Goal: Transaction & Acquisition: Purchase product/service

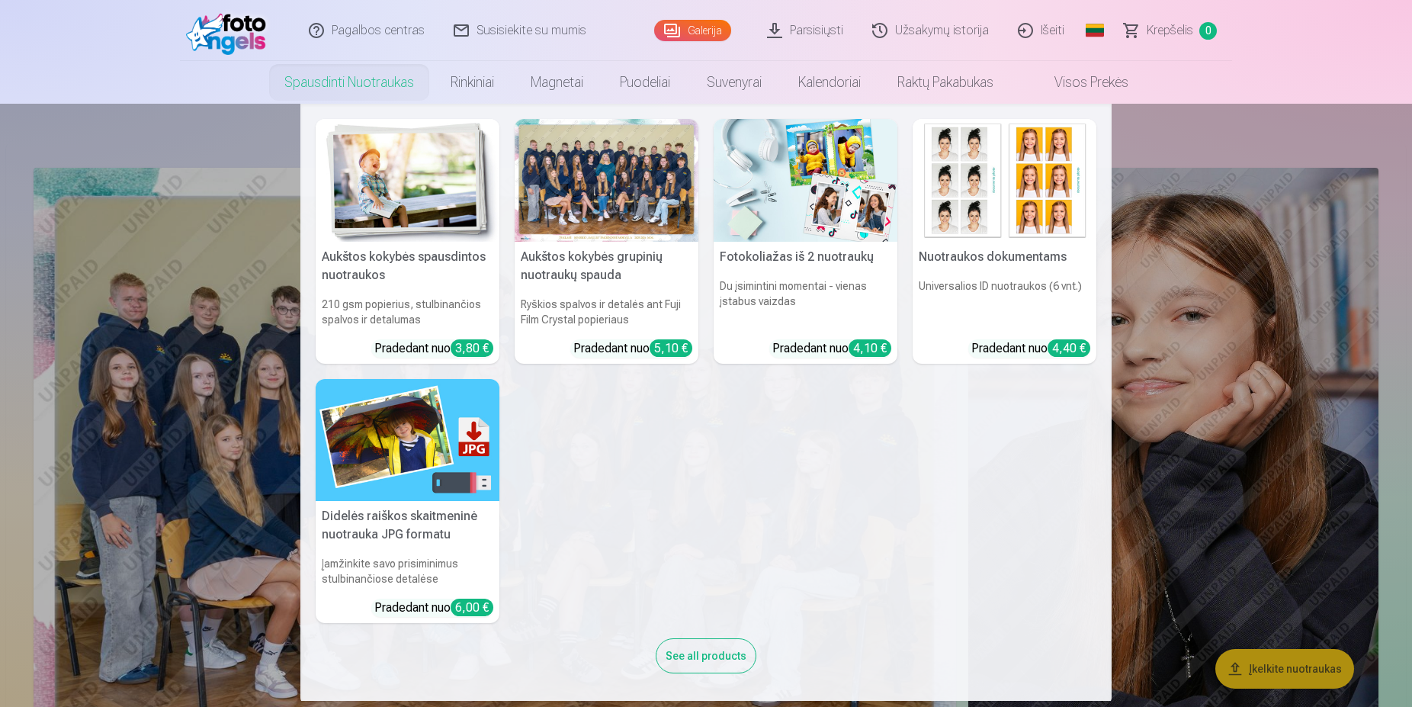
click at [382, 141] on img at bounding box center [408, 180] width 184 height 123
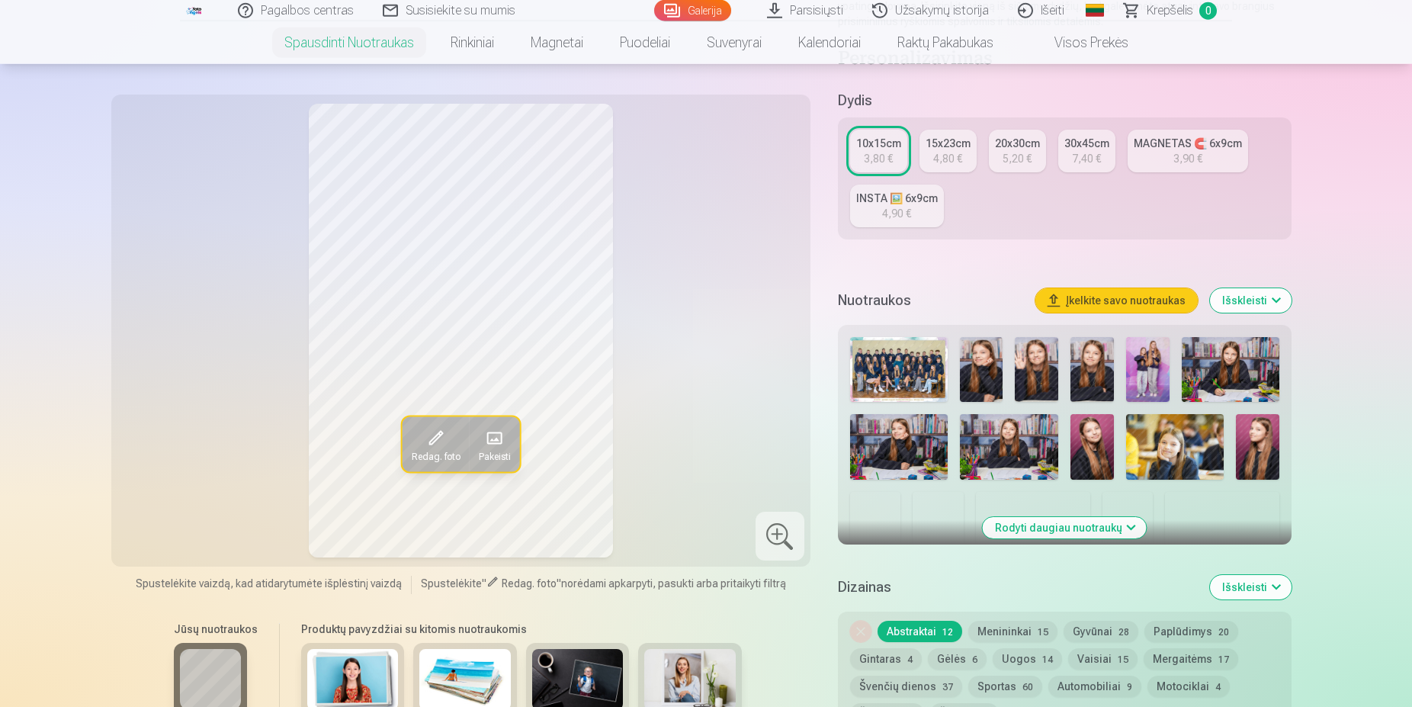
scroll to position [311, 0]
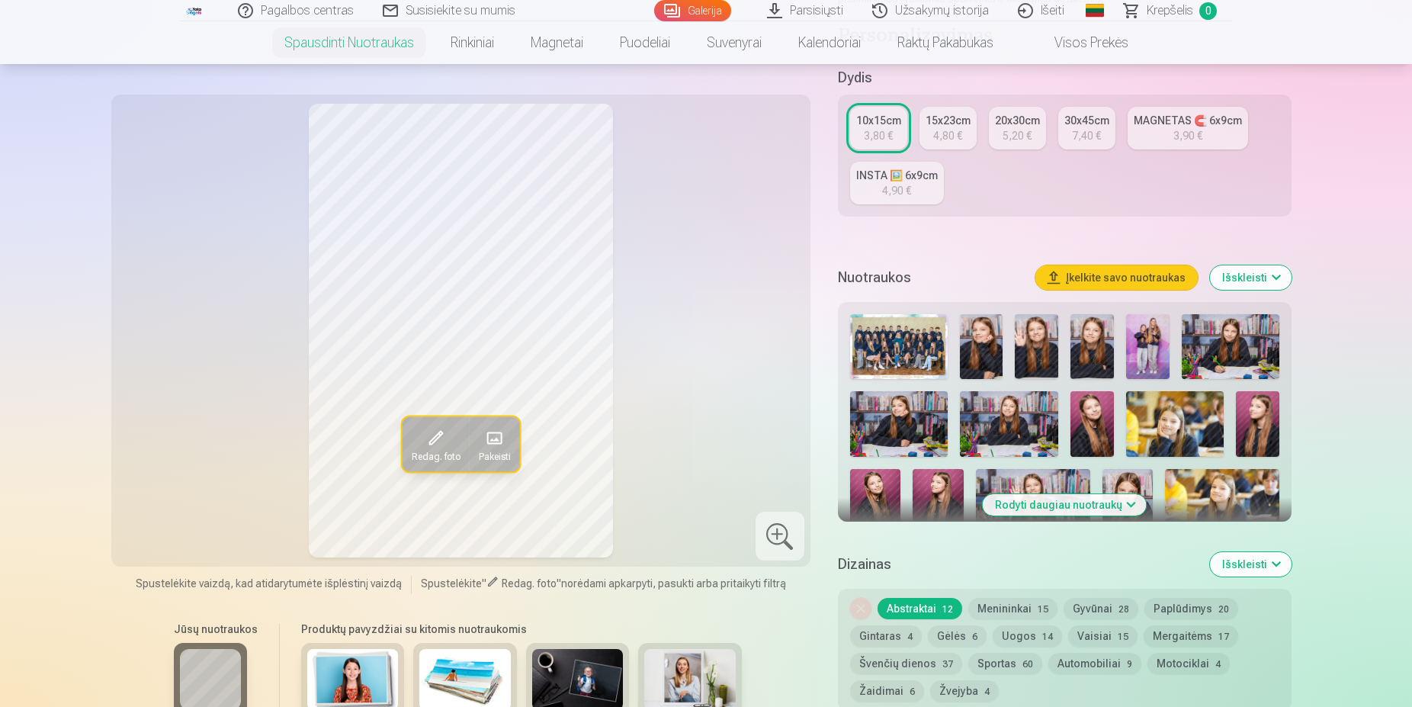
click at [901, 336] on img at bounding box center [899, 346] width 98 height 65
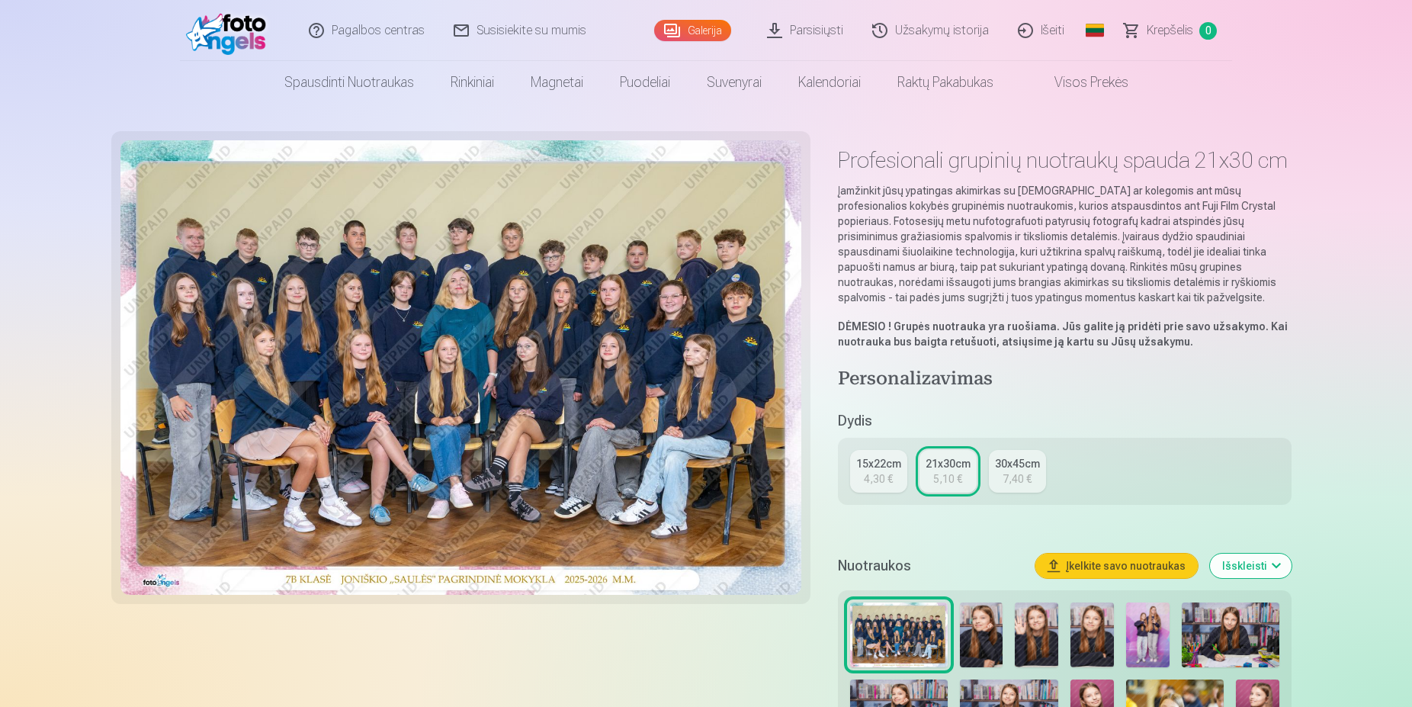
click at [875, 474] on div "4,30 €" at bounding box center [878, 478] width 29 height 15
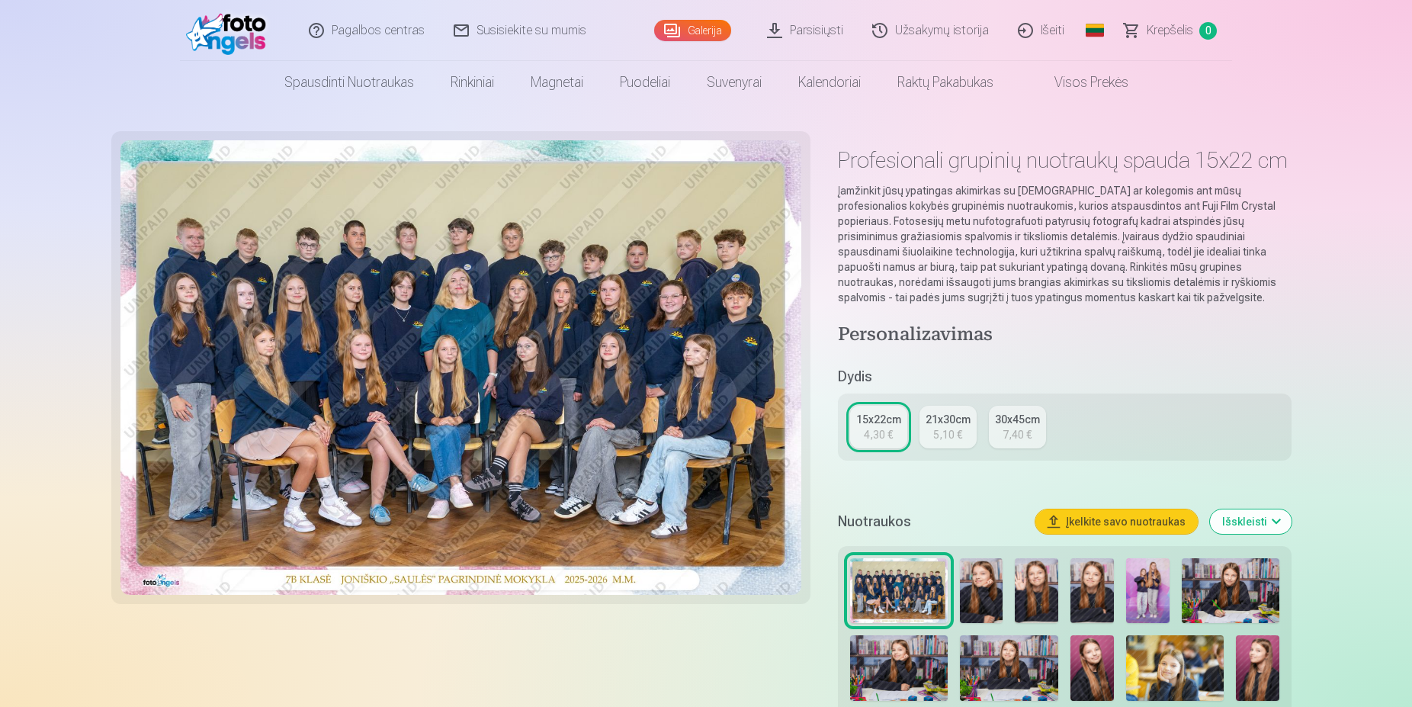
scroll to position [311, 0]
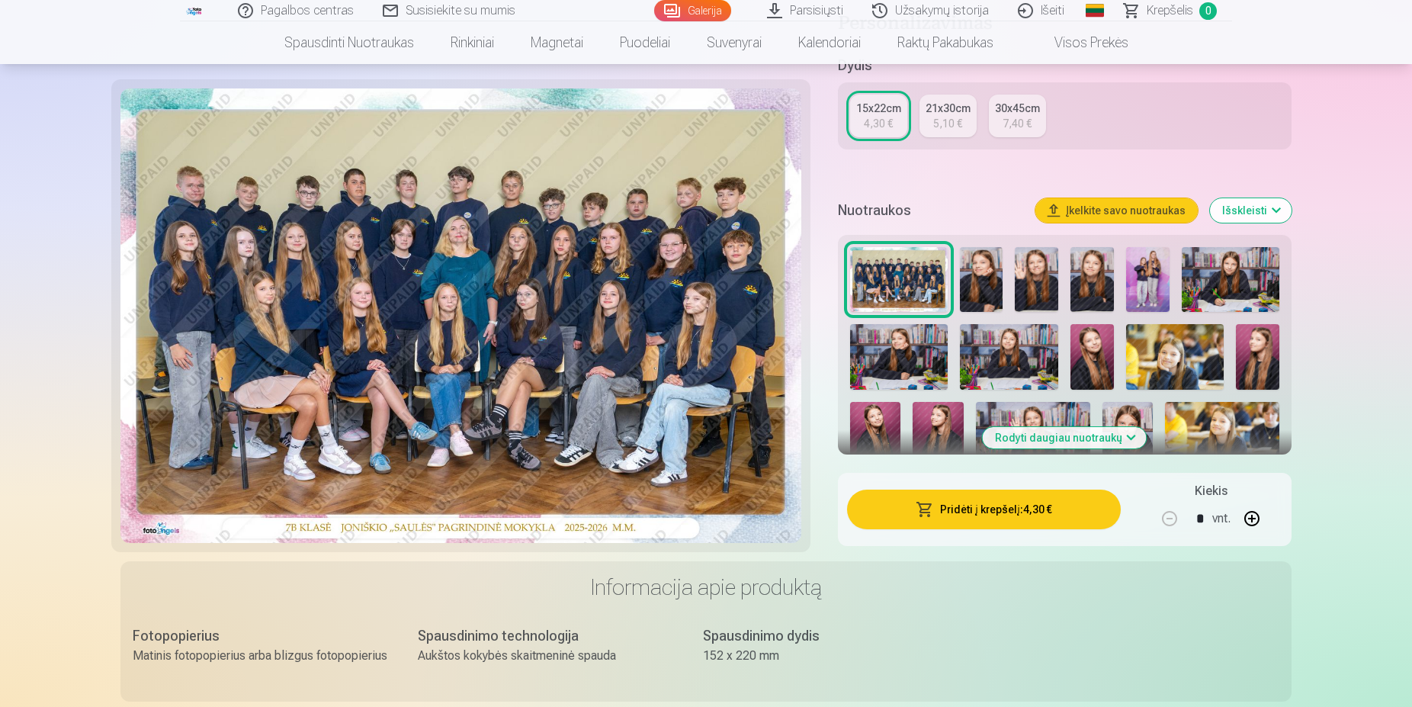
click at [960, 515] on button "Pridėti į krepšelį : 4,30 €" at bounding box center [984, 509] width 274 height 40
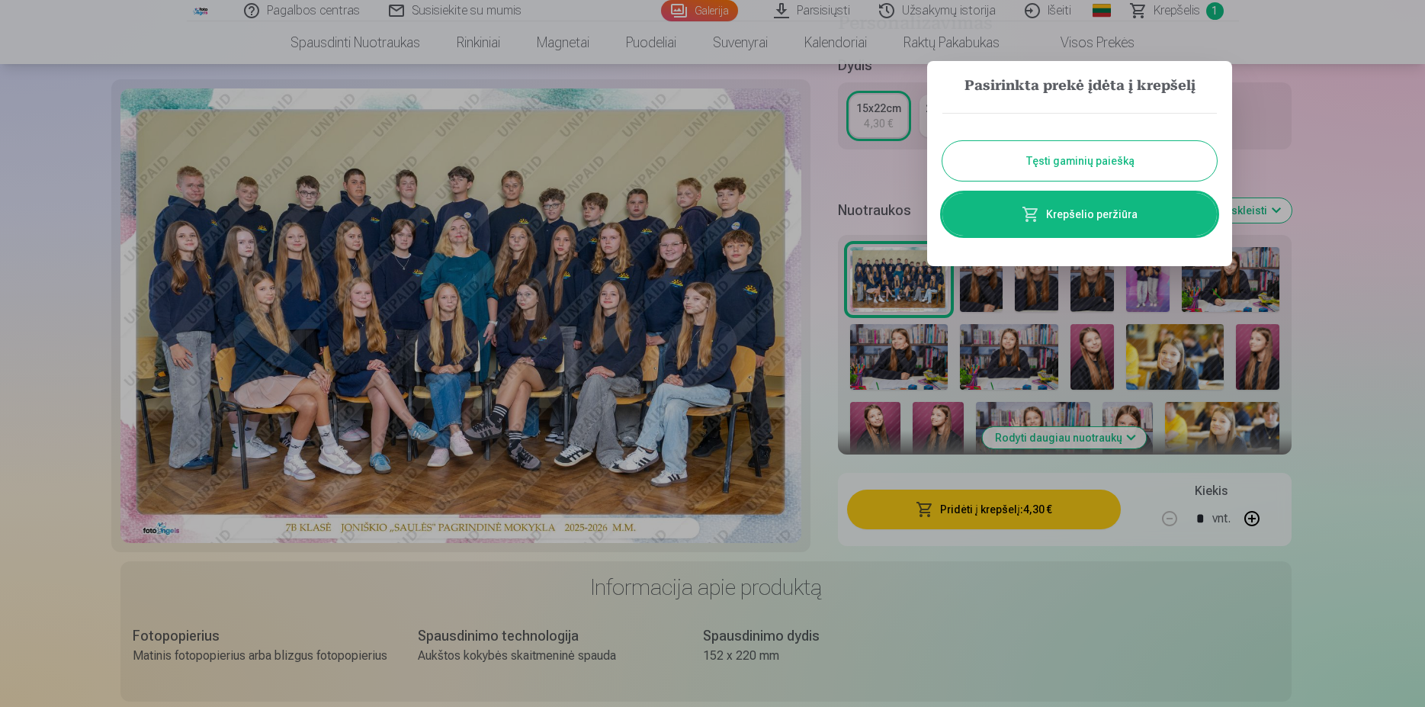
click at [1052, 155] on button "Tęsti gaminių paiešką" at bounding box center [1079, 161] width 274 height 40
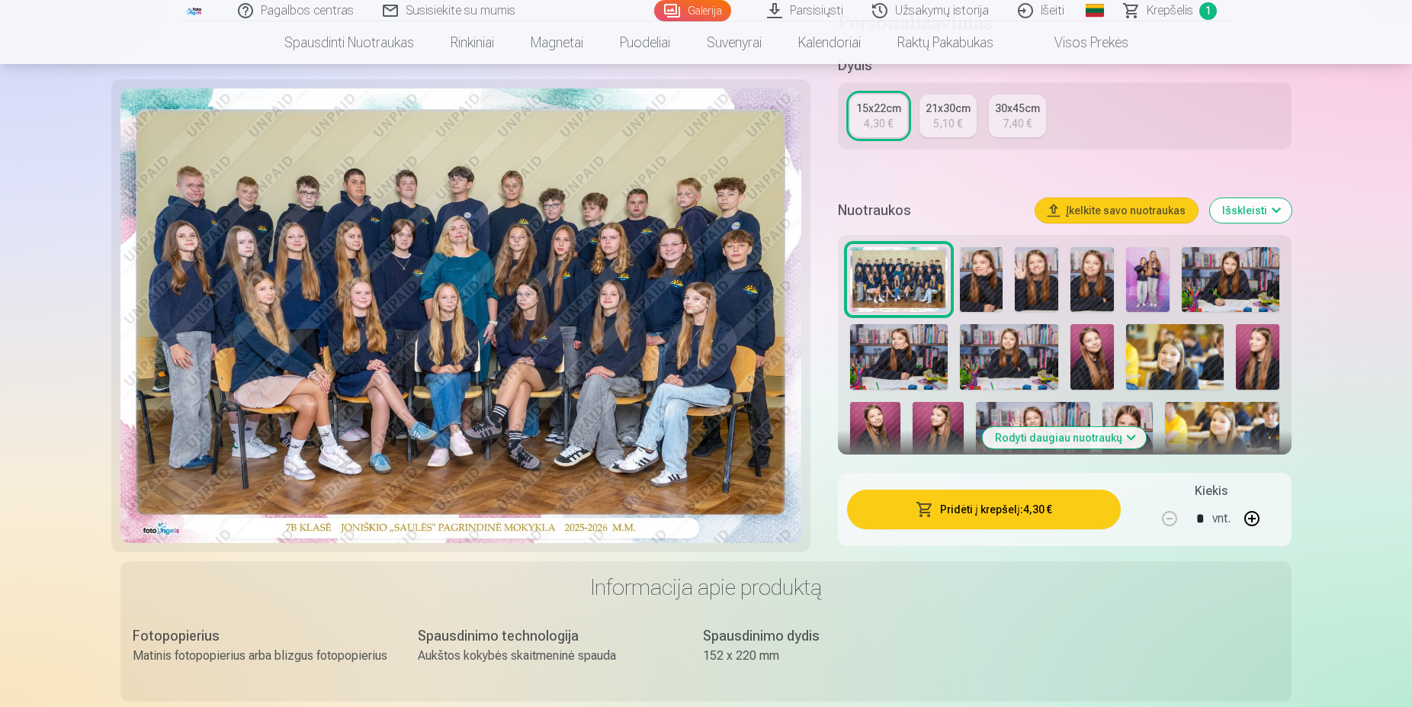
click at [987, 273] on img at bounding box center [981, 279] width 43 height 65
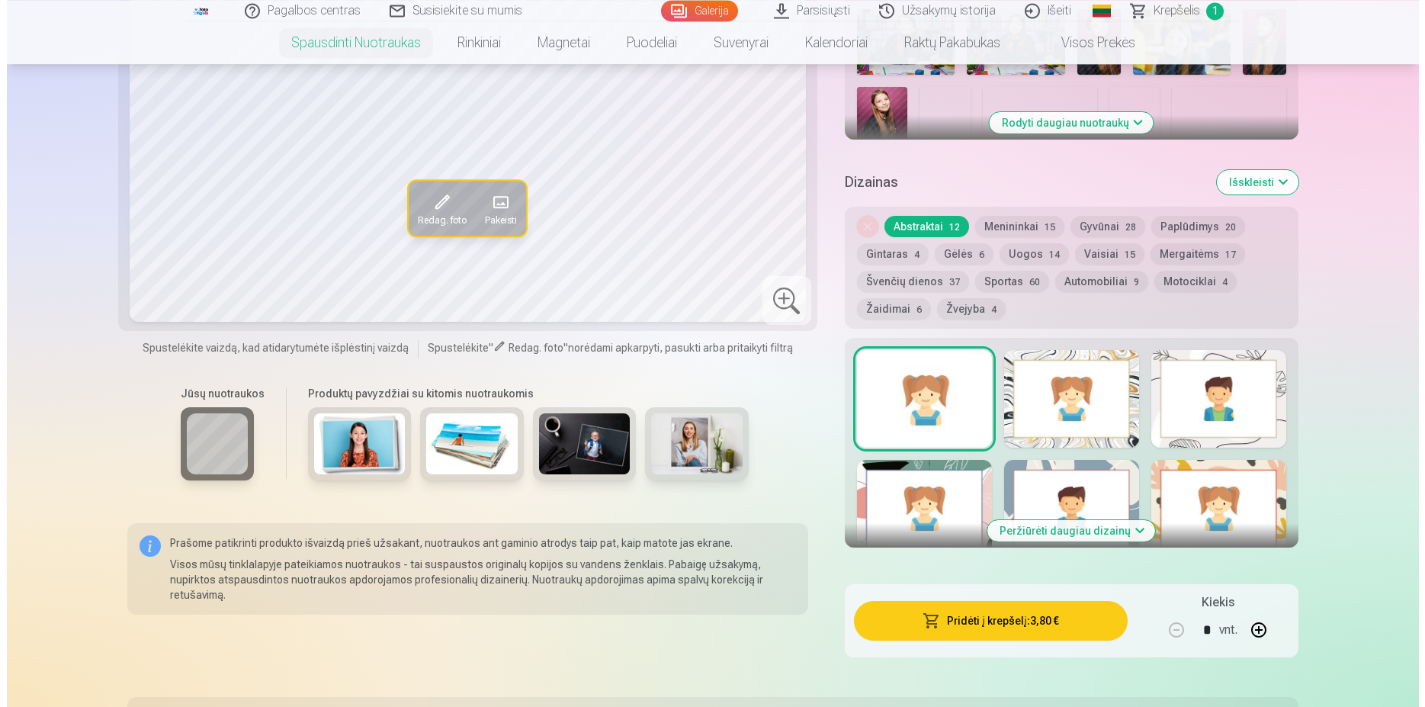
scroll to position [855, 0]
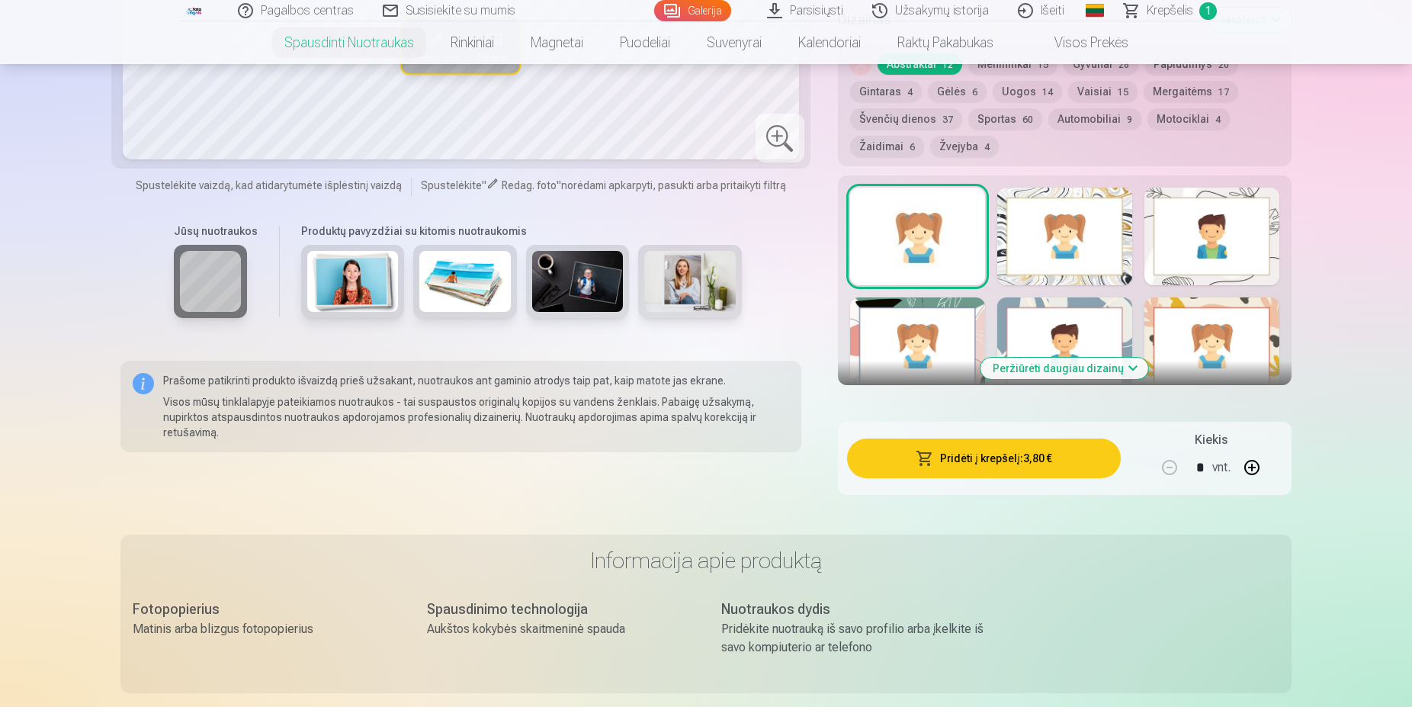
click at [1030, 464] on button "Pridėti į krepšelį : 3,80 €" at bounding box center [984, 458] width 274 height 40
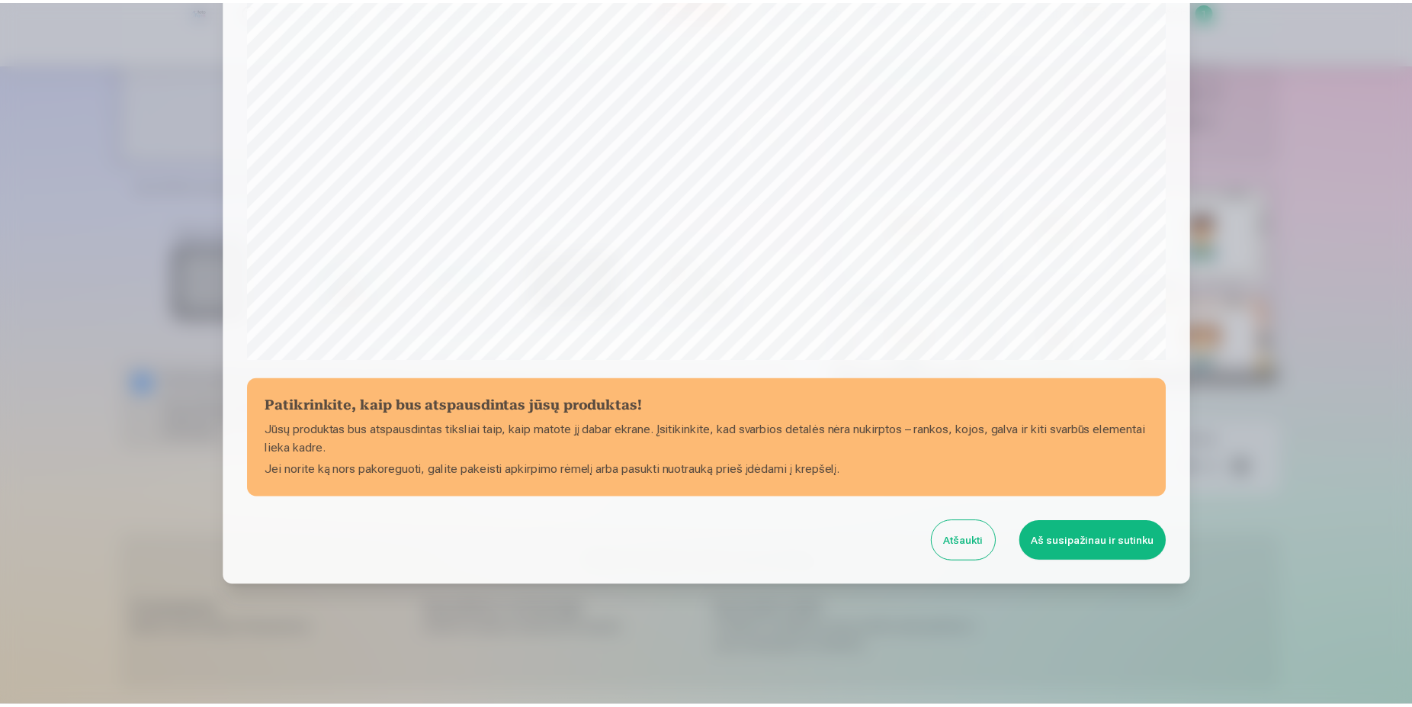
scroll to position [391, 0]
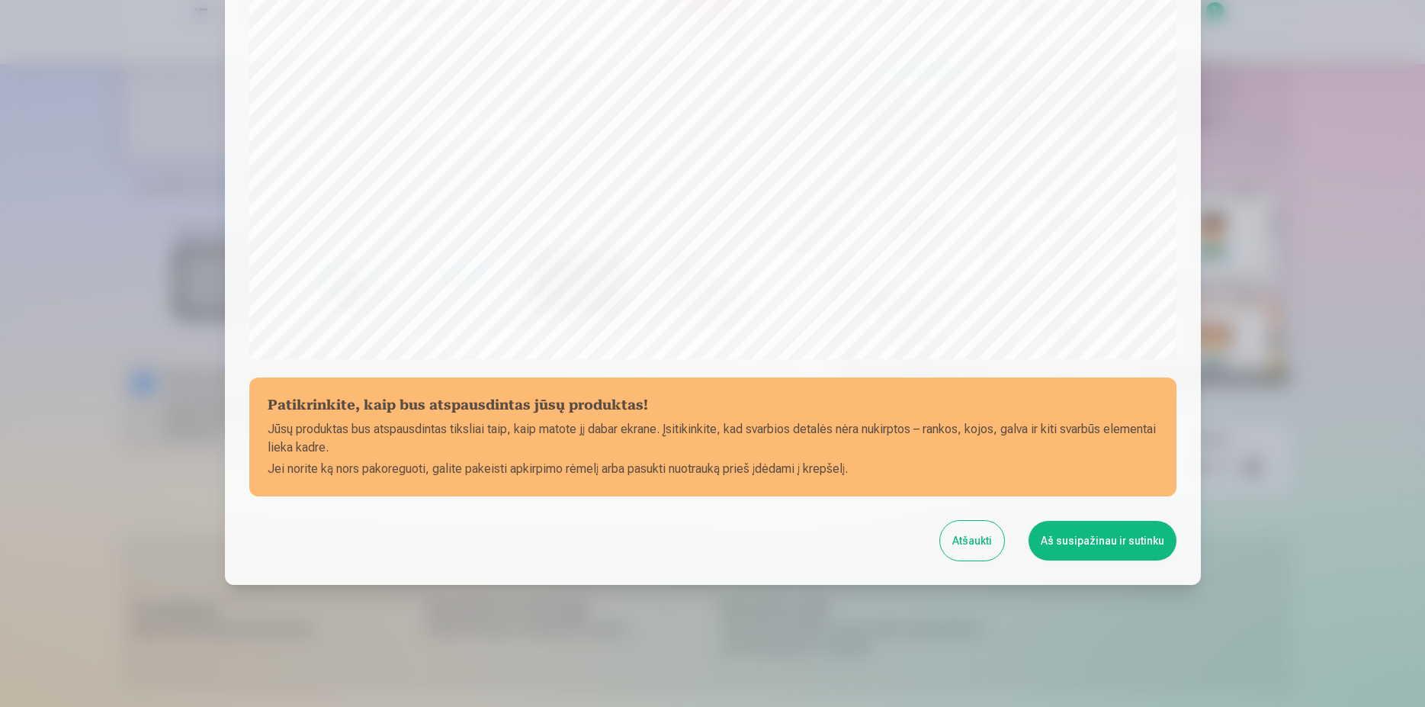
click at [1071, 547] on button "Aš susipažinau ir sutinku" at bounding box center [1102, 541] width 148 height 40
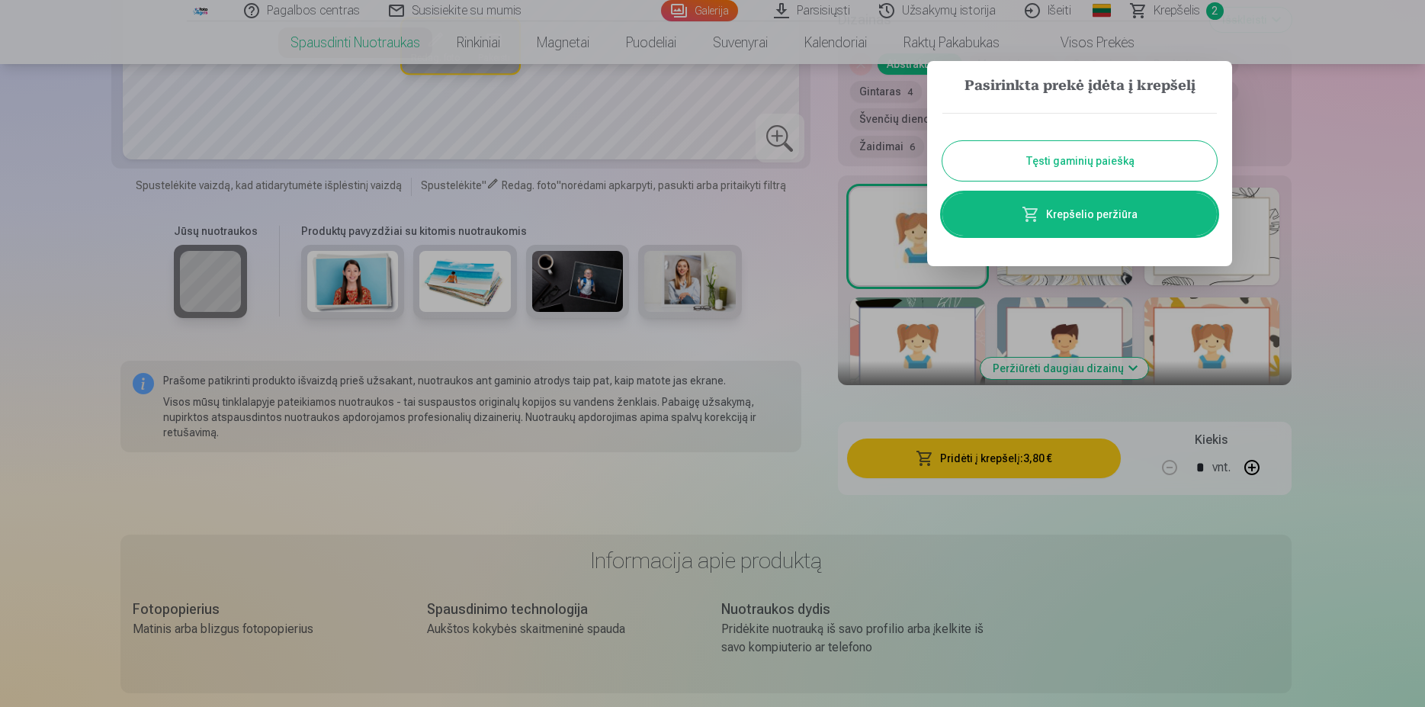
click at [1110, 152] on button "Tęsti gaminių paiešką" at bounding box center [1079, 161] width 274 height 40
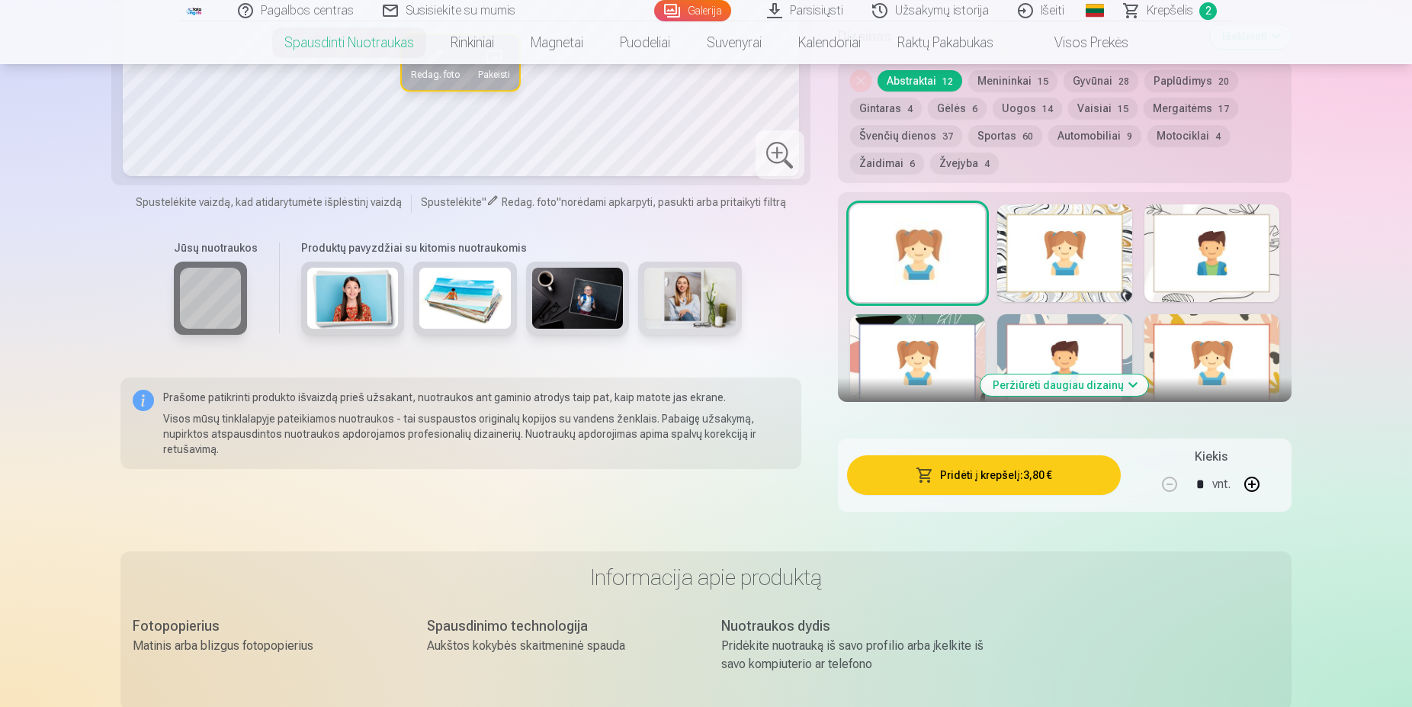
scroll to position [466, 0]
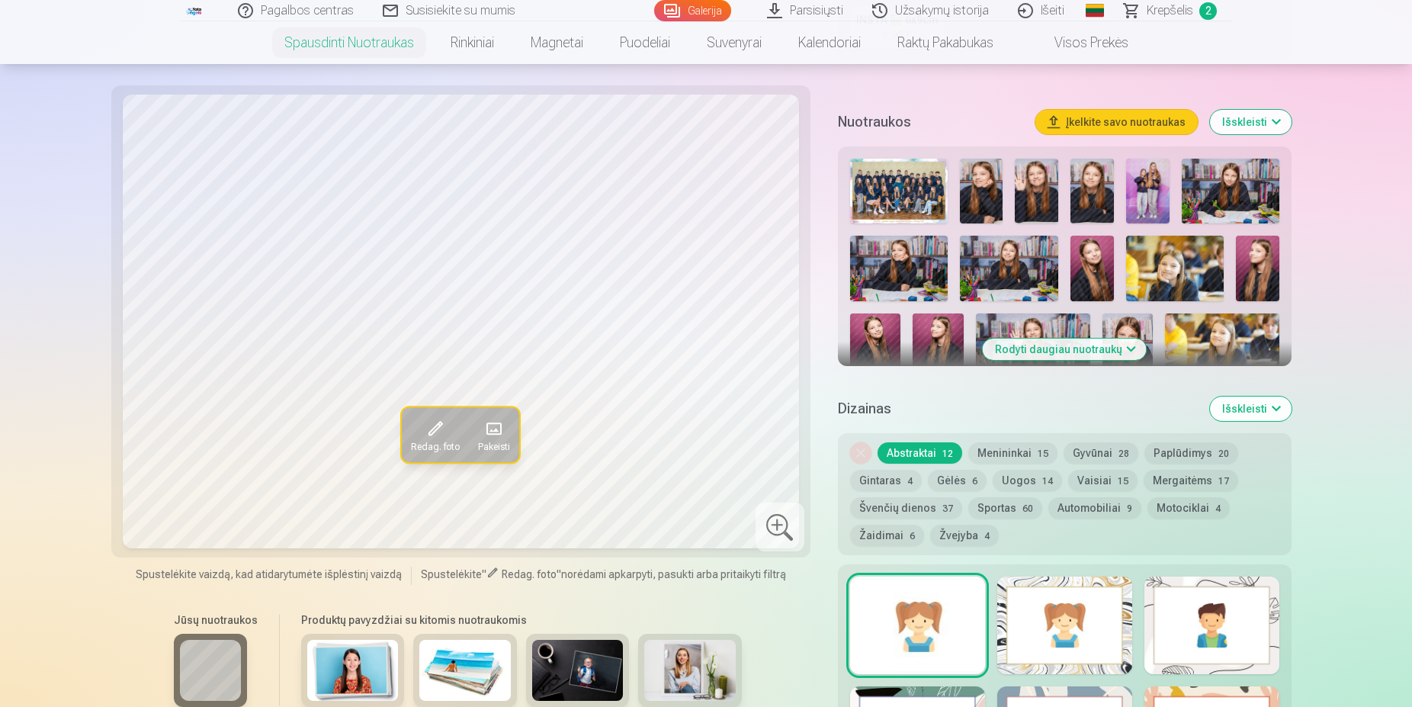
click at [975, 184] on img at bounding box center [981, 191] width 43 height 65
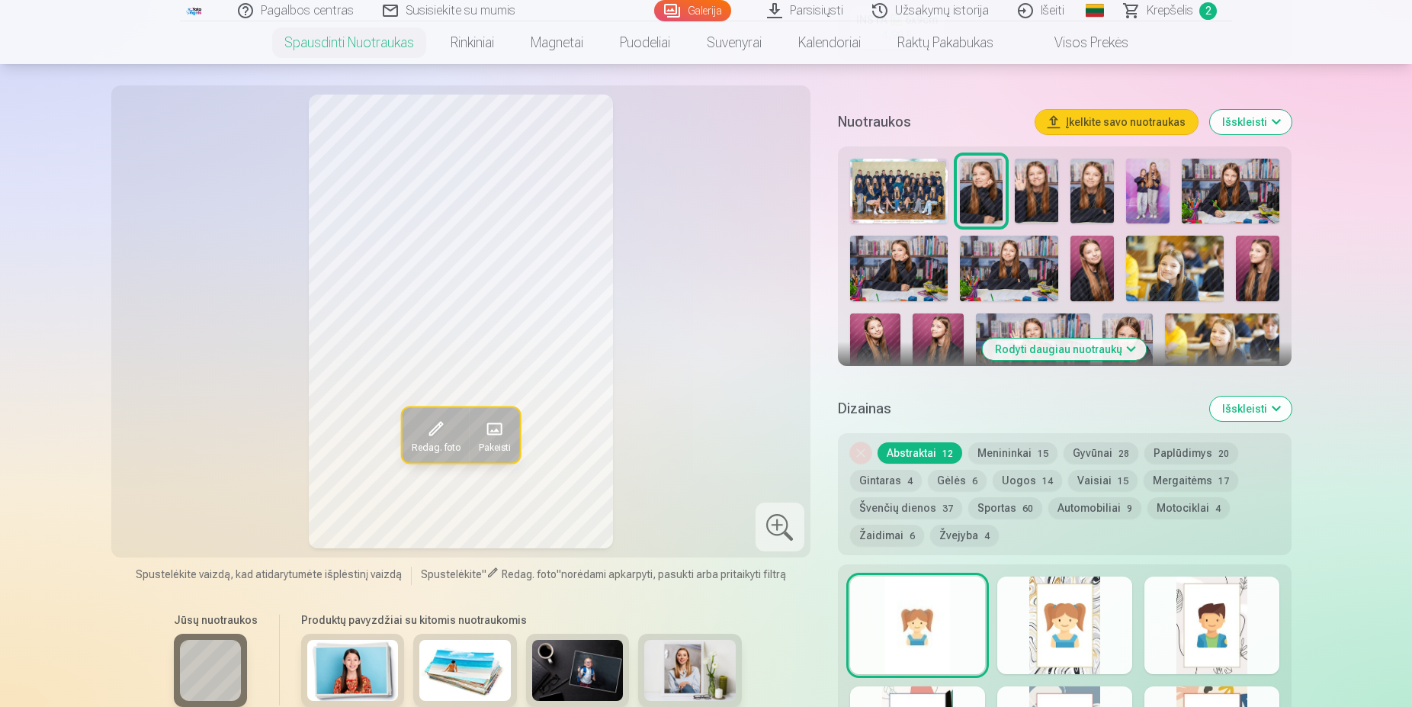
click at [1047, 188] on img at bounding box center [1036, 191] width 43 height 65
click at [1091, 193] on img at bounding box center [1091, 191] width 43 height 65
click at [1157, 192] on img at bounding box center [1147, 191] width 43 height 65
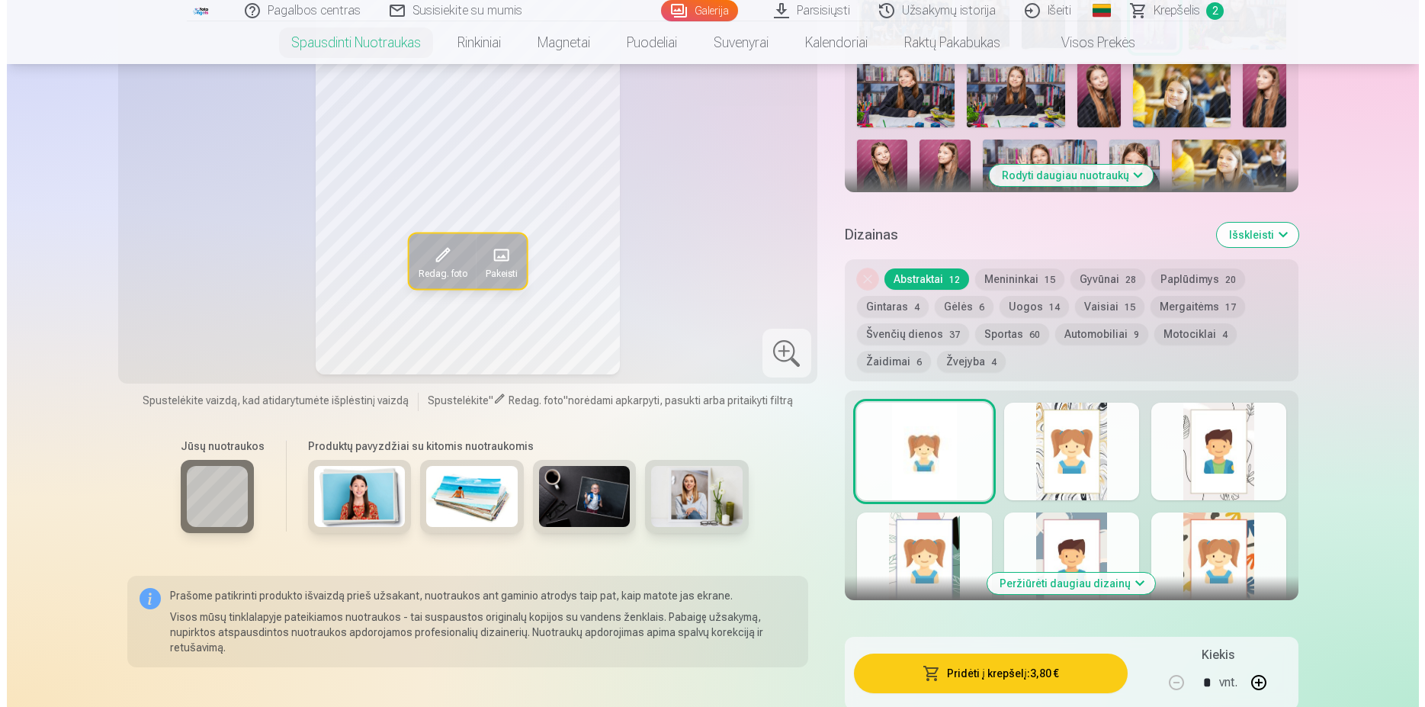
scroll to position [777, 0]
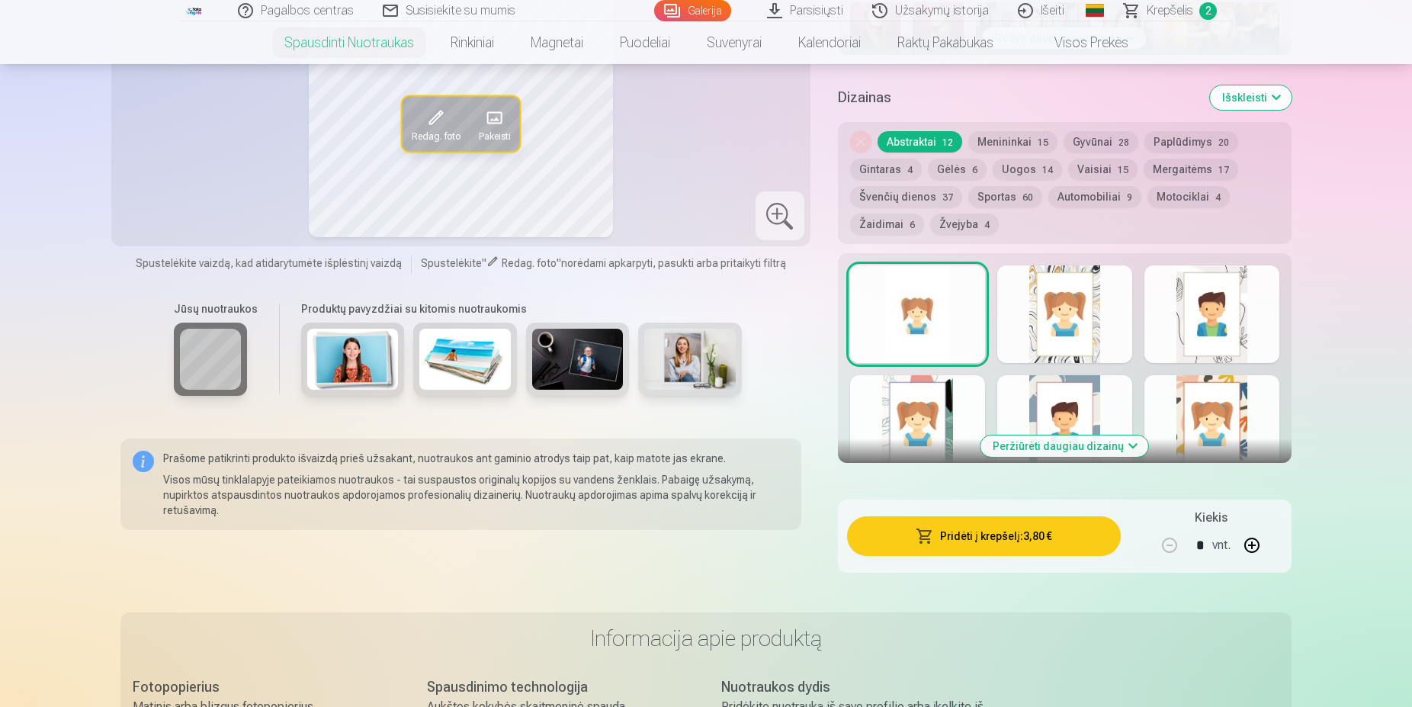
click at [1032, 537] on button "Pridėti į krepšelį : 3,80 €" at bounding box center [984, 536] width 274 height 40
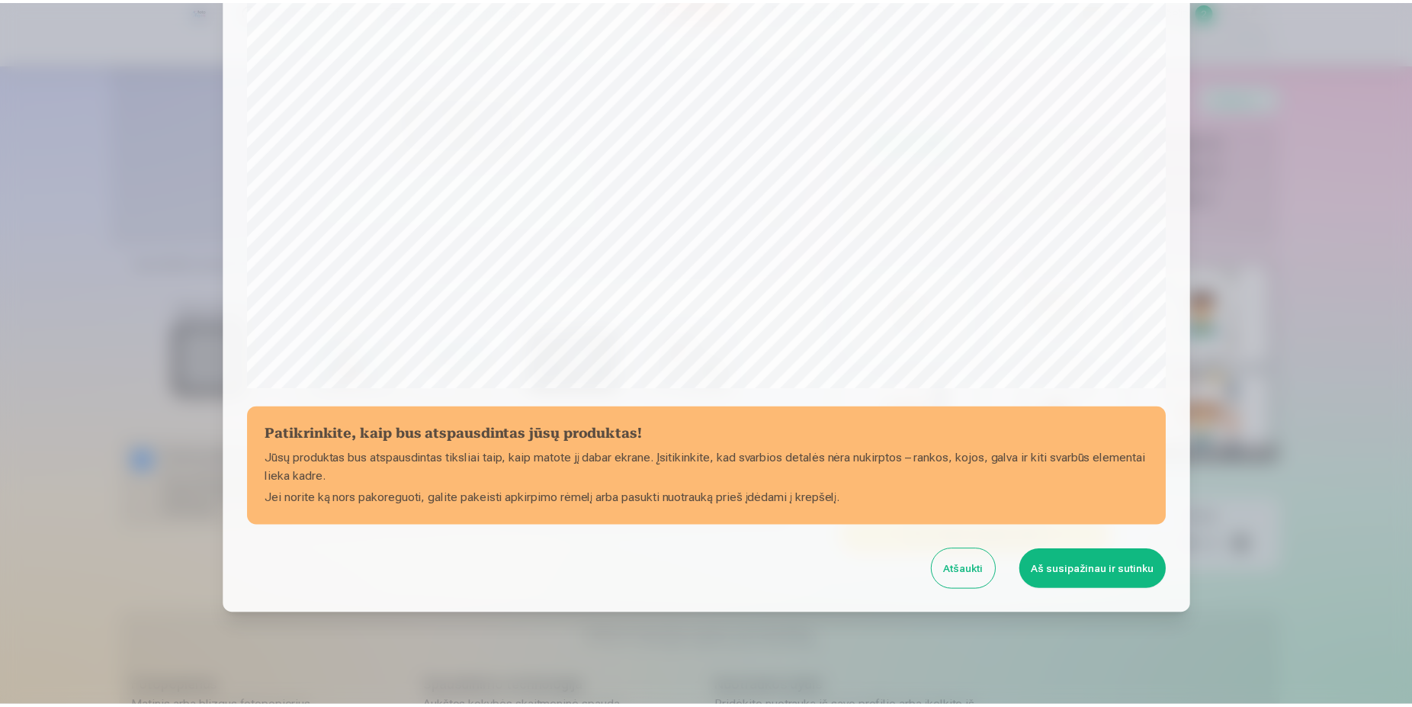
scroll to position [391, 0]
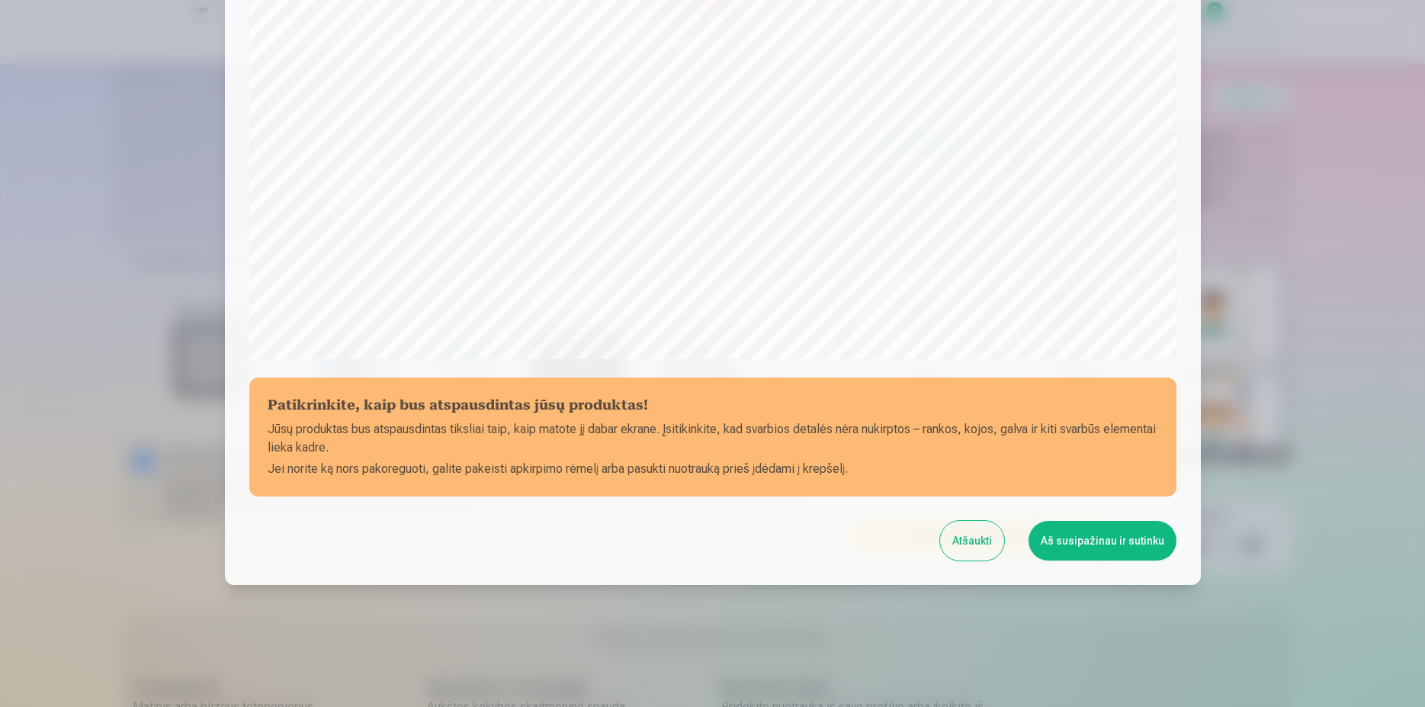
click at [1073, 527] on button "Aš susipažinau ir sutinku" at bounding box center [1102, 541] width 148 height 40
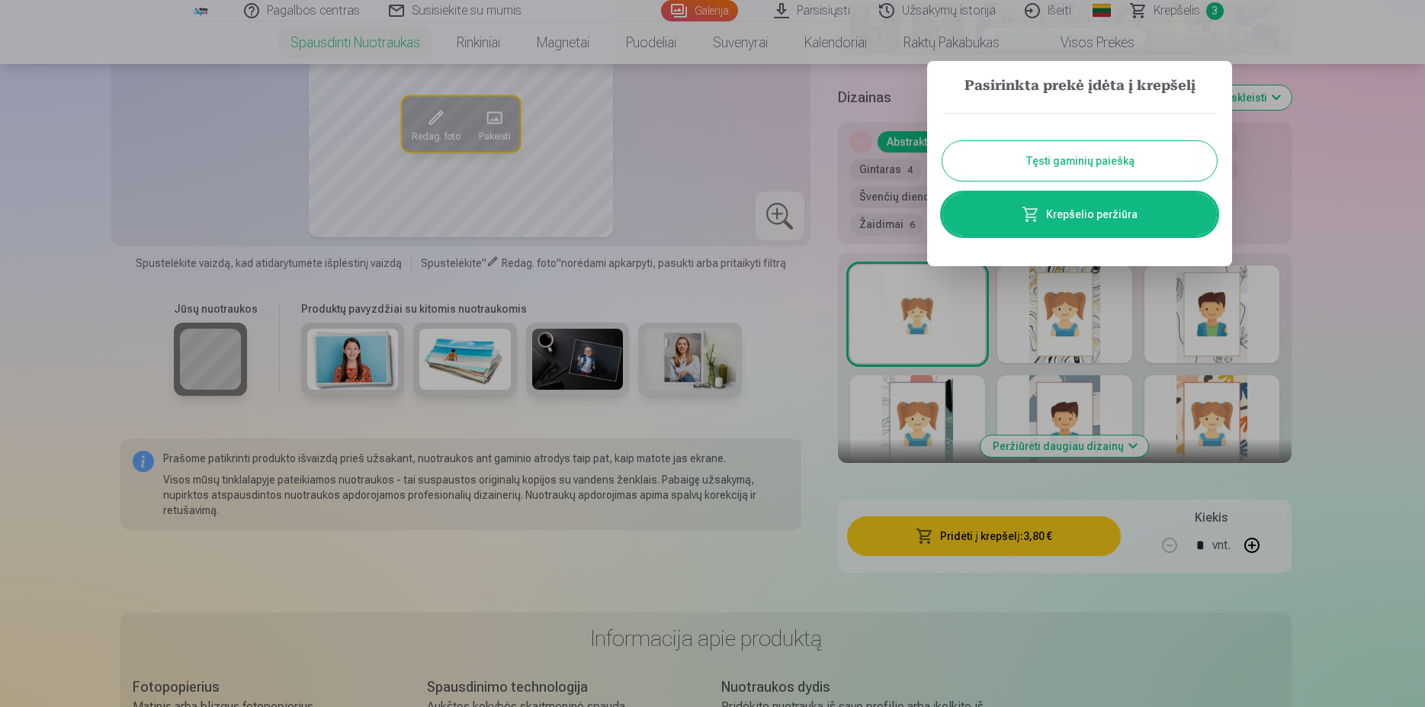
click at [1111, 156] on button "Tęsti gaminių paiešką" at bounding box center [1079, 161] width 274 height 40
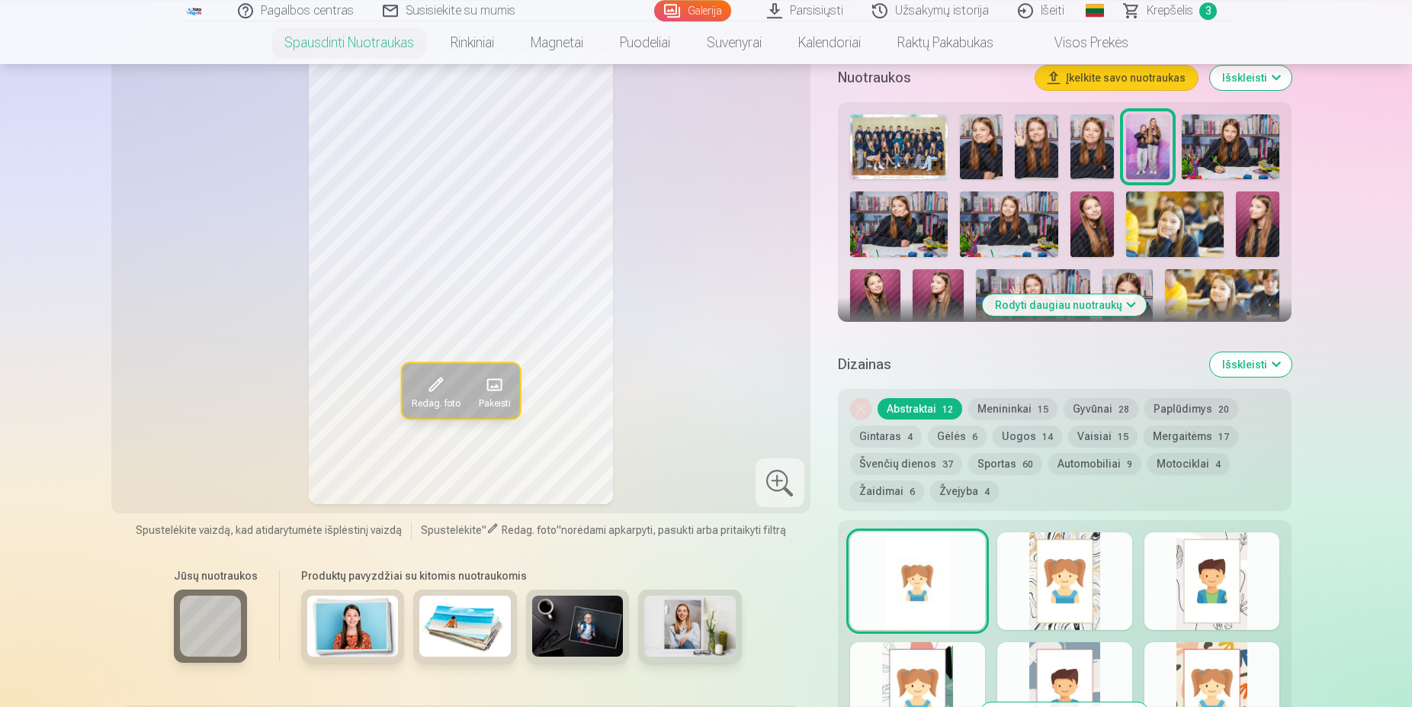
scroll to position [466, 0]
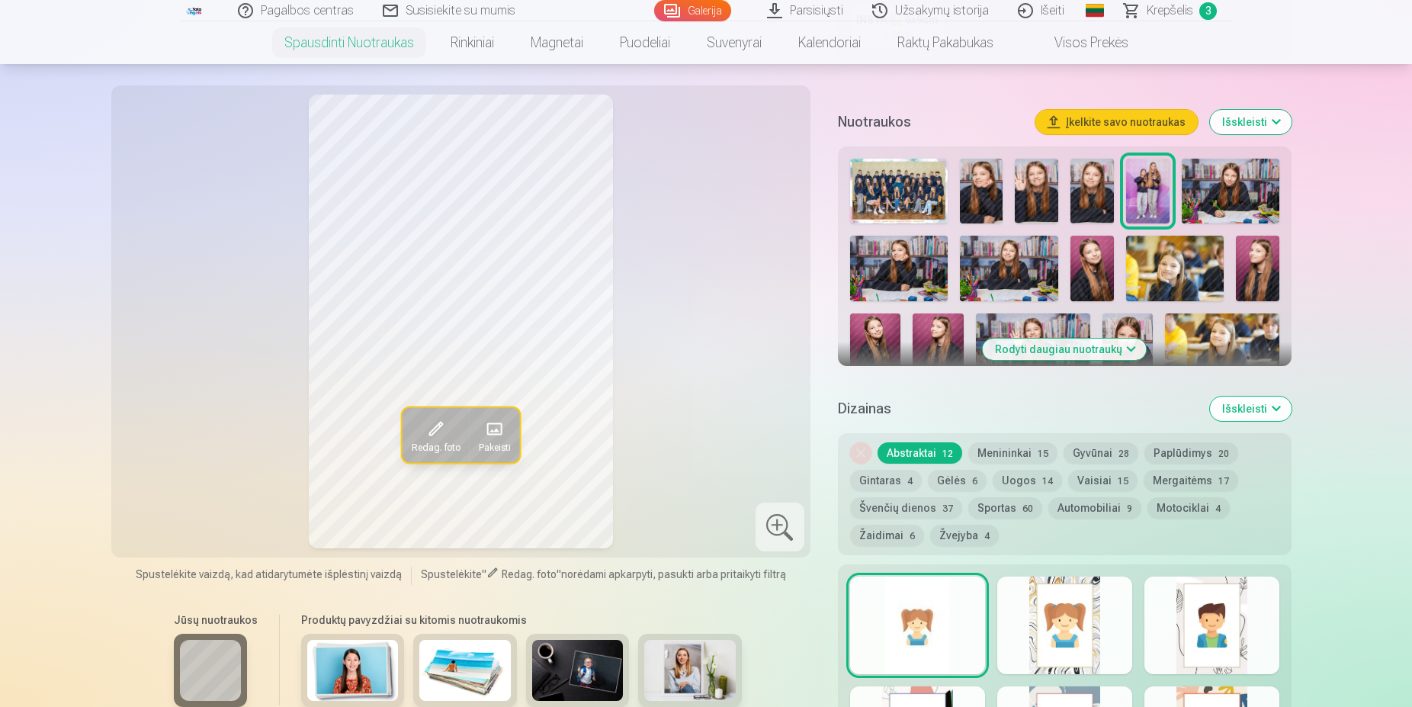
click at [1210, 189] on img at bounding box center [1230, 191] width 98 height 65
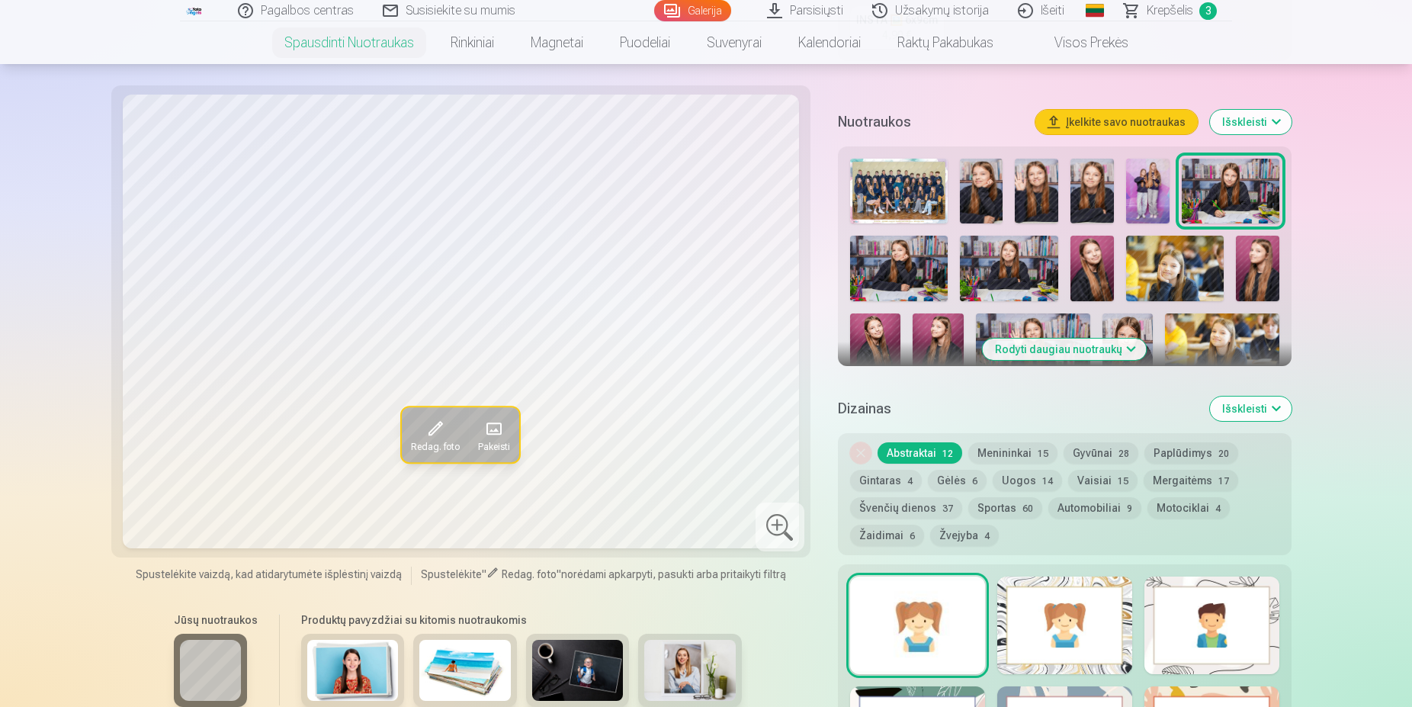
click at [909, 258] on img at bounding box center [899, 269] width 98 height 66
click at [1007, 268] on img at bounding box center [1009, 269] width 98 height 66
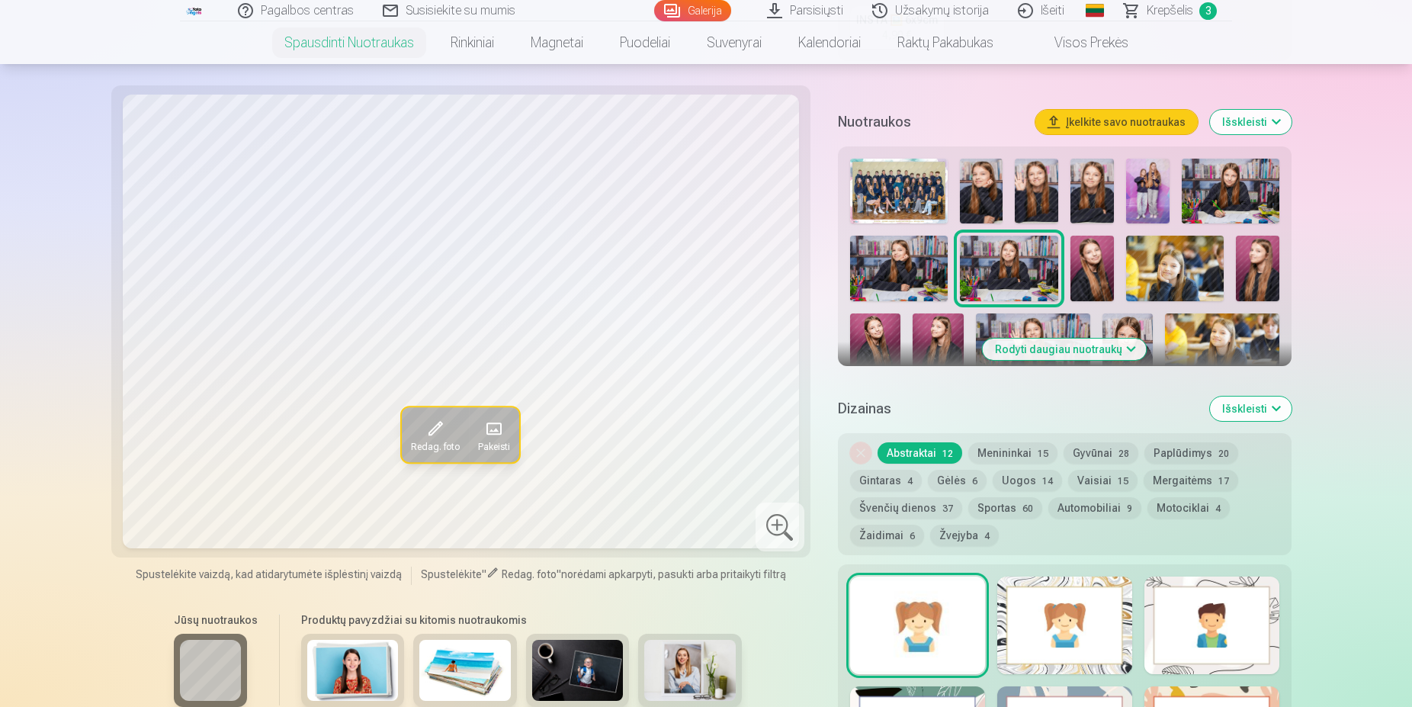
click at [1101, 270] on img at bounding box center [1091, 269] width 43 height 66
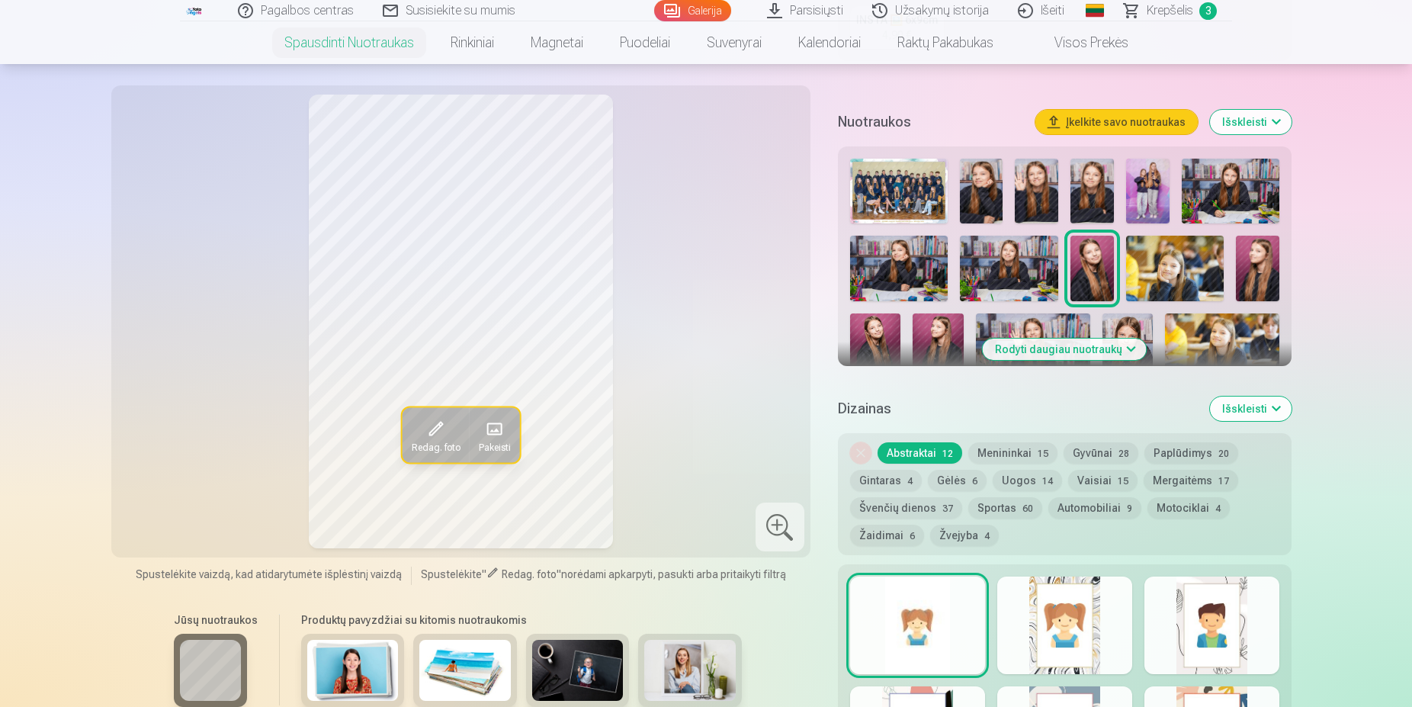
click at [1149, 268] on img at bounding box center [1175, 269] width 98 height 66
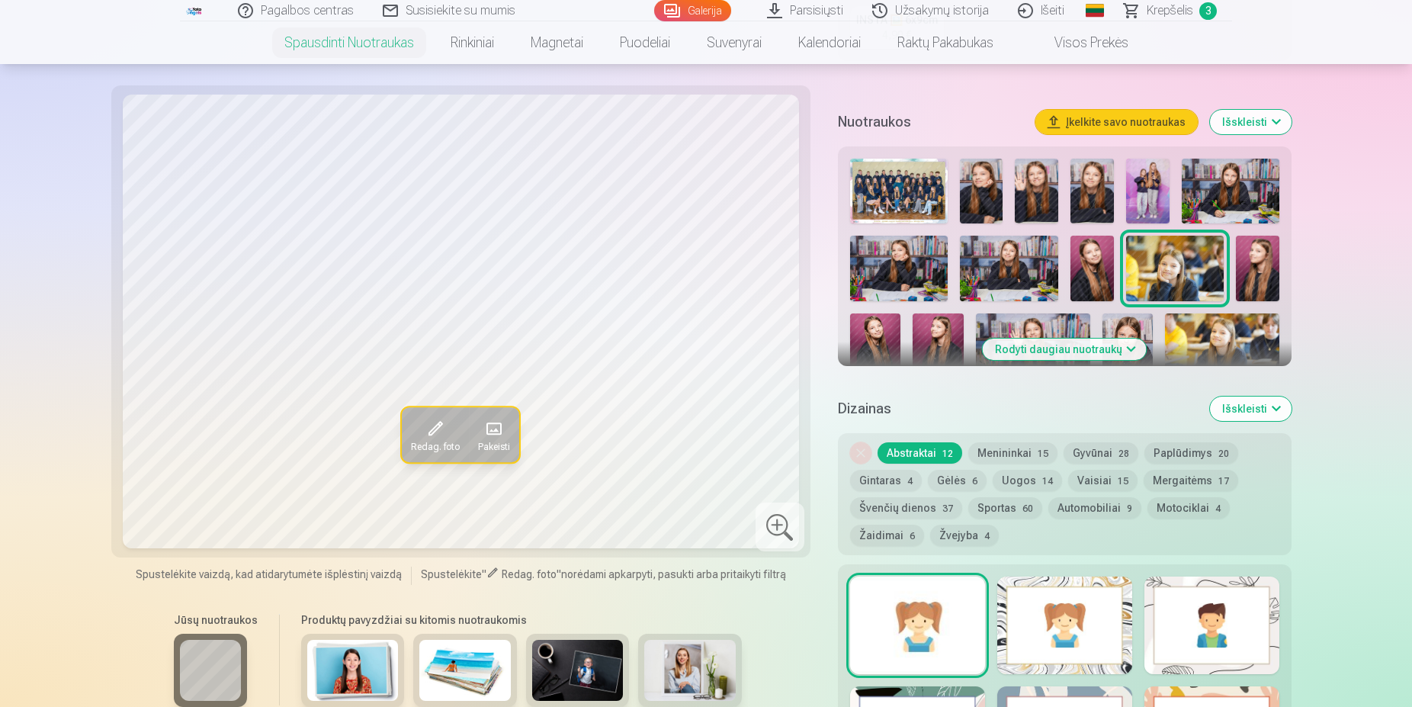
click at [1230, 194] on img at bounding box center [1230, 191] width 98 height 65
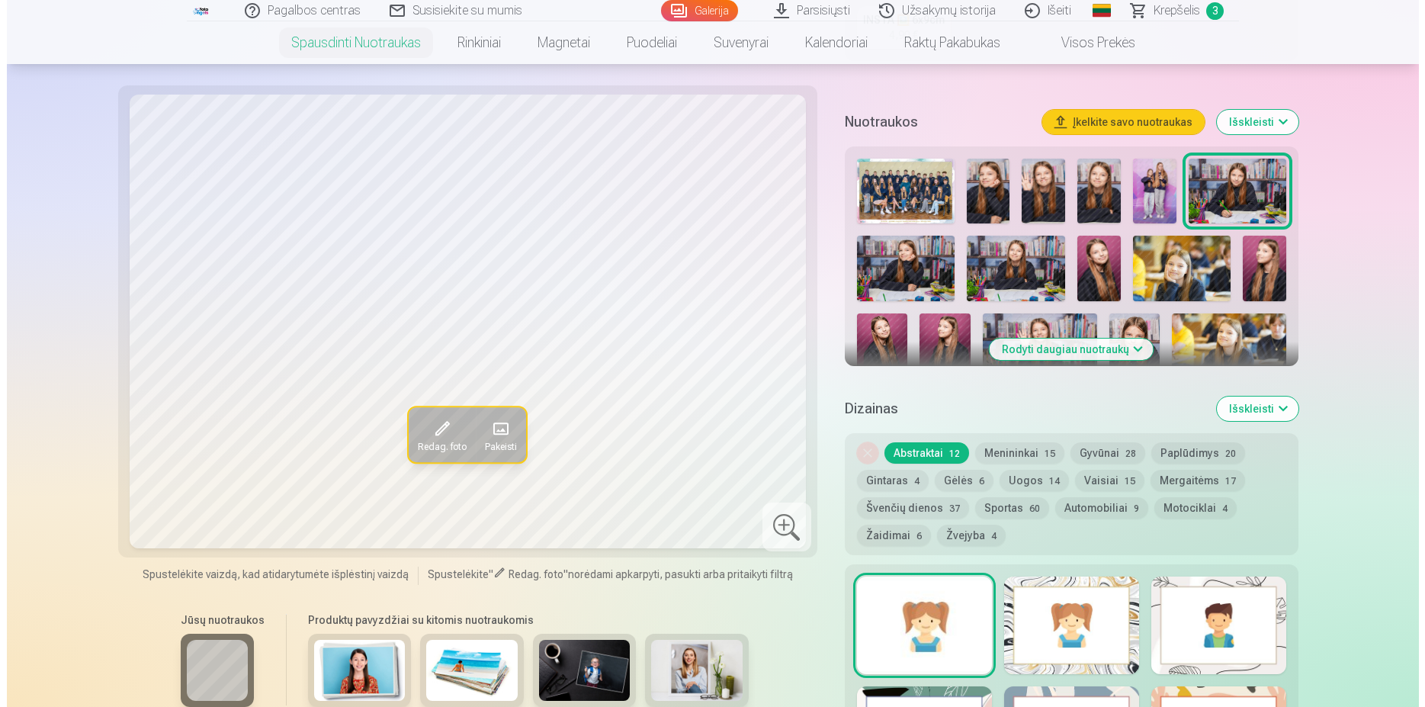
scroll to position [855, 0]
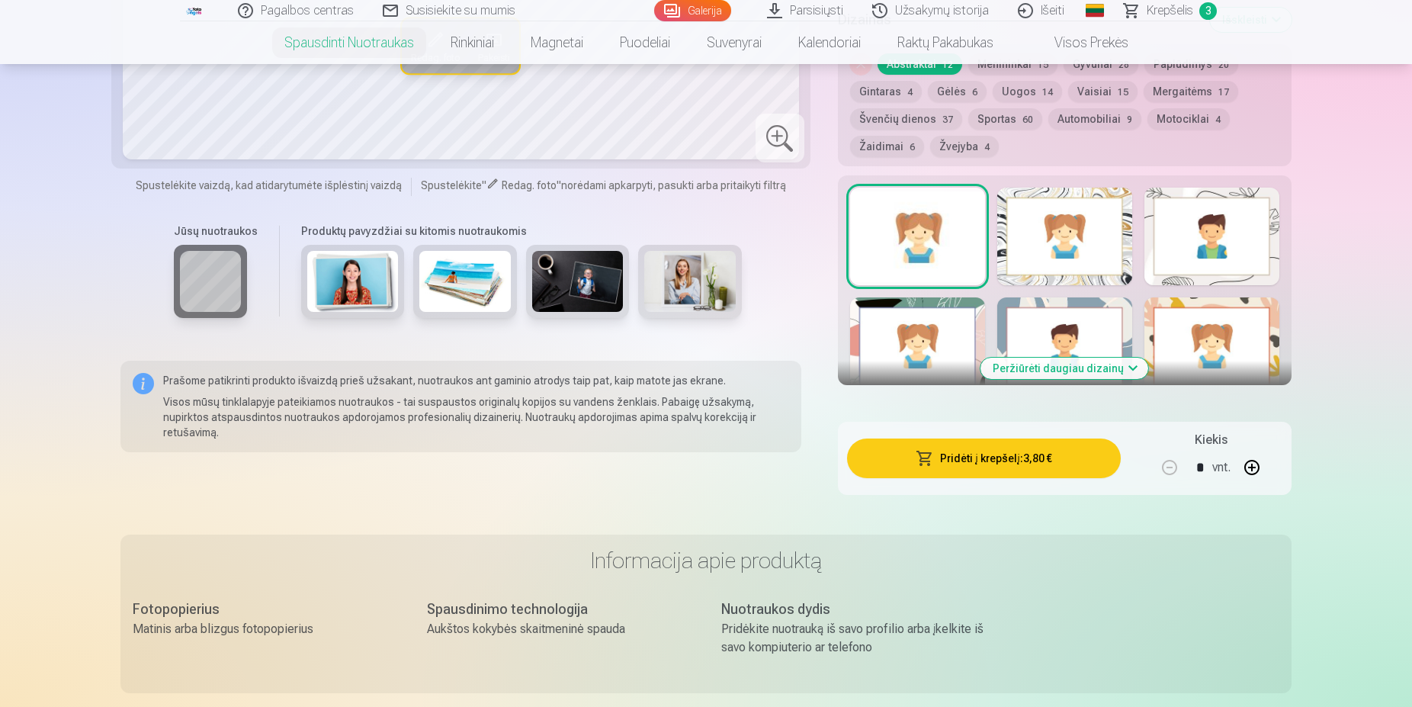
click at [1034, 462] on button "Pridėti į krepšelį : 3,80 €" at bounding box center [984, 458] width 274 height 40
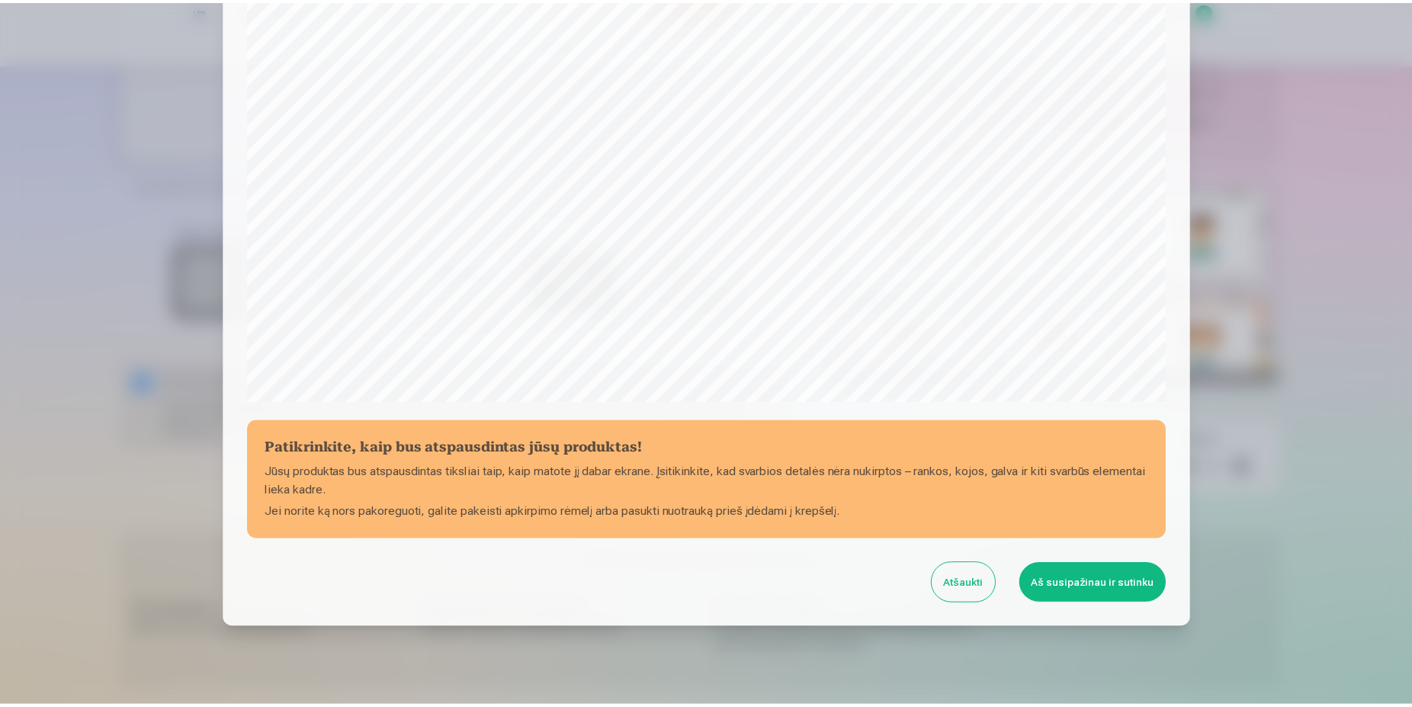
scroll to position [391, 0]
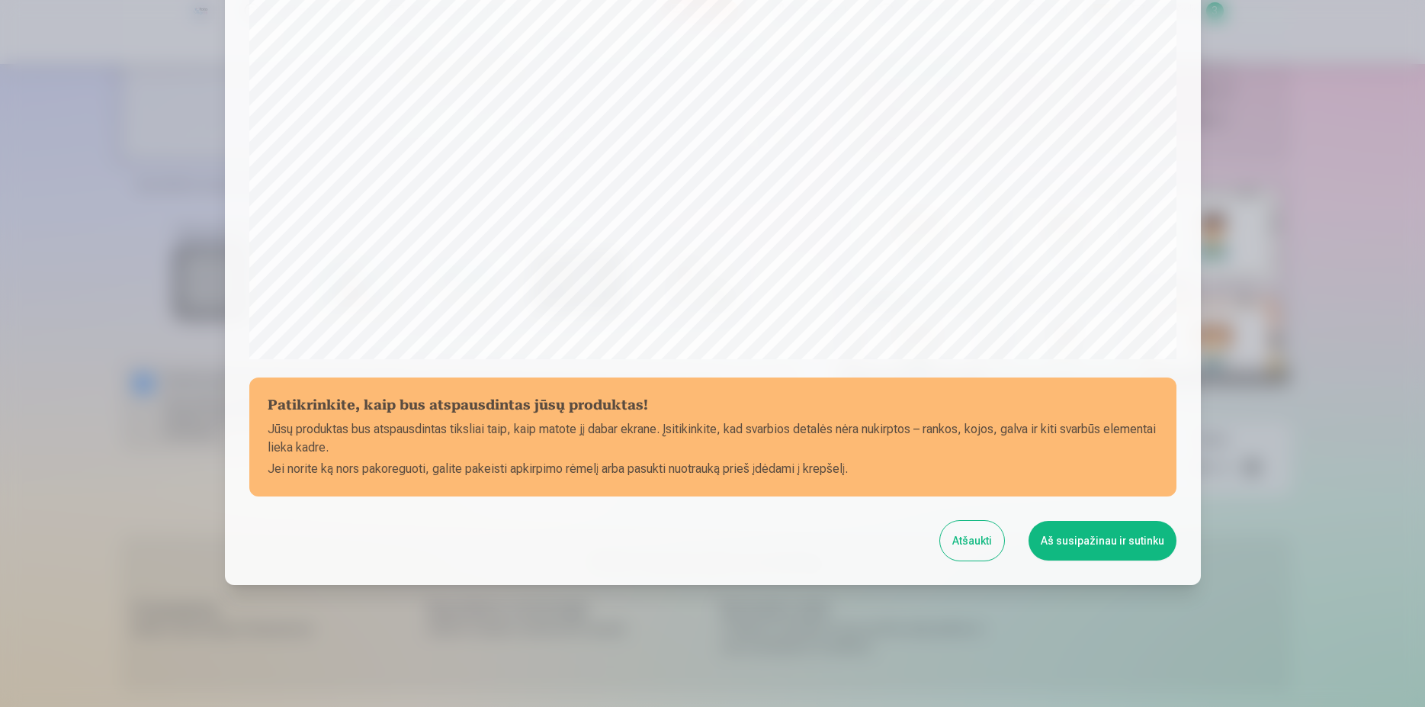
click at [1088, 553] on button "Aš susipažinau ir sutinku" at bounding box center [1102, 541] width 148 height 40
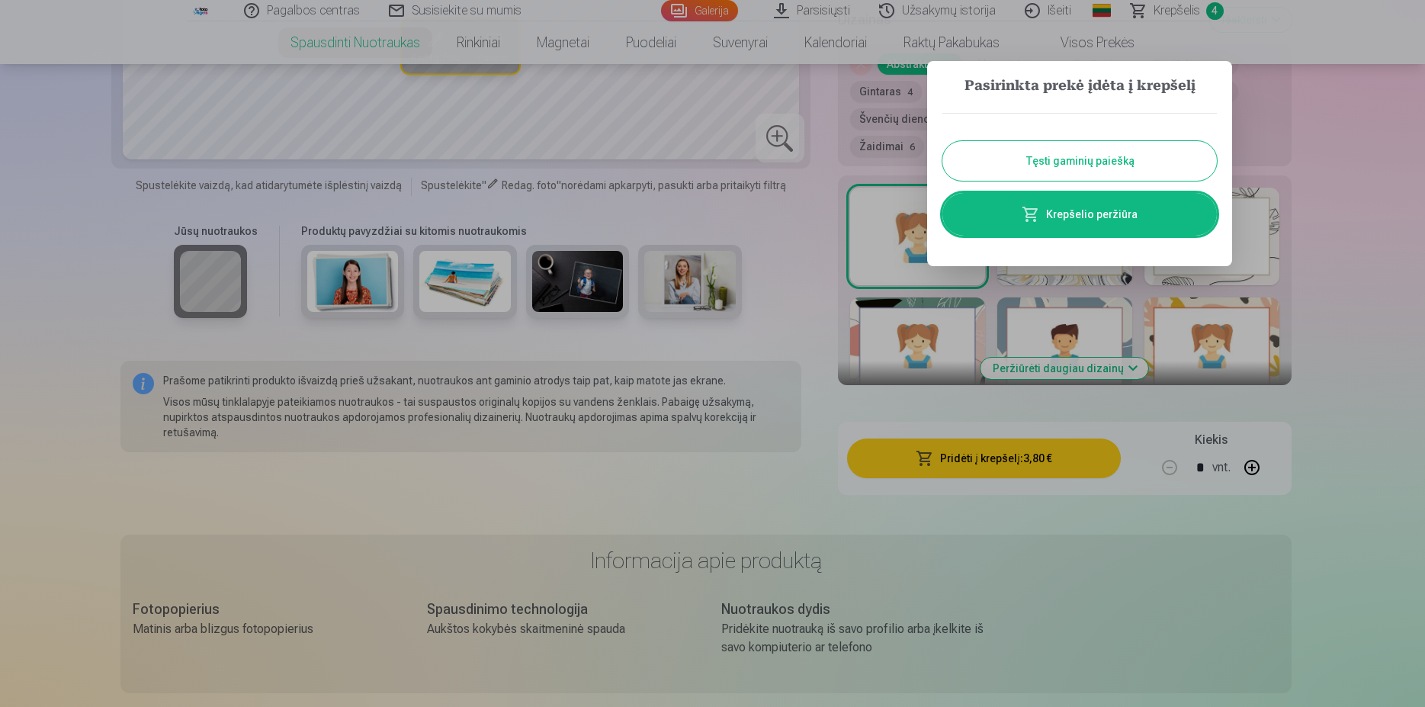
click at [1103, 137] on div "Tęsti gaminių paiešką Krepšelio peržiūra" at bounding box center [1079, 174] width 274 height 153
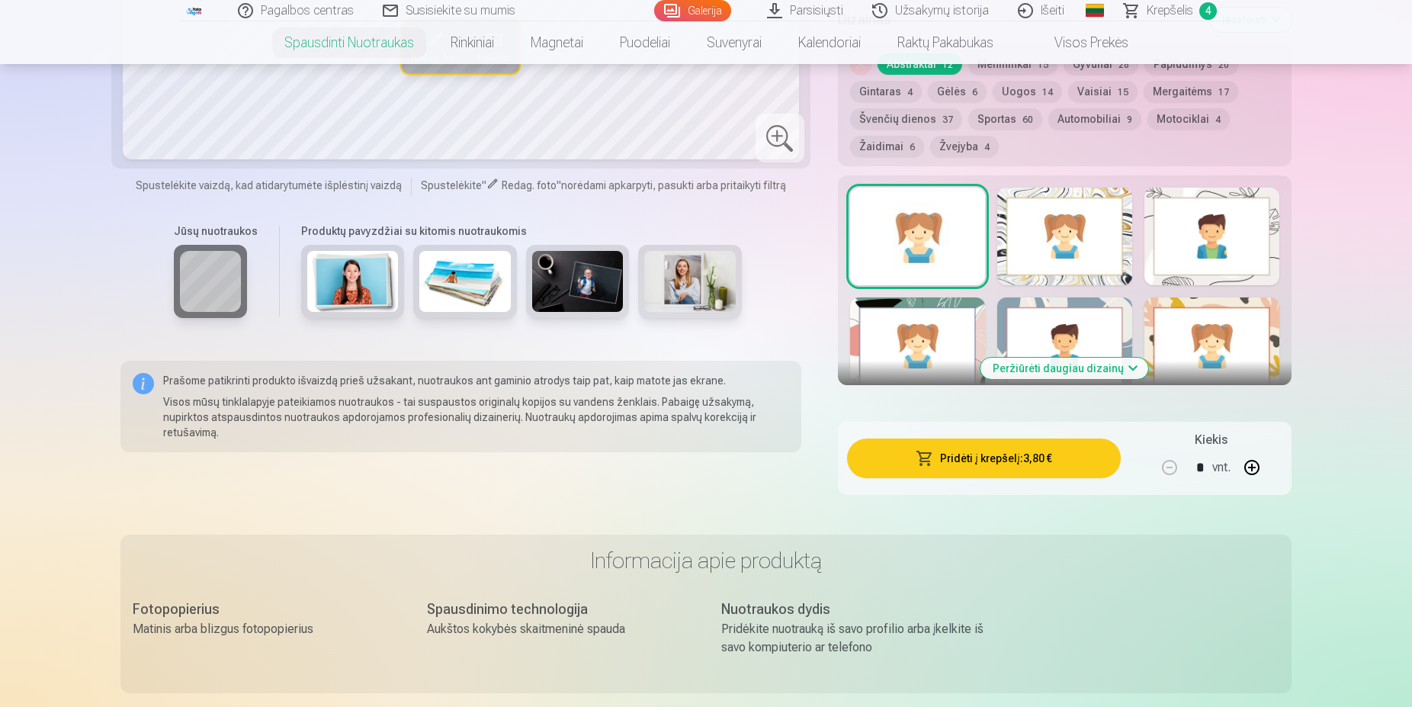
click at [1104, 161] on div "Nuimkite dizainą Abstraktai 12 Menininkai 15 Gyvūnai 28 Paplūdimys 20 Gintaras …" at bounding box center [1065, 105] width 454 height 122
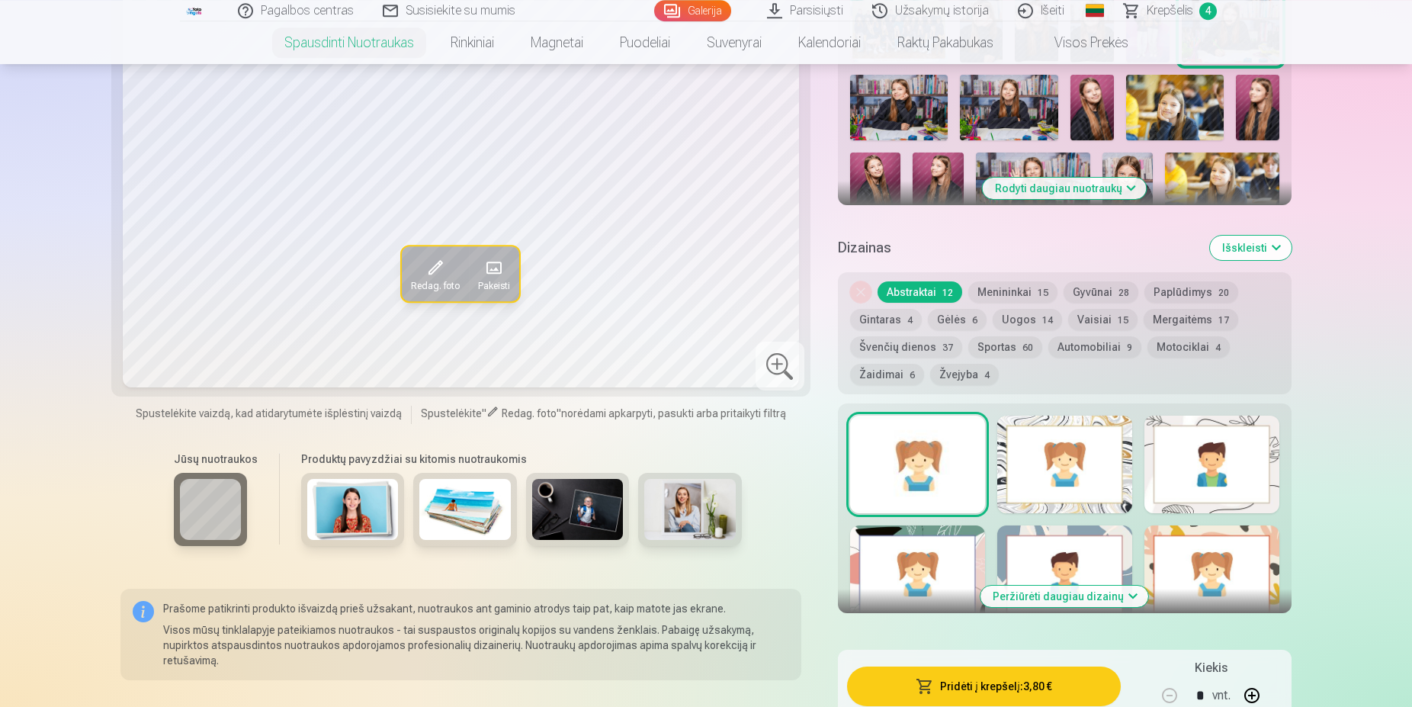
scroll to position [544, 0]
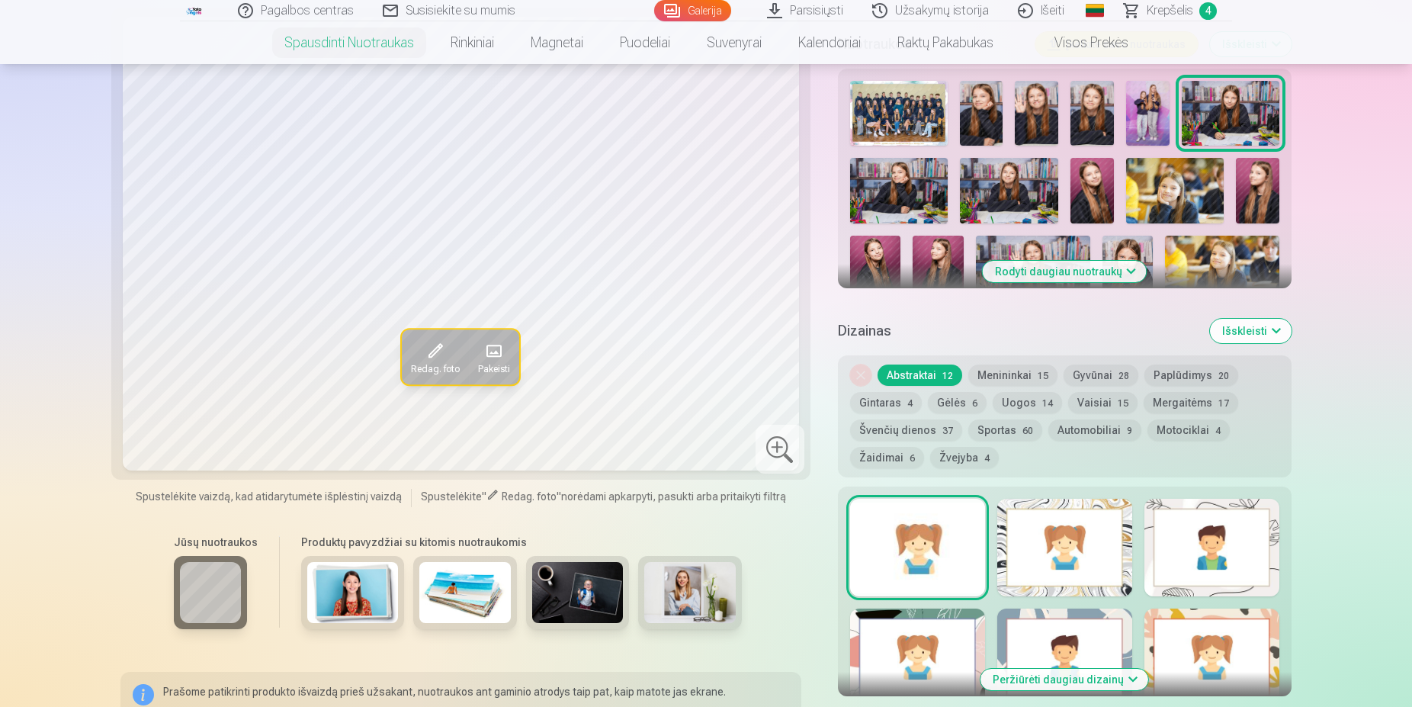
click at [1079, 274] on button "Rodyti daugiau nuotraukų" at bounding box center [1065, 271] width 164 height 21
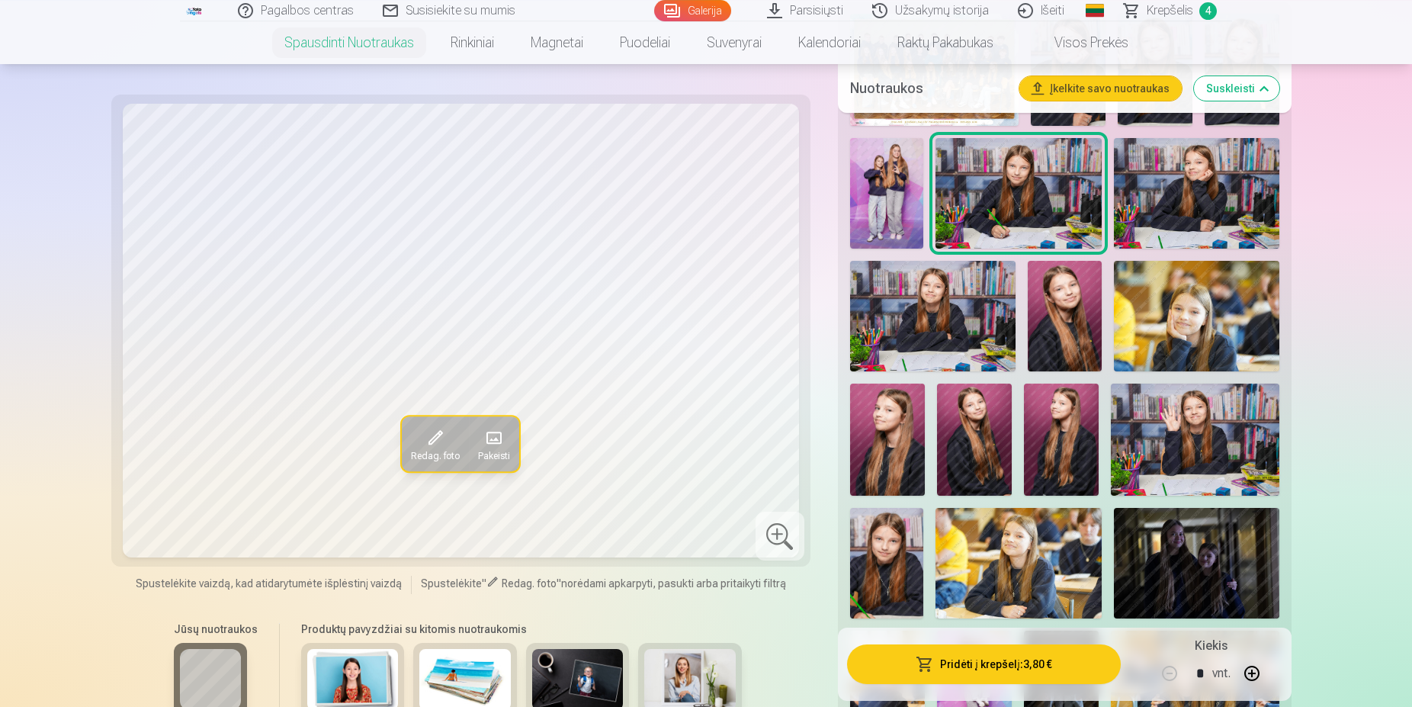
scroll to position [700, 0]
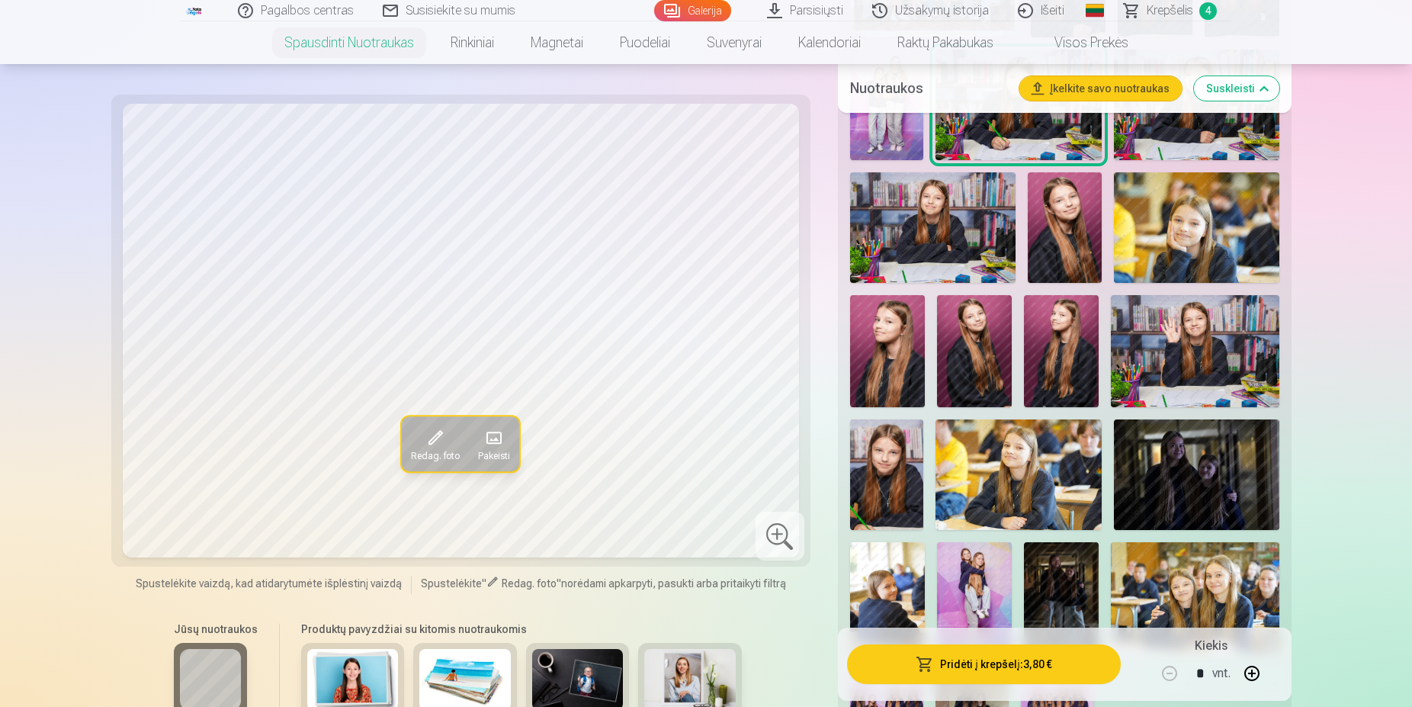
click at [971, 348] on img at bounding box center [974, 351] width 75 height 112
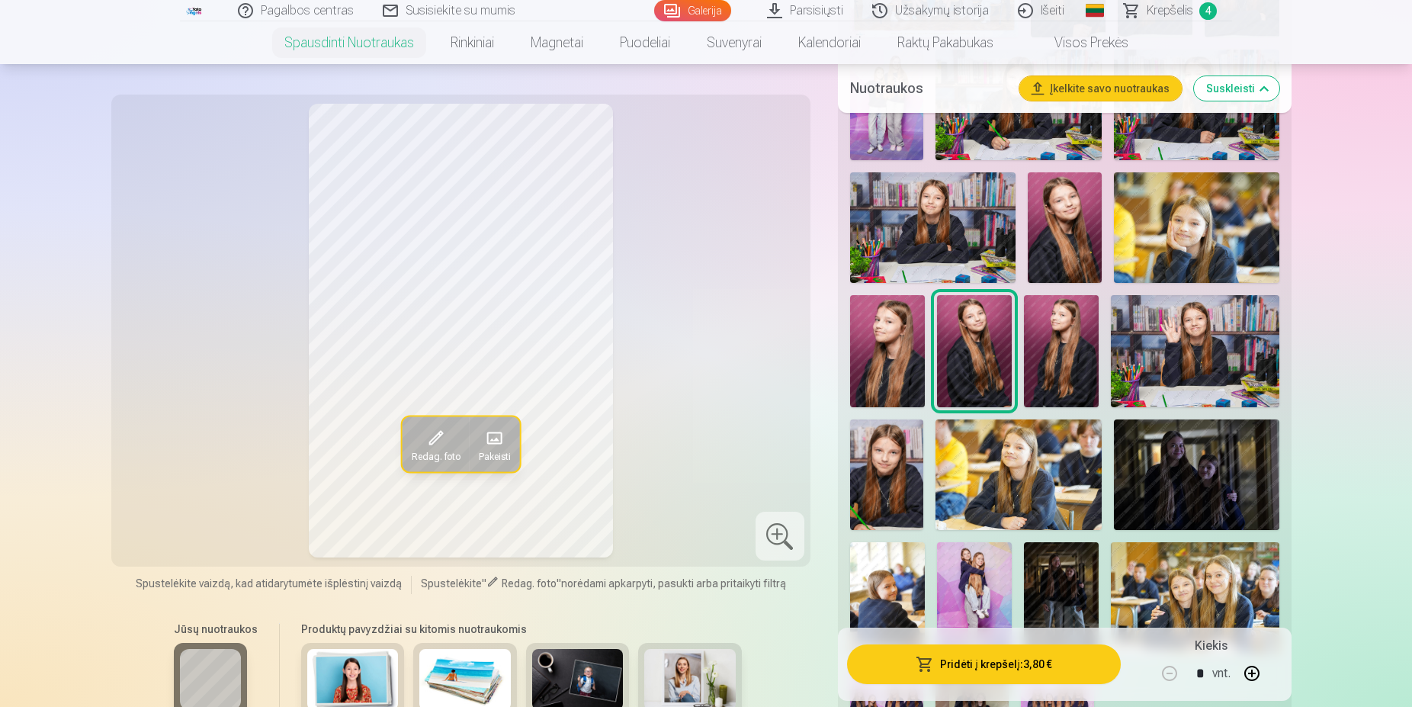
click at [1186, 224] on img at bounding box center [1196, 227] width 165 height 111
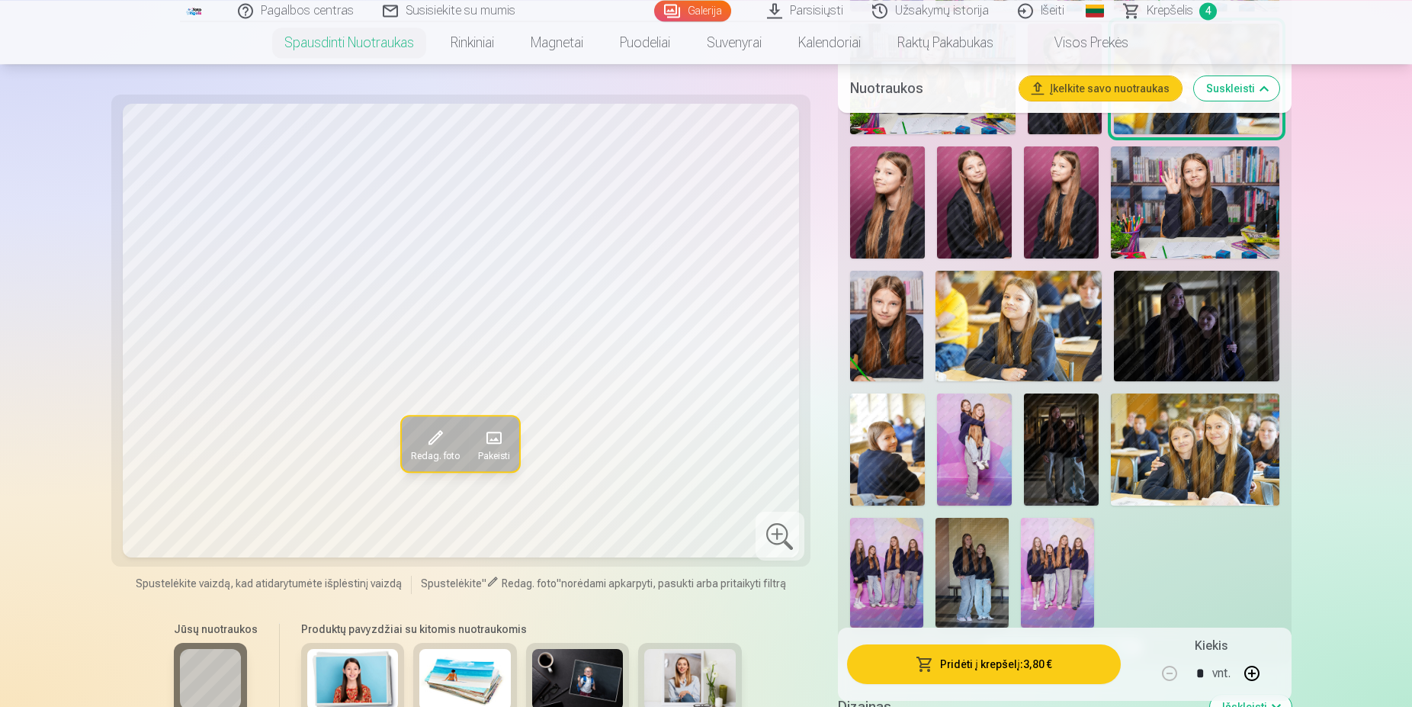
scroll to position [855, 0]
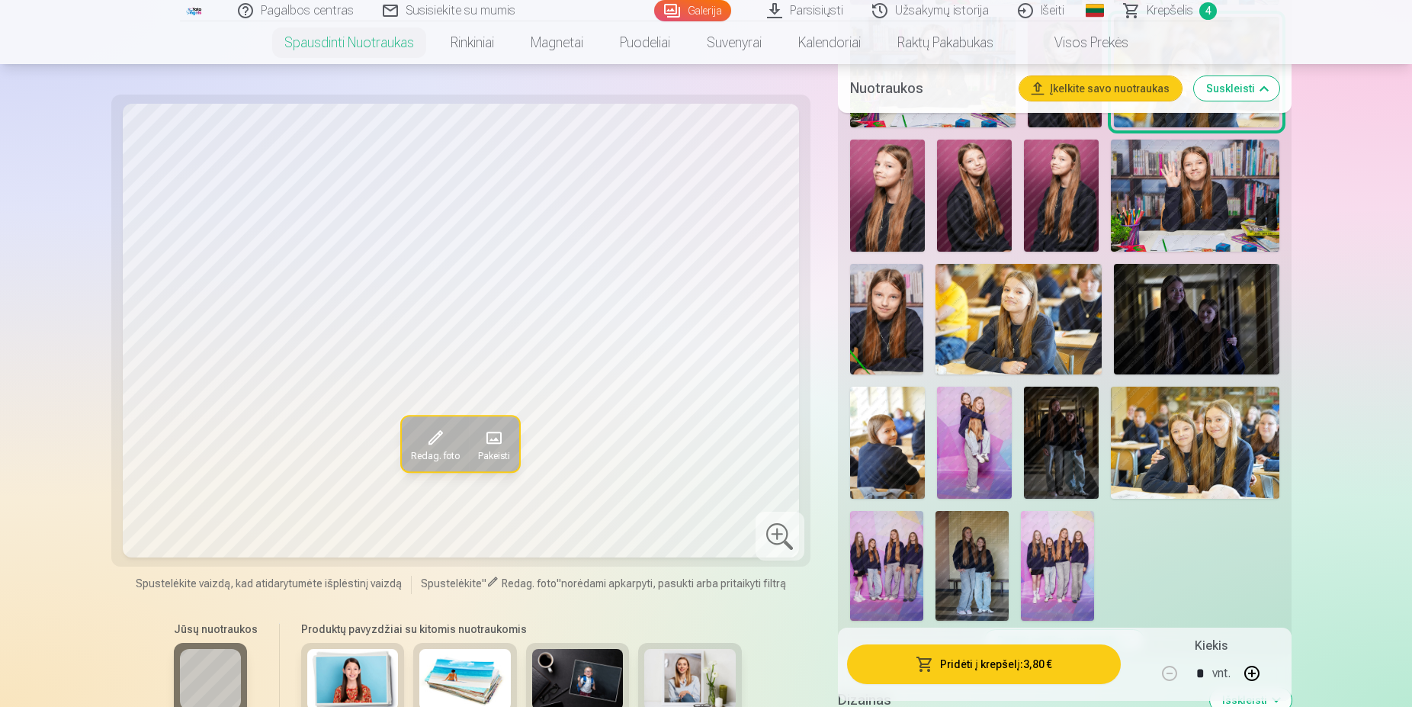
click at [1024, 313] on img at bounding box center [1017, 319] width 165 height 111
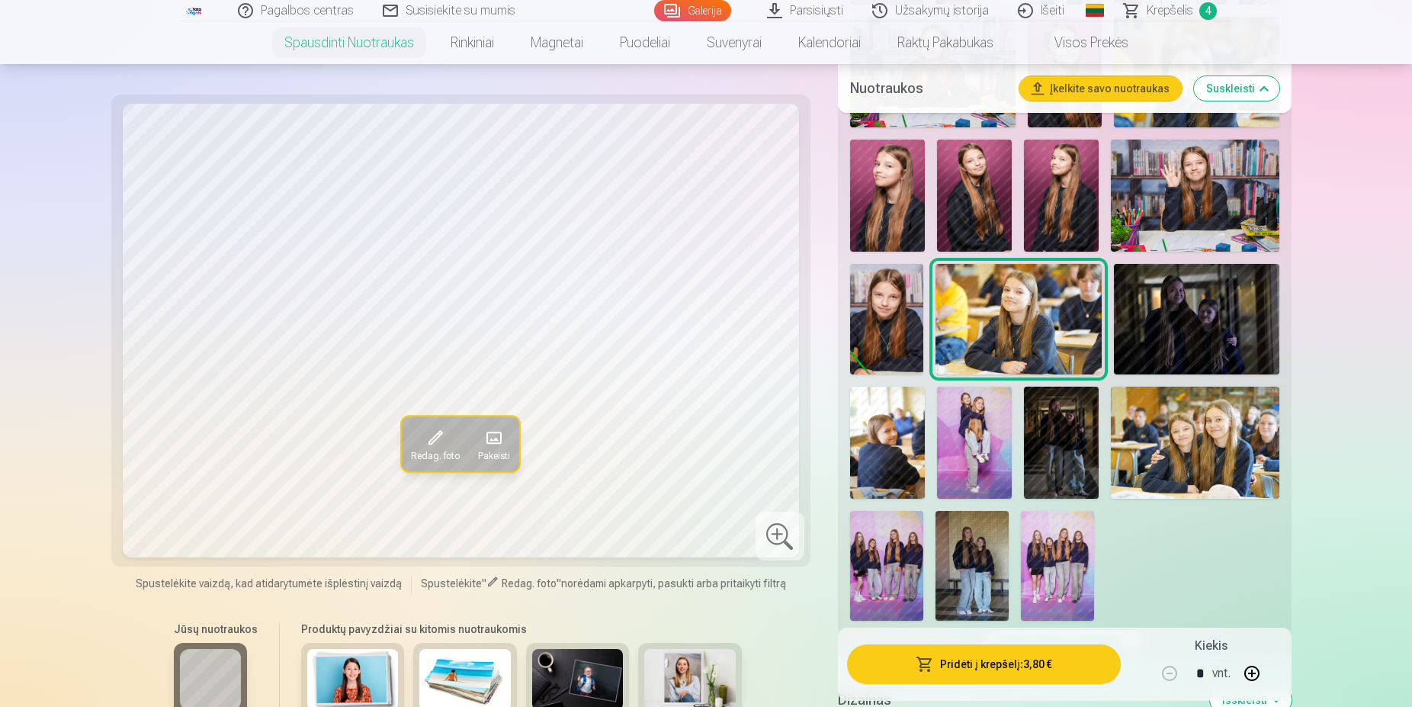
click at [1167, 316] on img at bounding box center [1196, 319] width 165 height 111
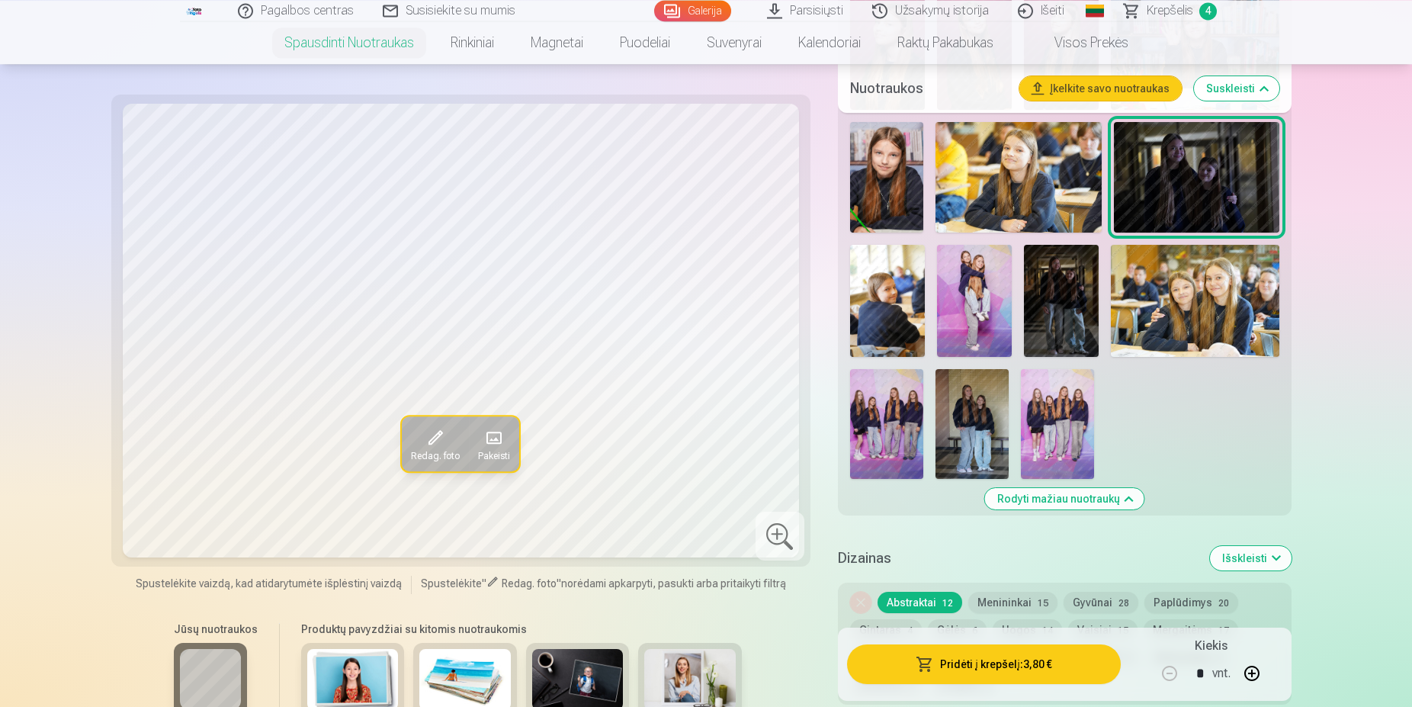
scroll to position [1011, 0]
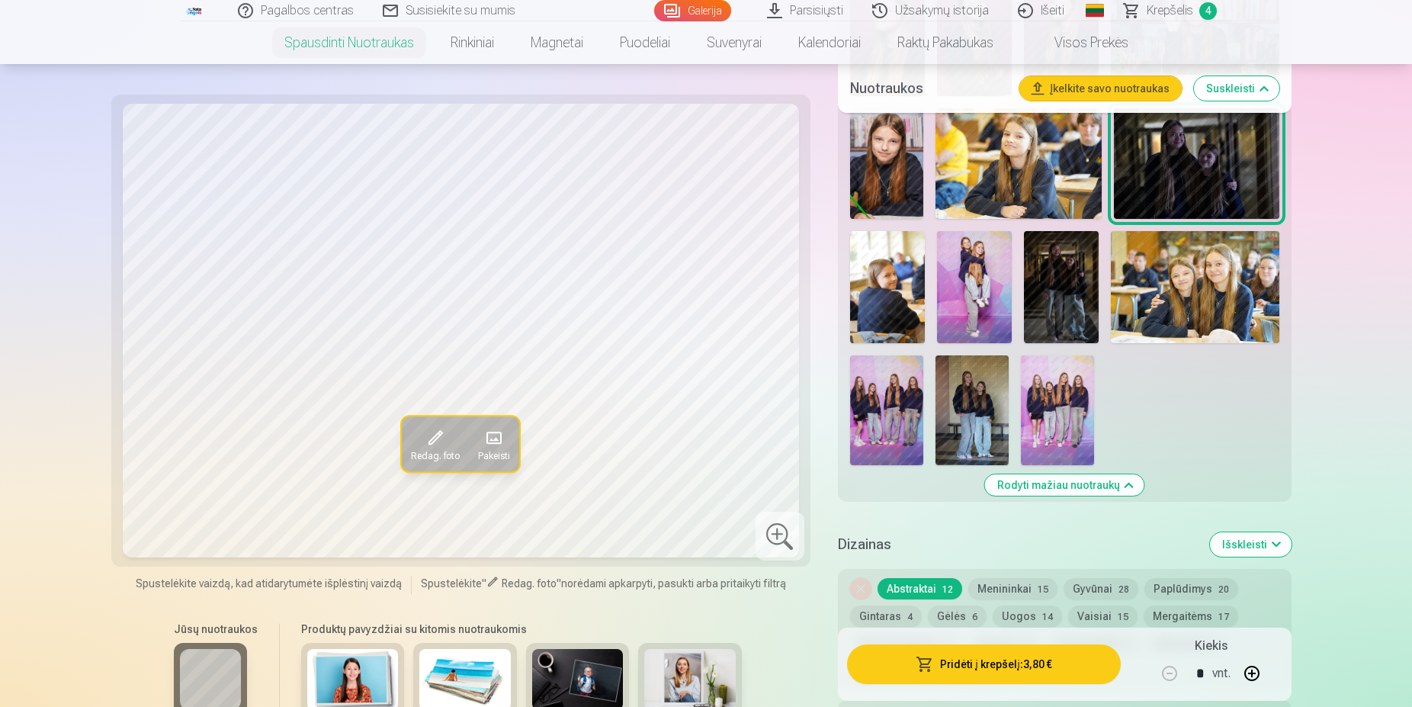
click at [901, 303] on img at bounding box center [887, 287] width 75 height 112
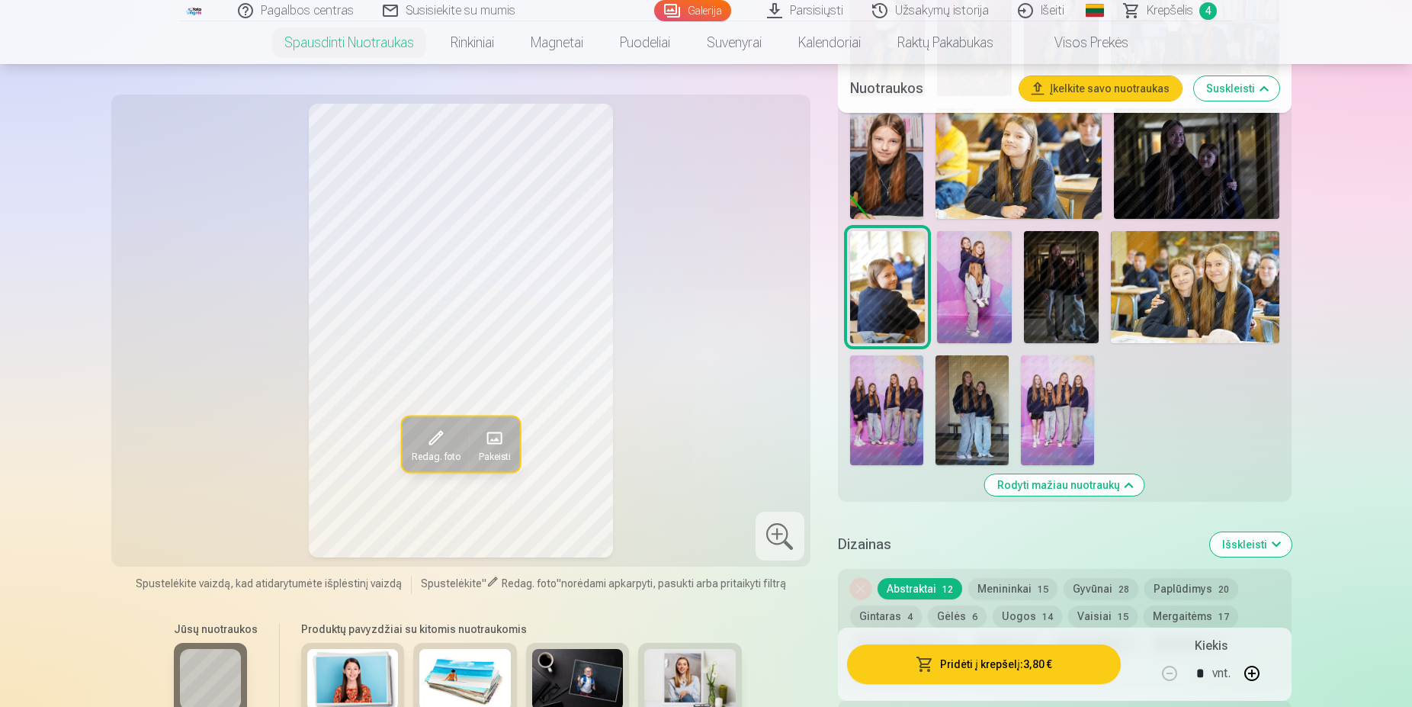
click at [973, 299] on img at bounding box center [974, 287] width 75 height 112
click at [1051, 297] on img at bounding box center [1061, 287] width 75 height 112
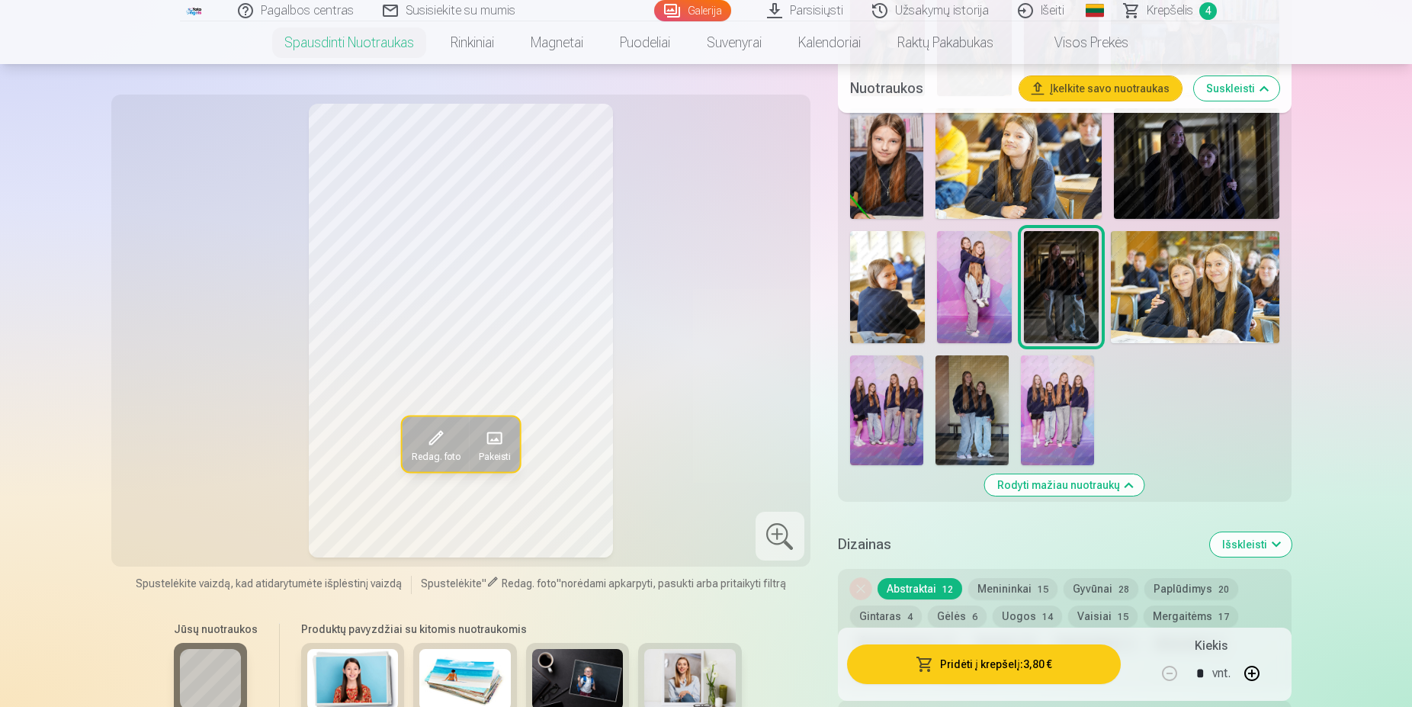
click at [1151, 287] on img at bounding box center [1195, 287] width 168 height 112
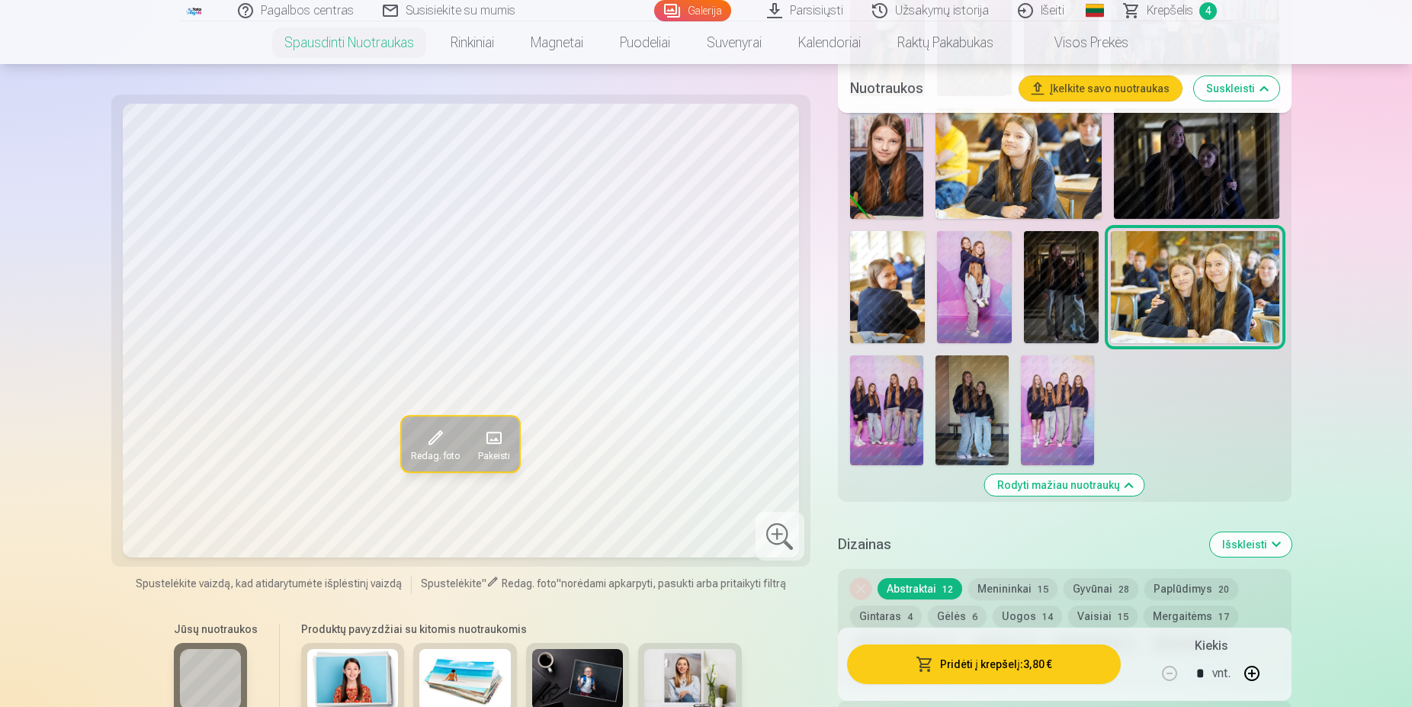
click at [898, 393] on img at bounding box center [886, 410] width 73 height 110
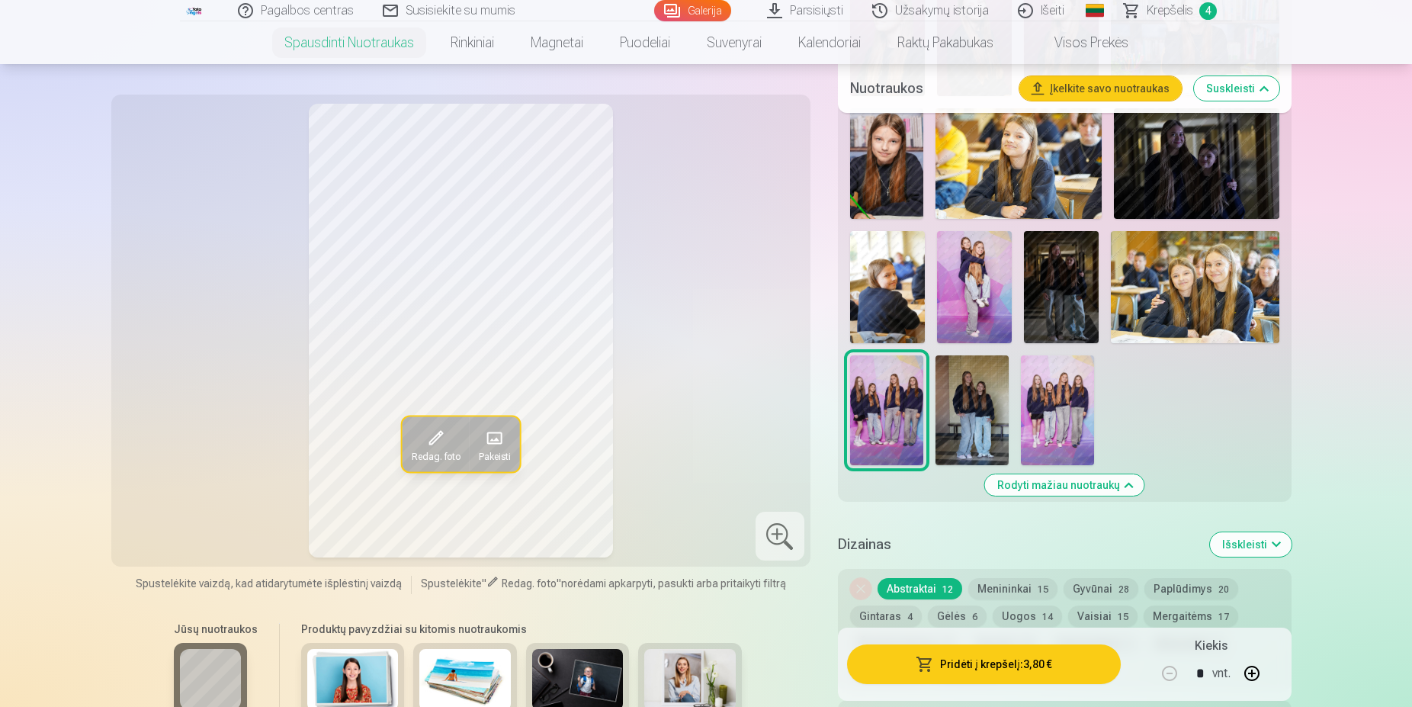
click at [1050, 406] on img at bounding box center [1057, 410] width 73 height 110
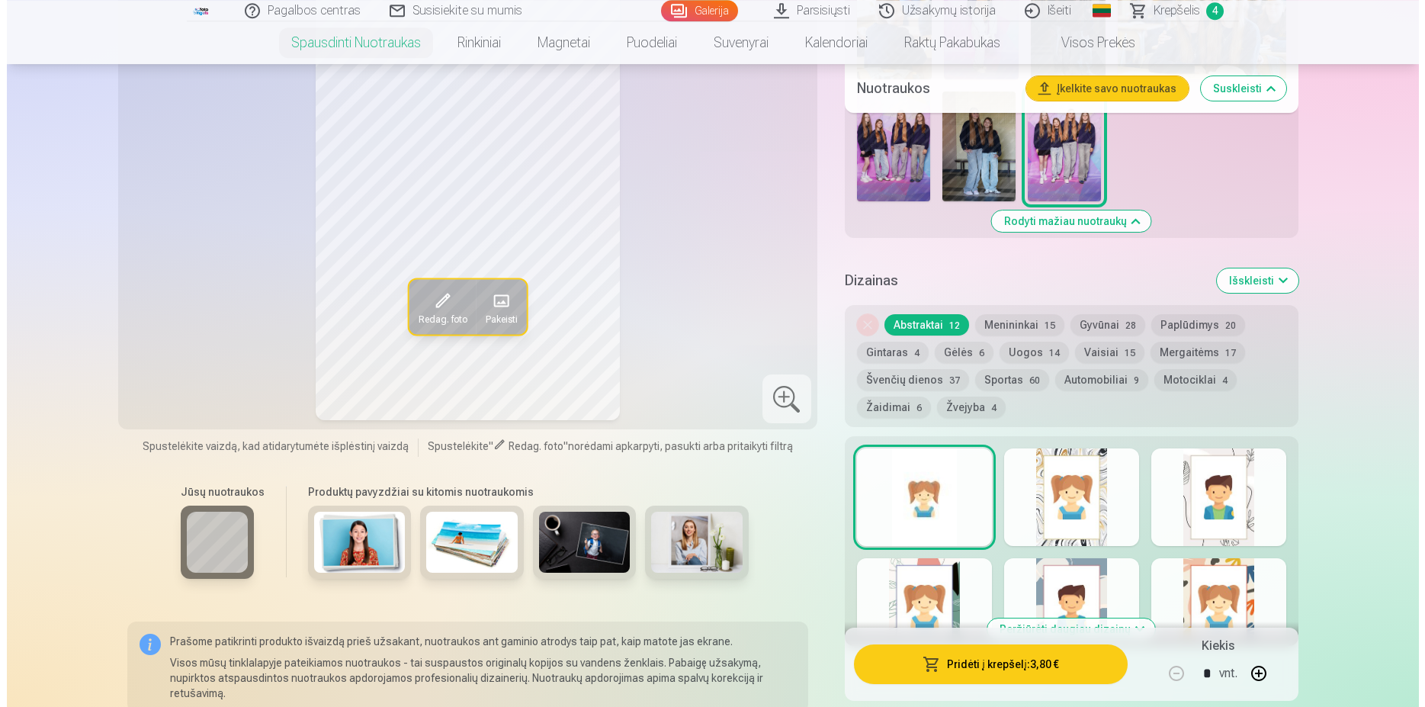
scroll to position [1322, 0]
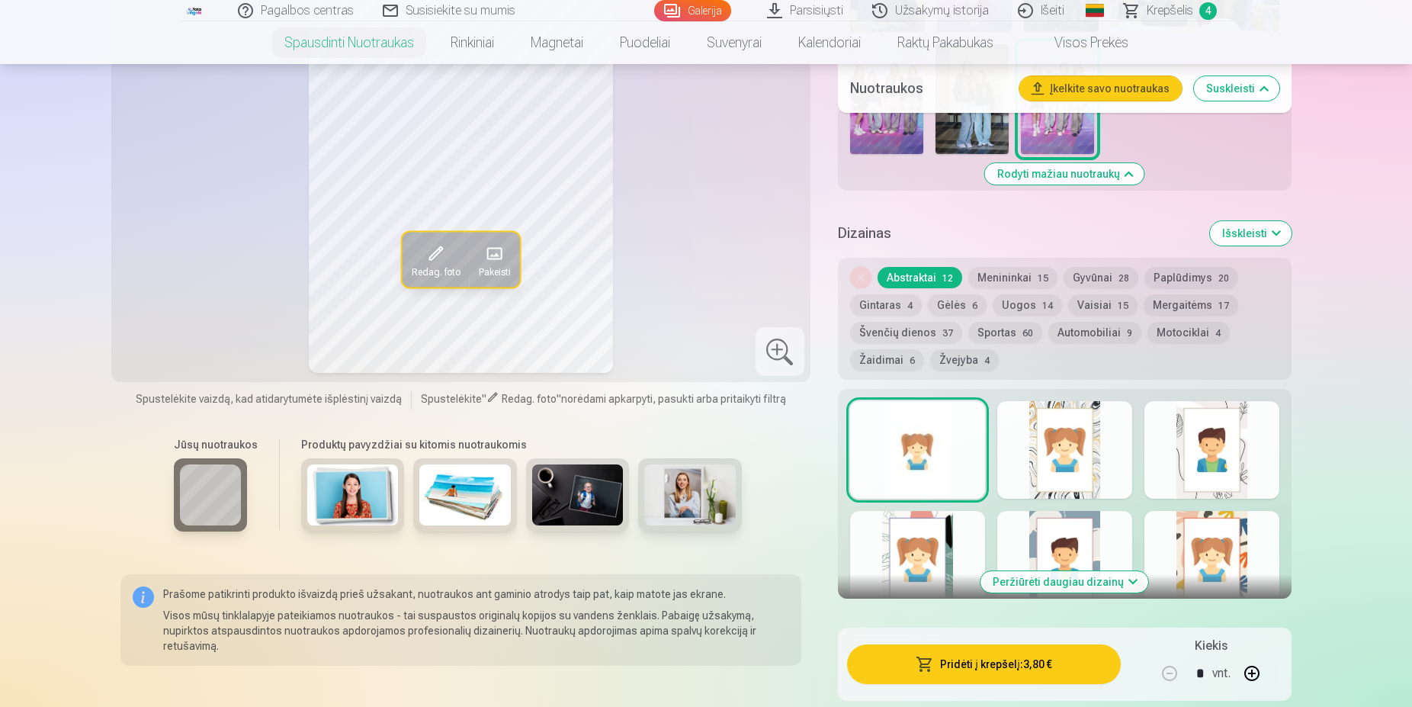
click at [977, 659] on button "Pridėti į krepšelį : 3,80 €" at bounding box center [984, 664] width 274 height 40
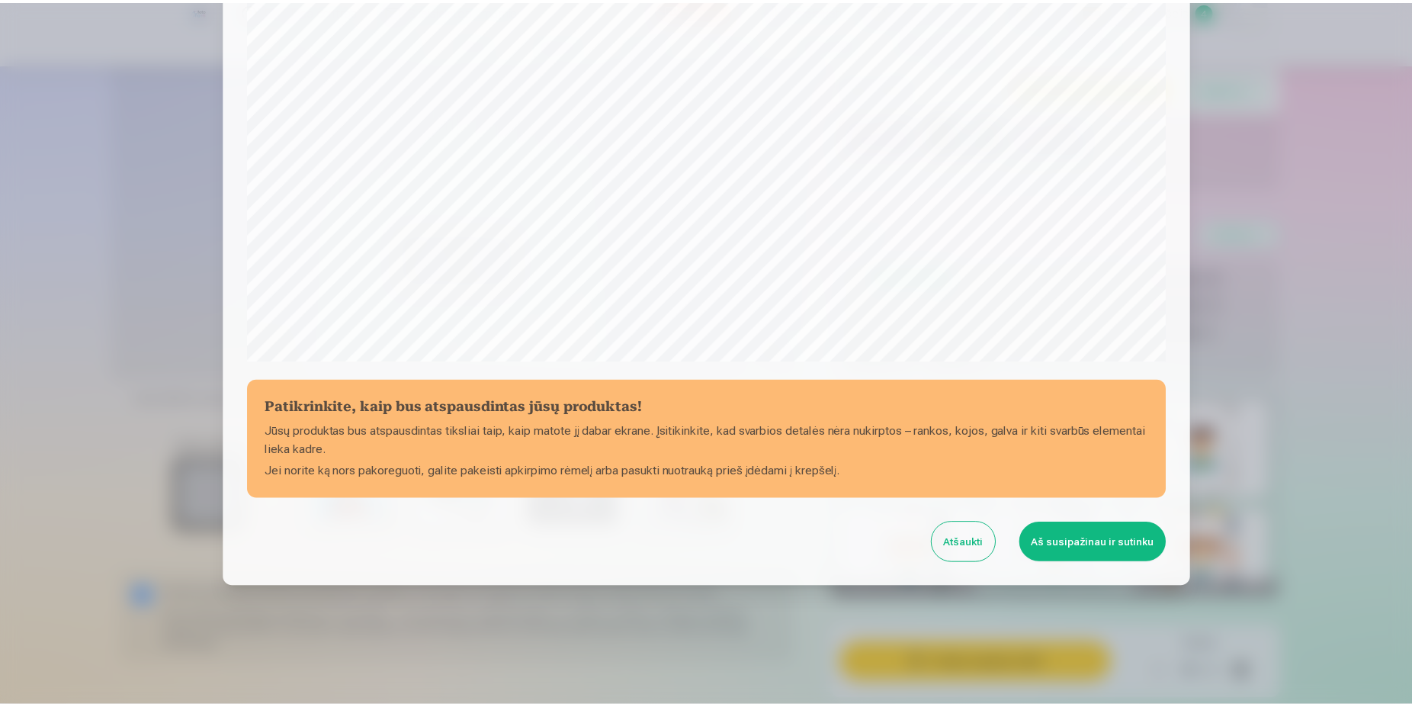
scroll to position [391, 0]
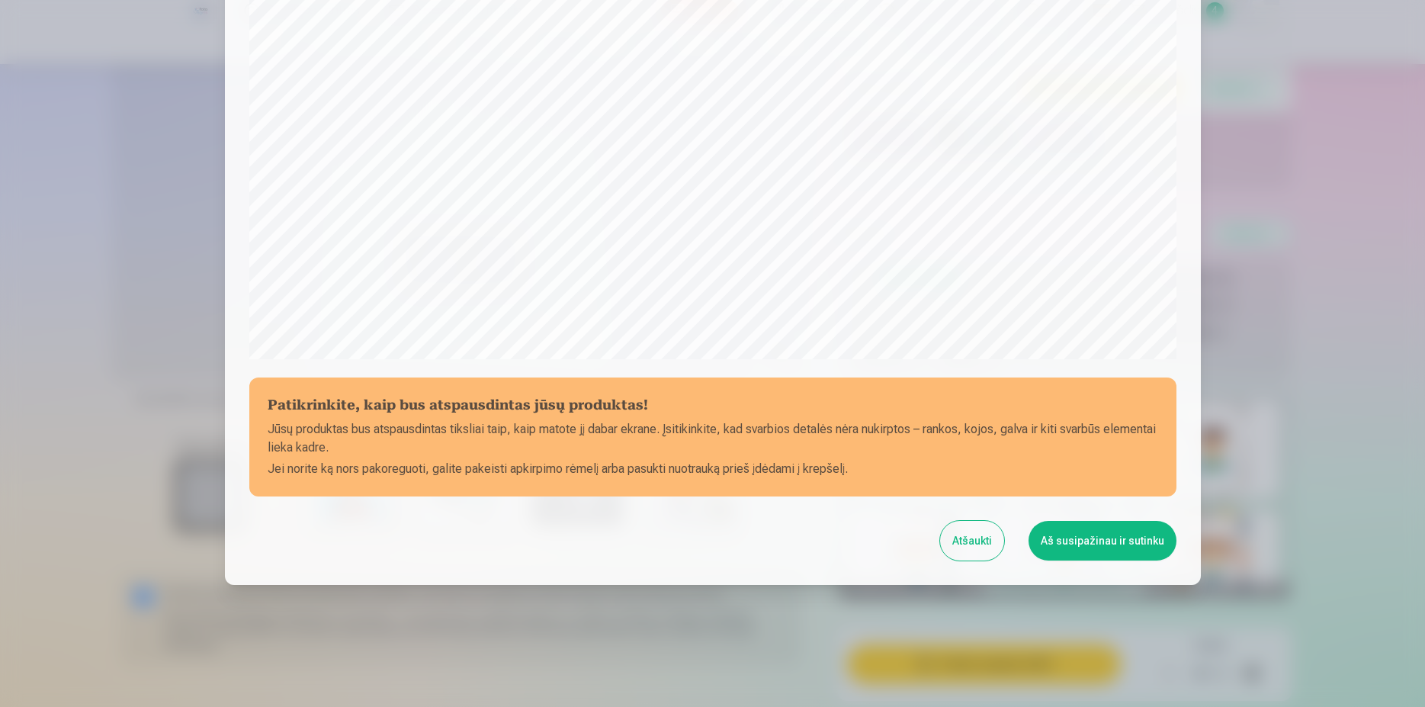
click at [1084, 549] on button "Aš susipažinau ir sutinku" at bounding box center [1102, 541] width 148 height 40
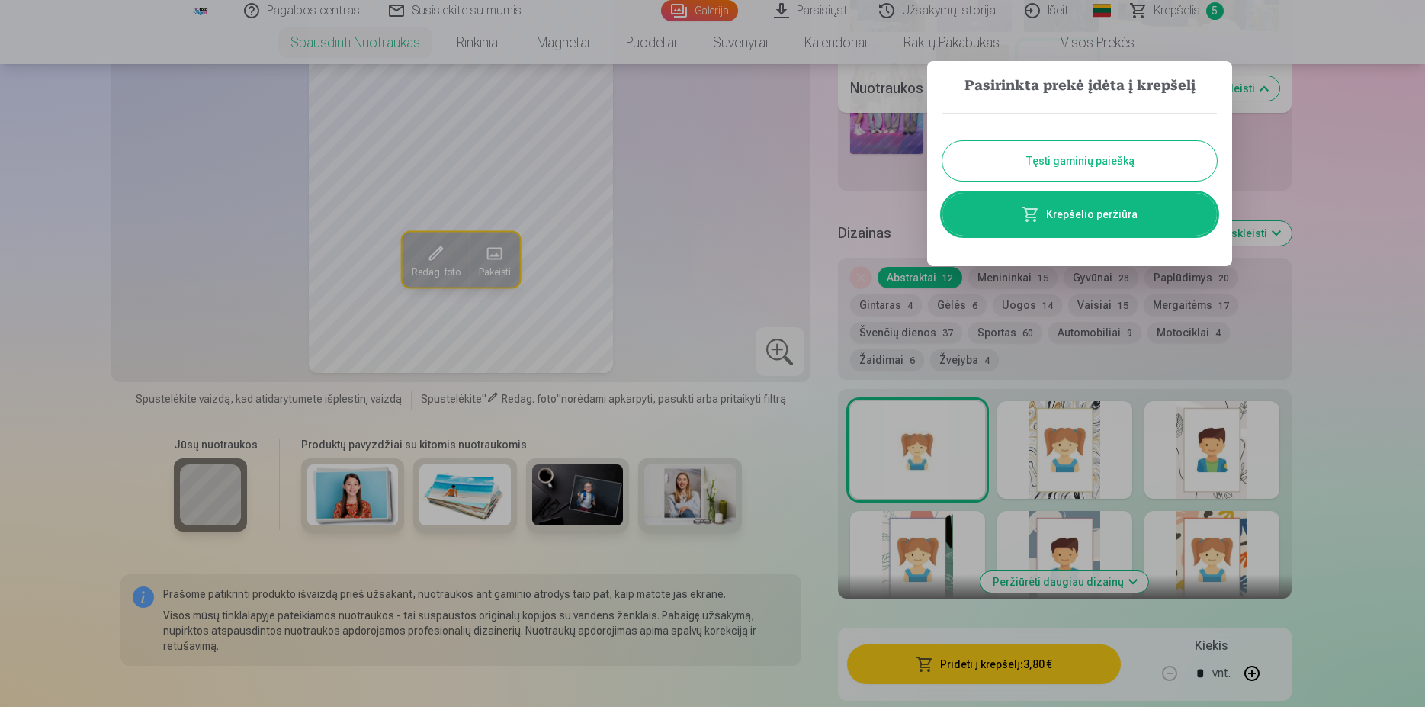
click at [1077, 165] on button "Tęsti gaminių paiešką" at bounding box center [1079, 161] width 274 height 40
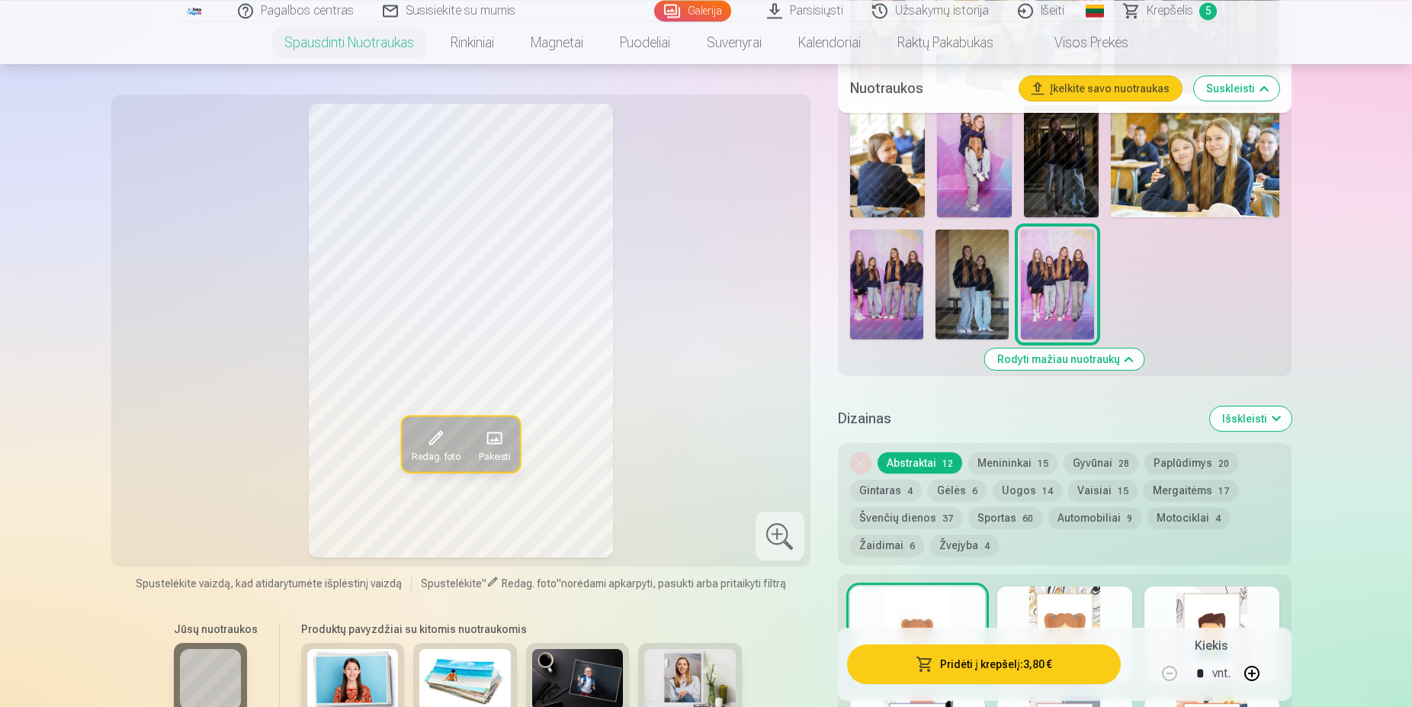
scroll to position [933, 0]
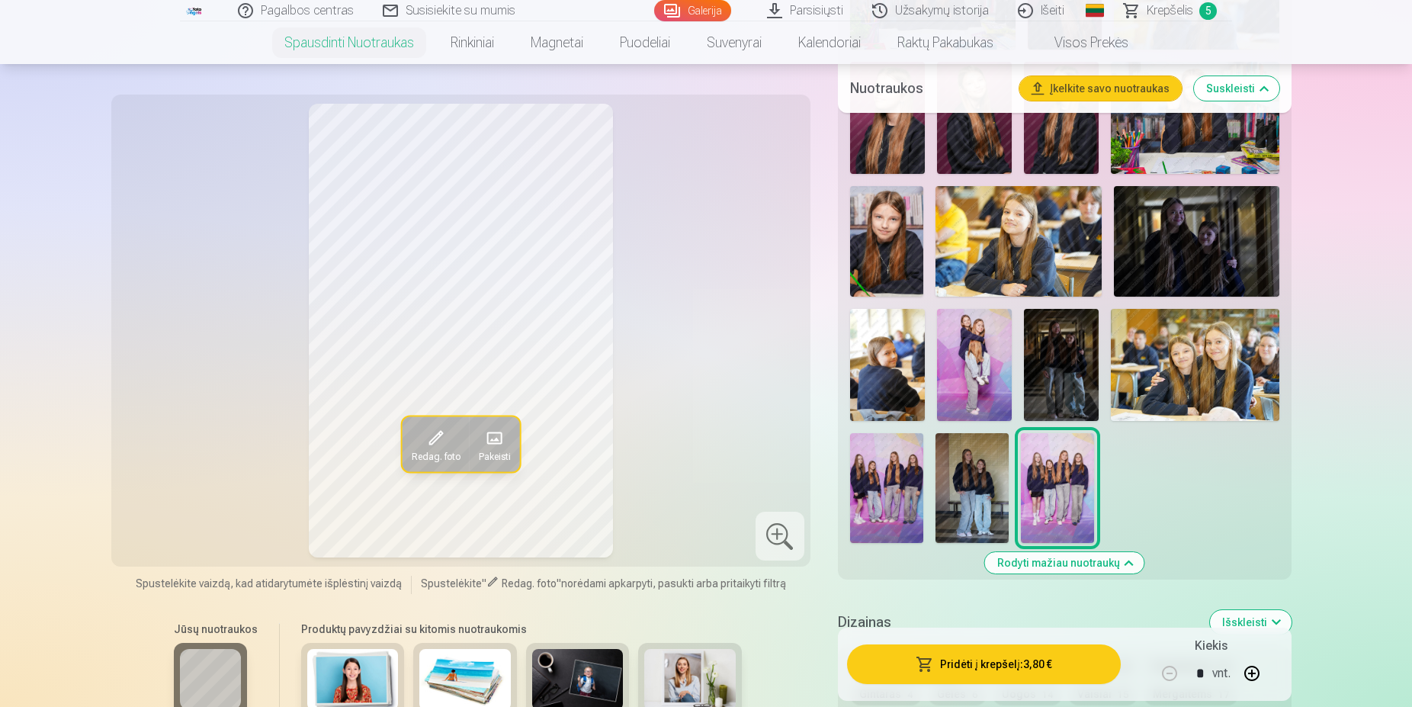
click at [1223, 367] on img at bounding box center [1195, 365] width 168 height 112
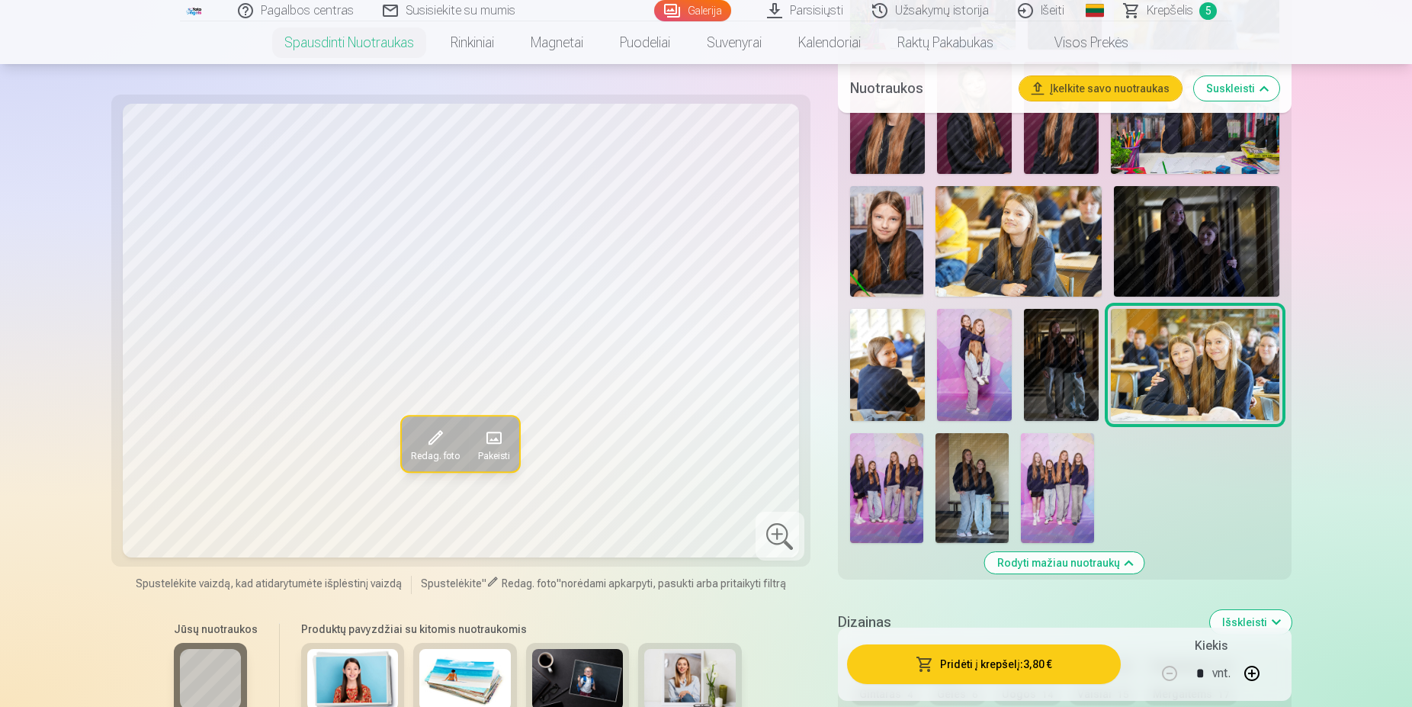
click at [1069, 357] on img at bounding box center [1061, 365] width 75 height 112
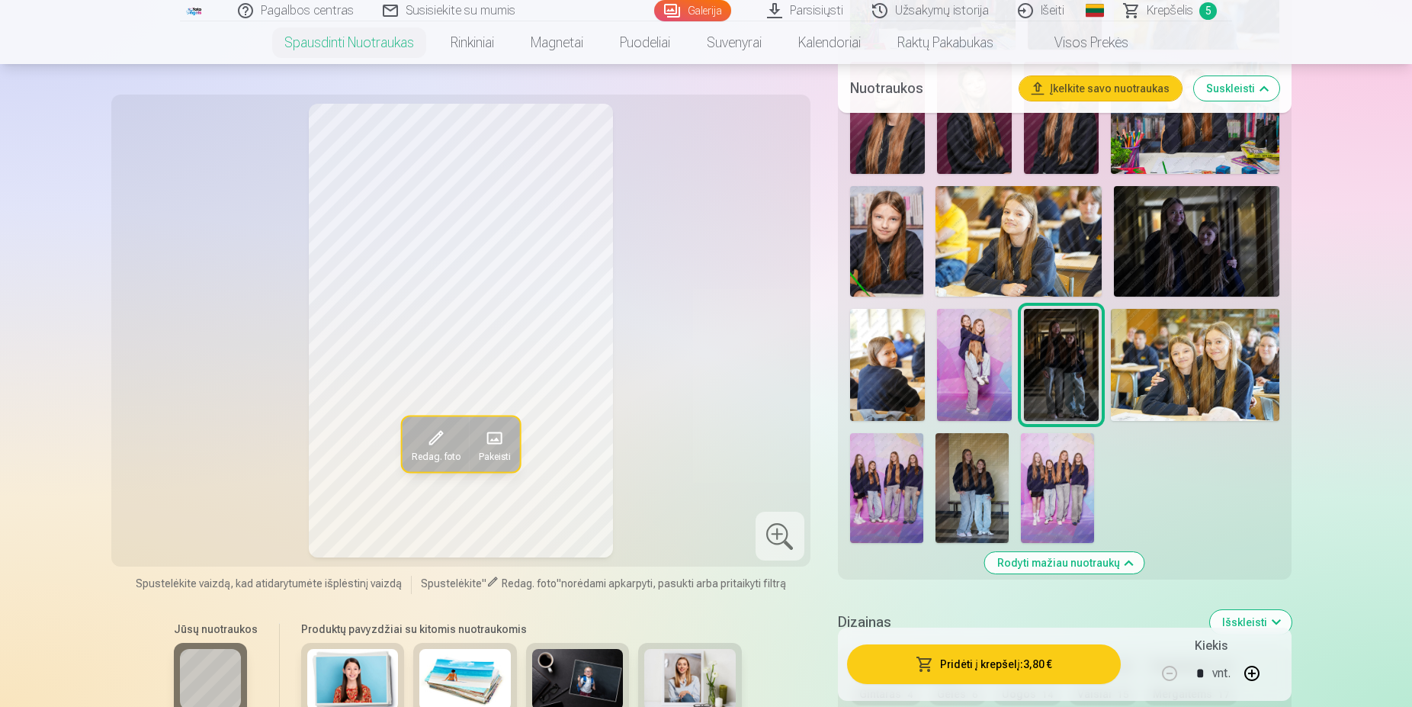
click at [960, 353] on img at bounding box center [974, 365] width 75 height 112
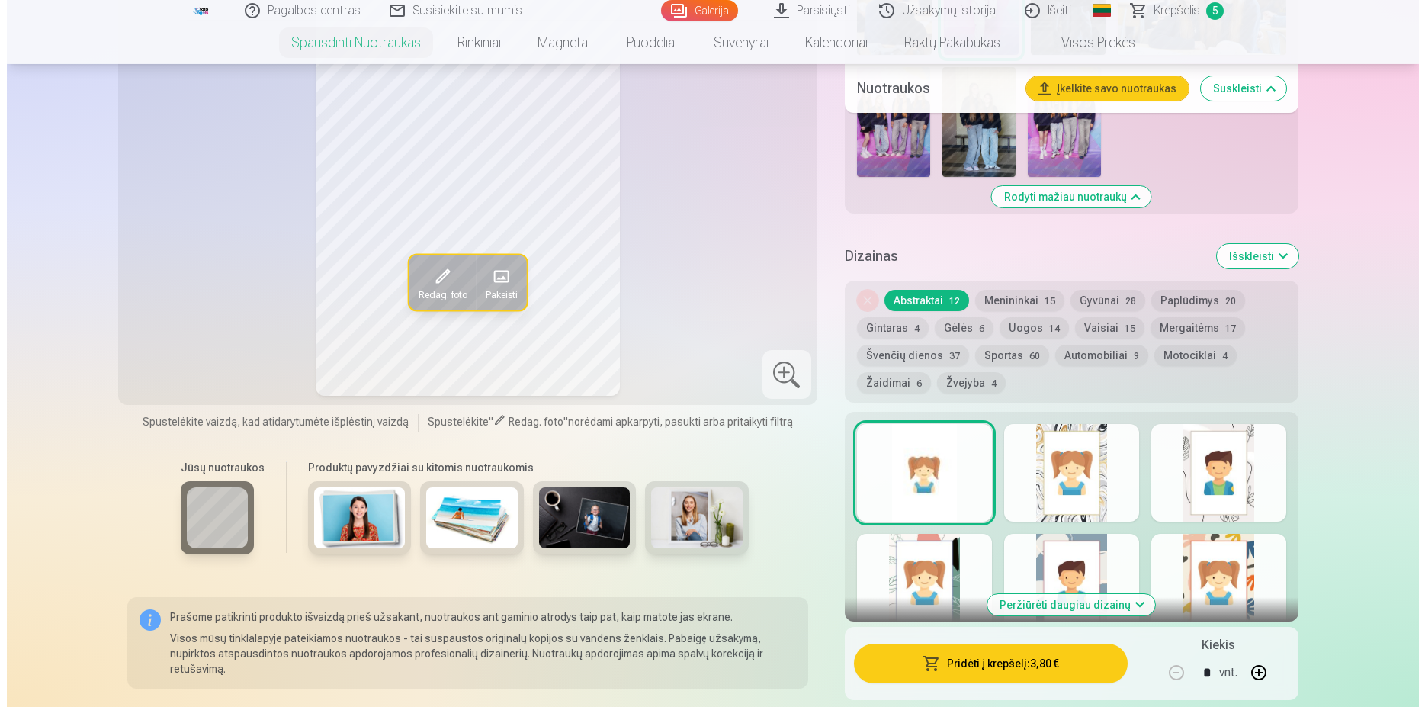
scroll to position [1322, 0]
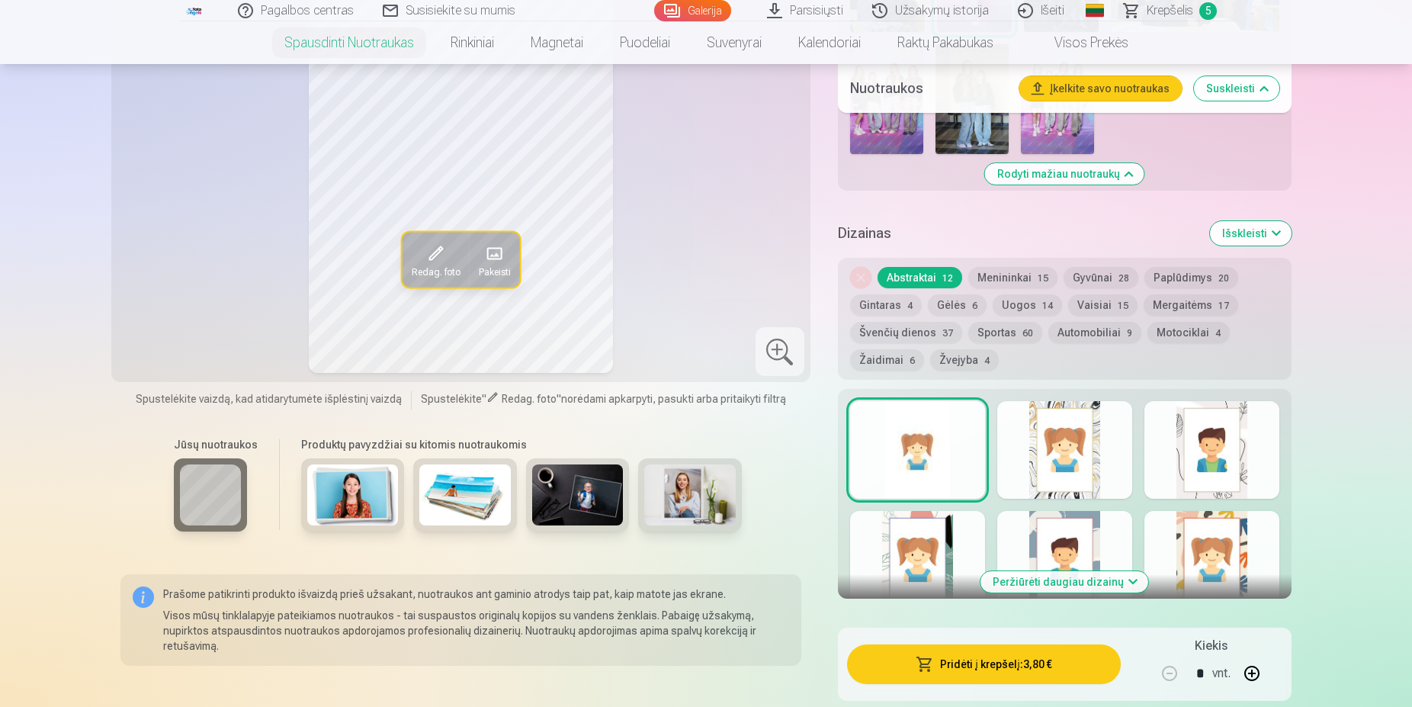
click at [946, 675] on button "Pridėti į krepšelį : 3,80 €" at bounding box center [984, 664] width 274 height 40
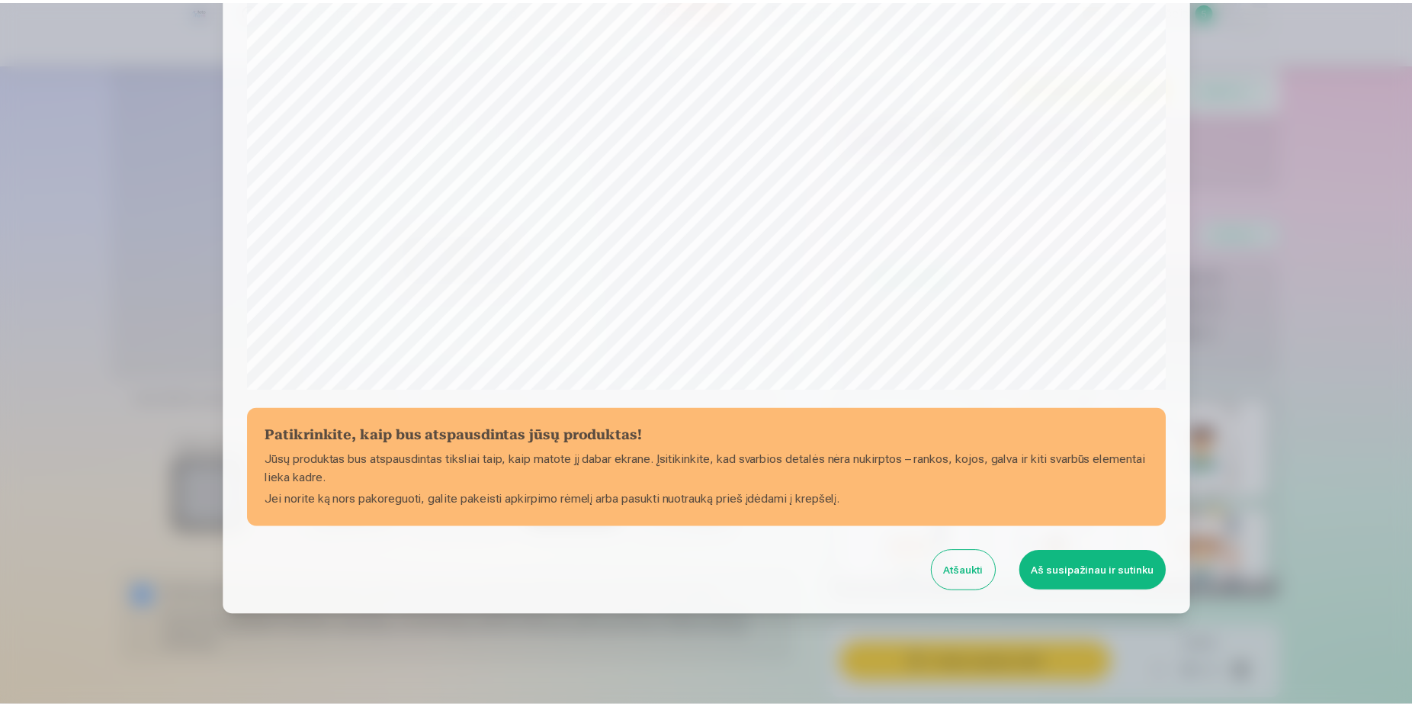
scroll to position [391, 0]
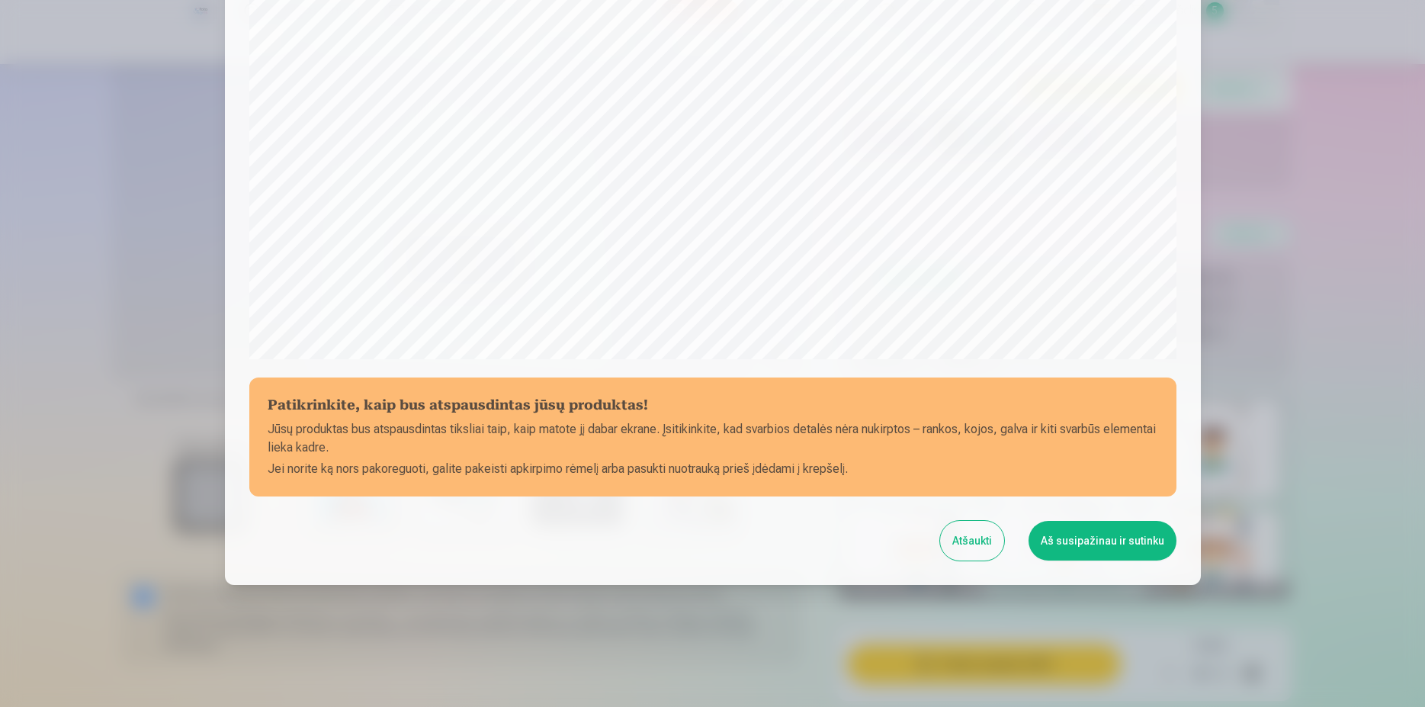
click at [1080, 549] on button "Aš susipažinau ir sutinku" at bounding box center [1102, 541] width 148 height 40
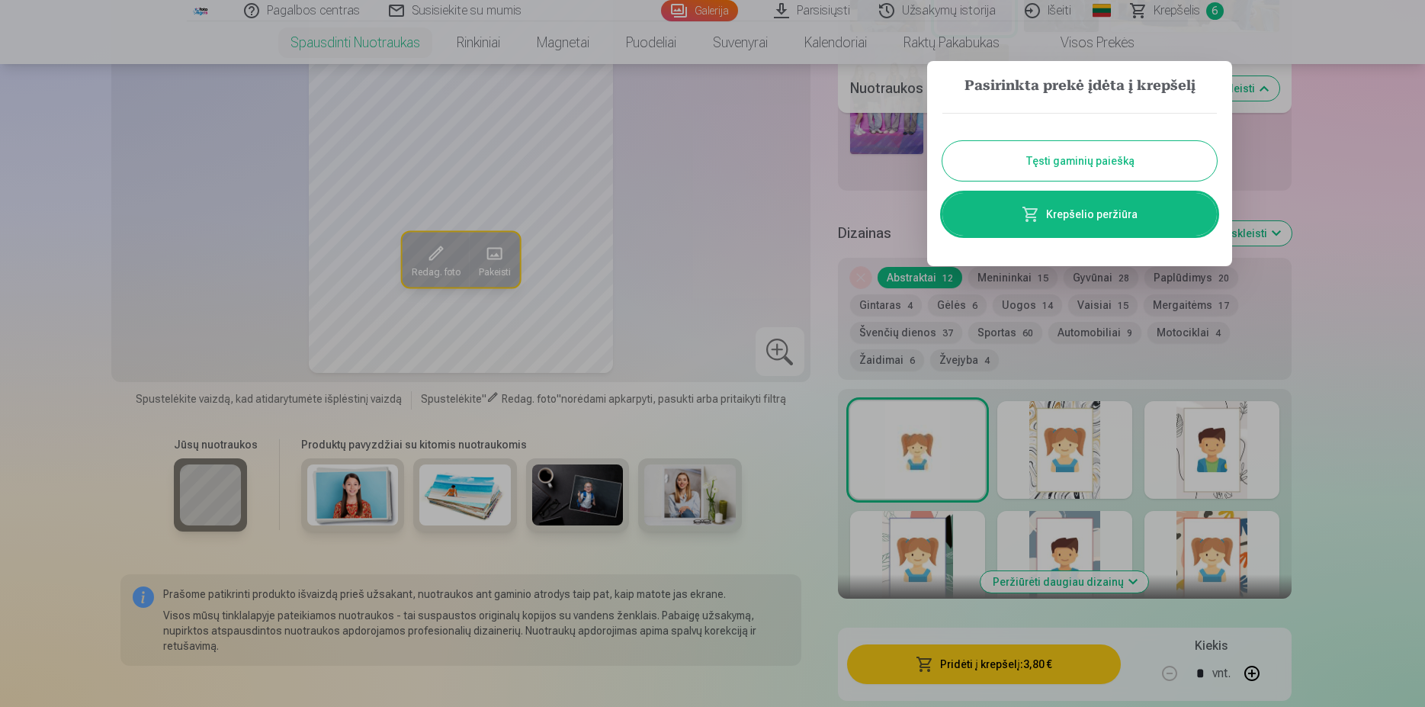
click at [1108, 161] on button "Tęsti gaminių paiešką" at bounding box center [1079, 161] width 274 height 40
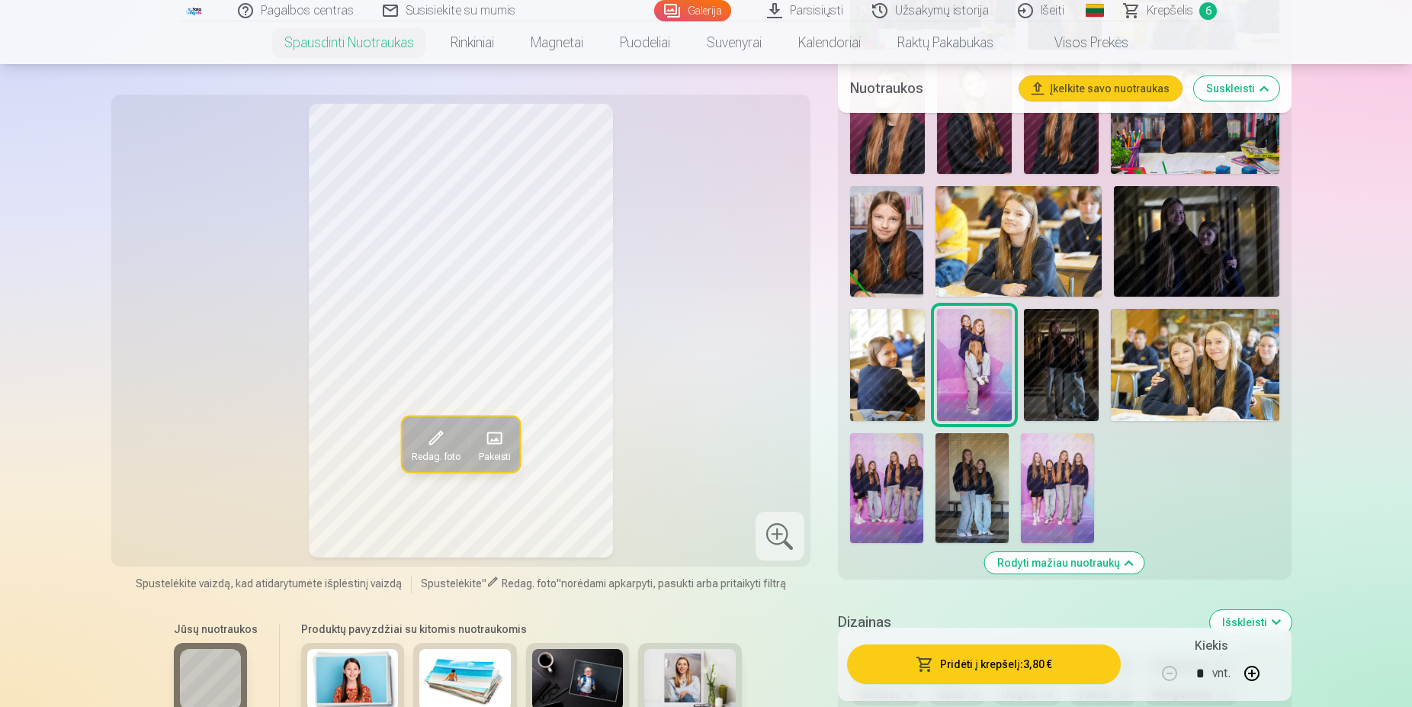
scroll to position [777, 0]
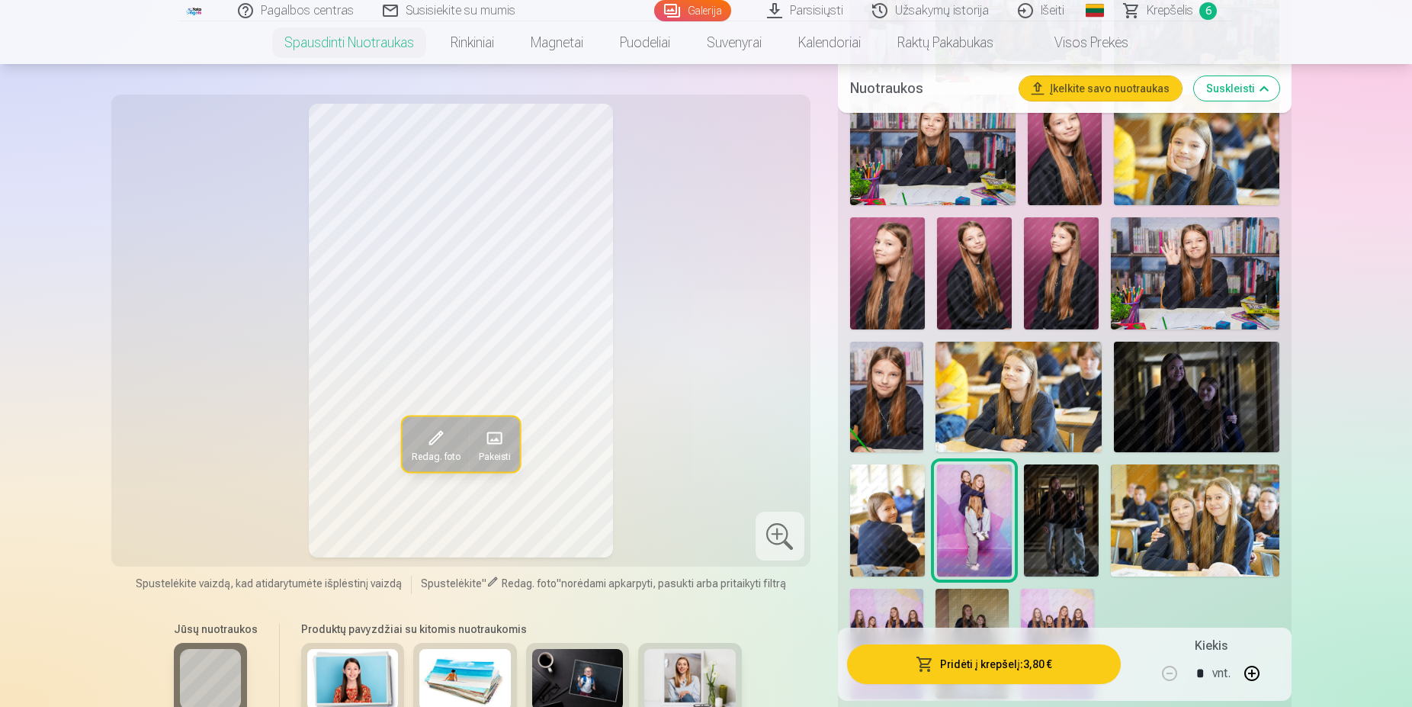
click at [1007, 410] on img at bounding box center [1017, 396] width 165 height 111
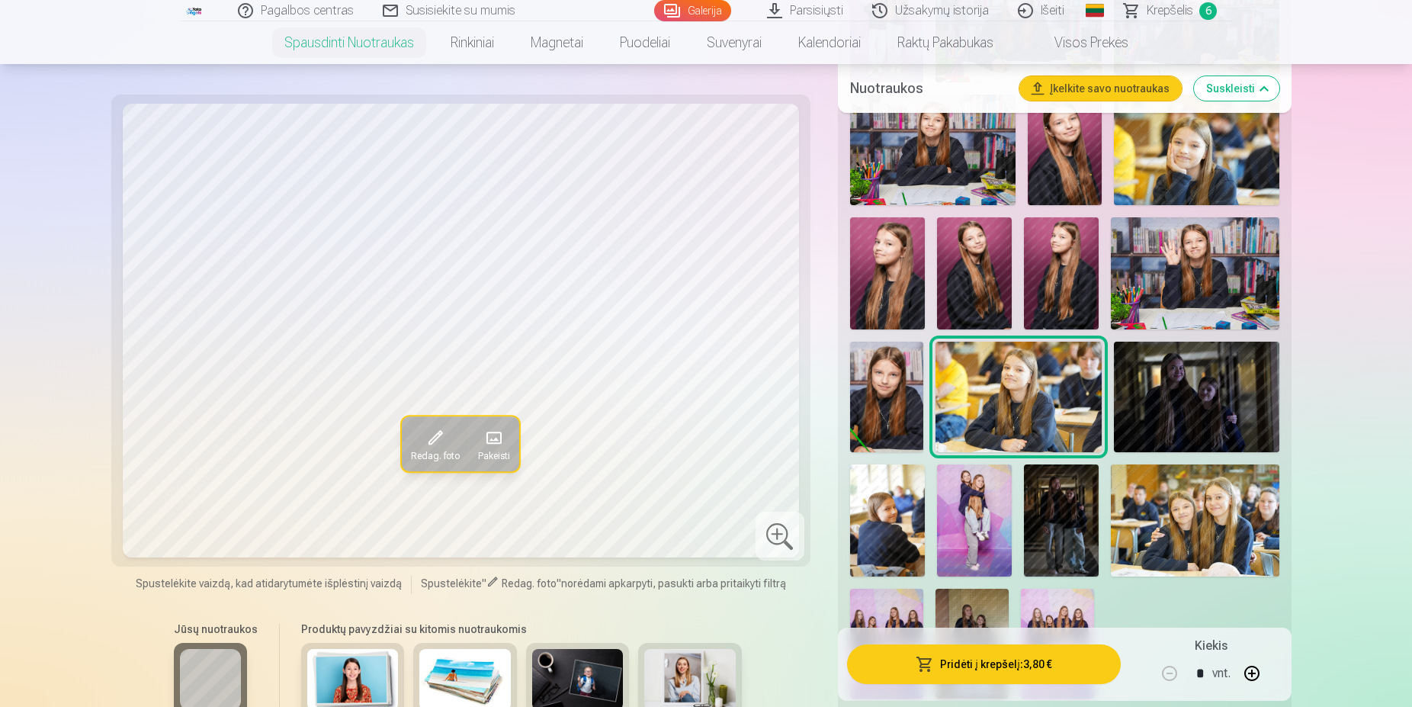
click at [906, 393] on img at bounding box center [887, 396] width 74 height 111
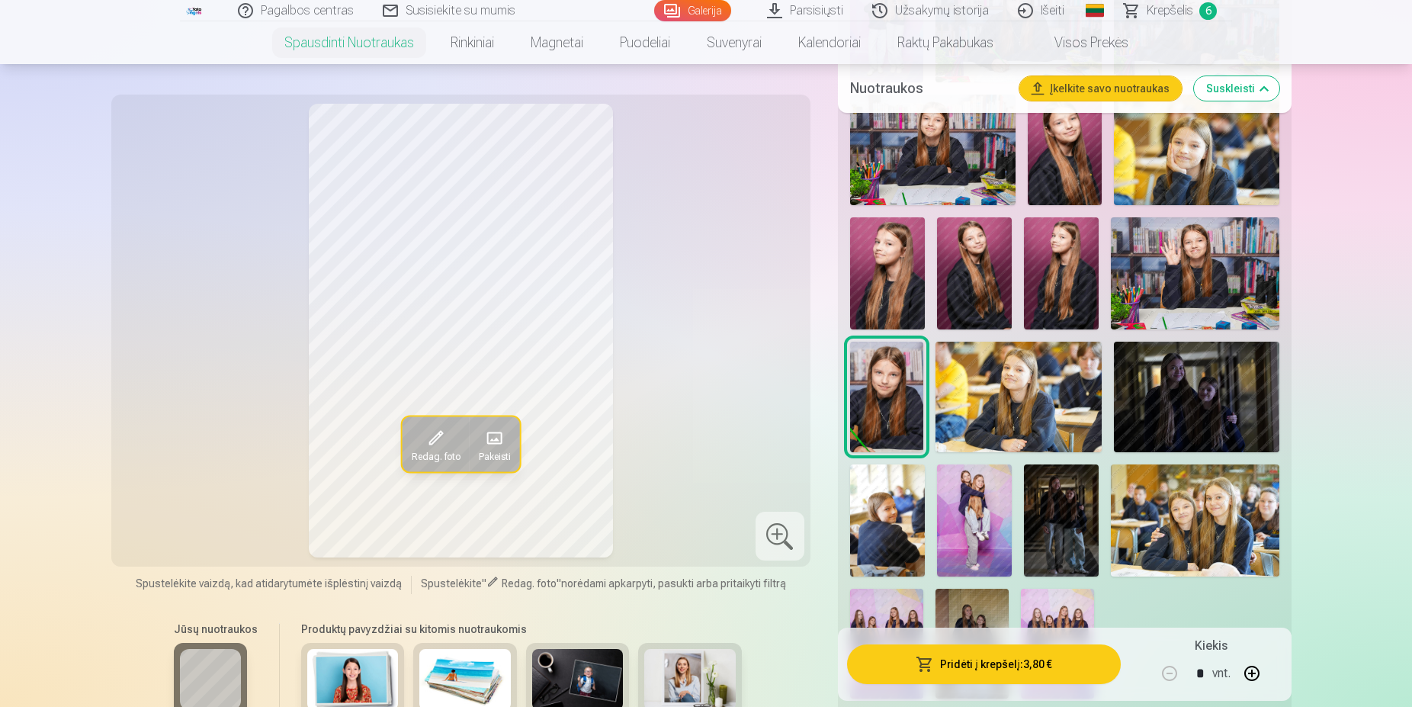
scroll to position [700, 0]
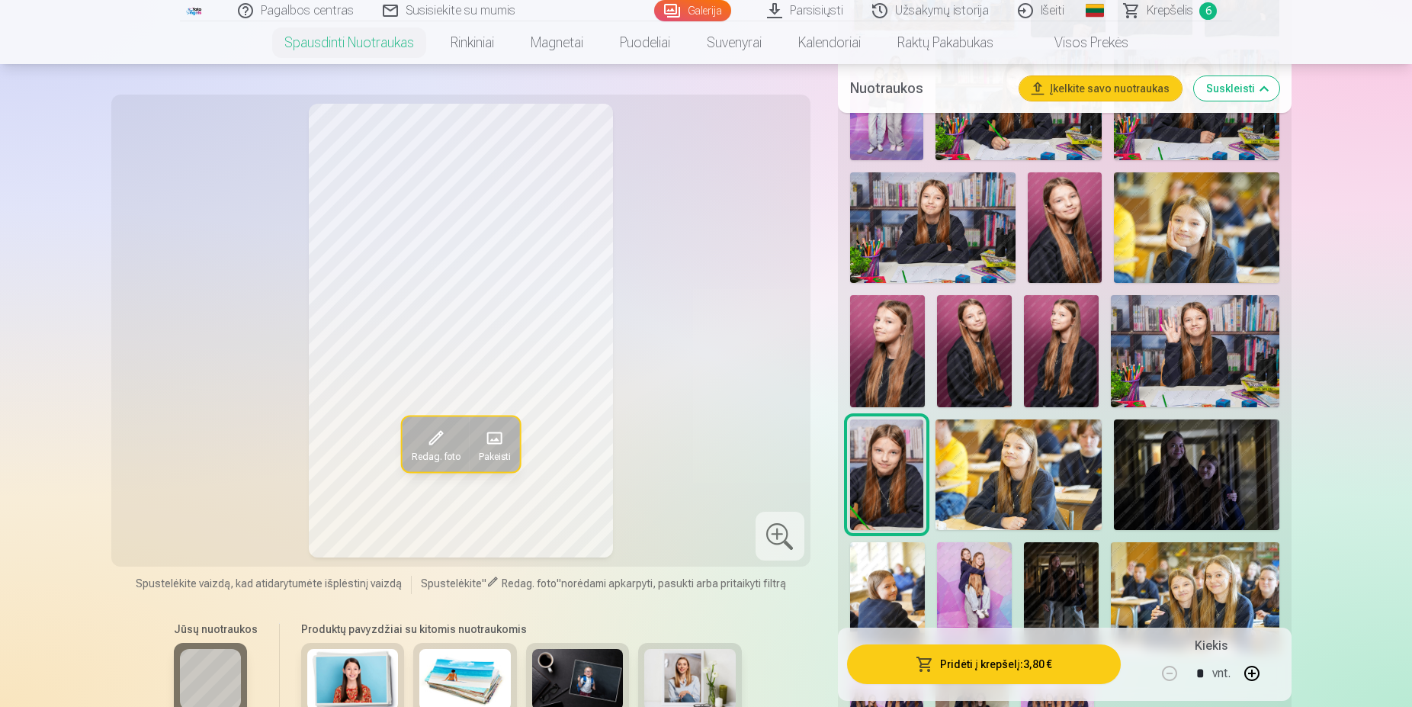
click at [1060, 227] on img at bounding box center [1065, 227] width 74 height 111
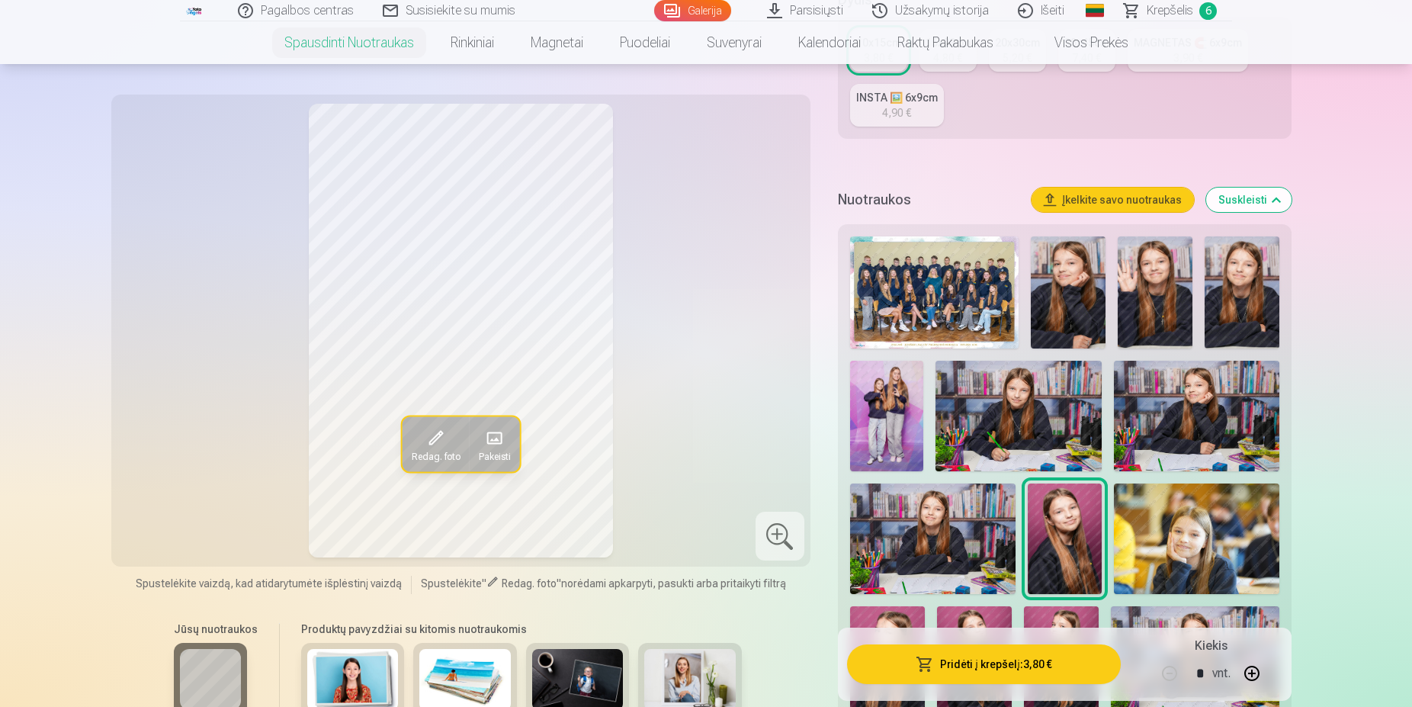
scroll to position [0, 0]
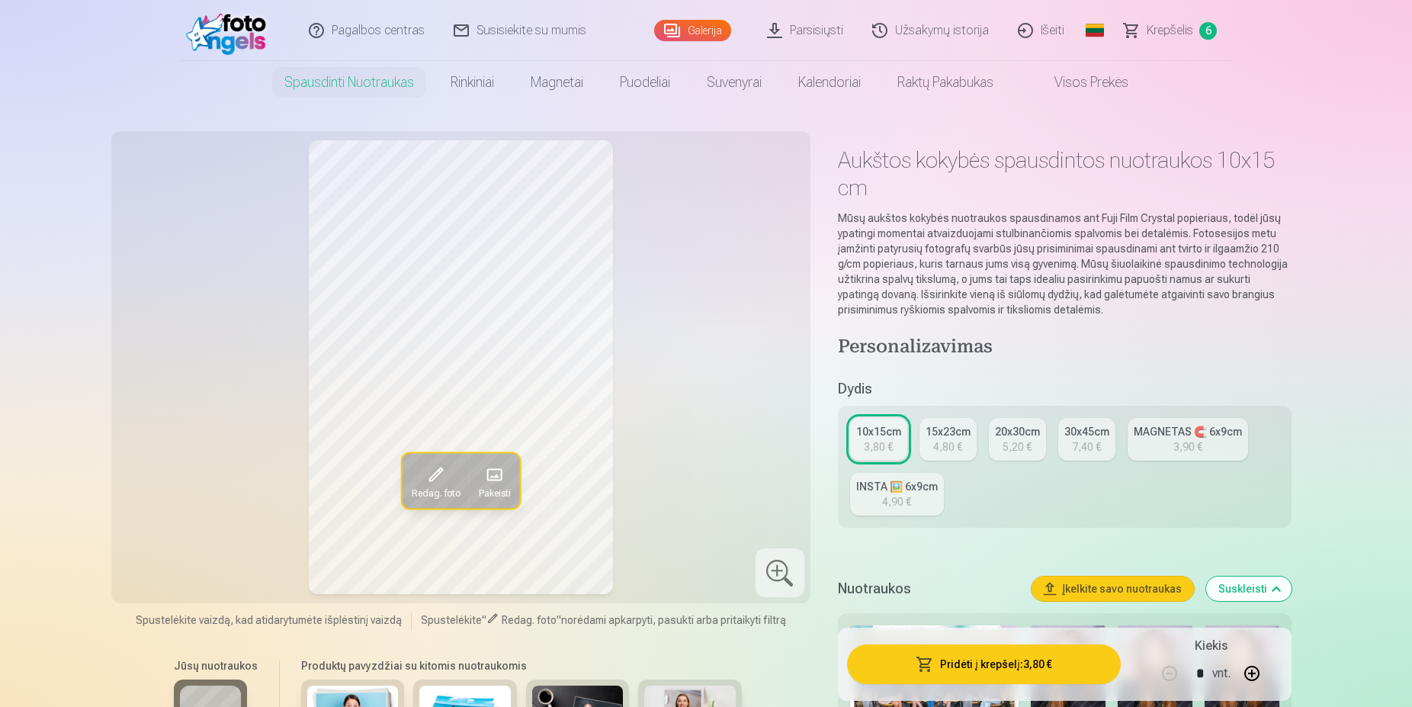
click at [1178, 435] on div "MAGNETAS 🧲 6x9cm" at bounding box center [1187, 431] width 108 height 15
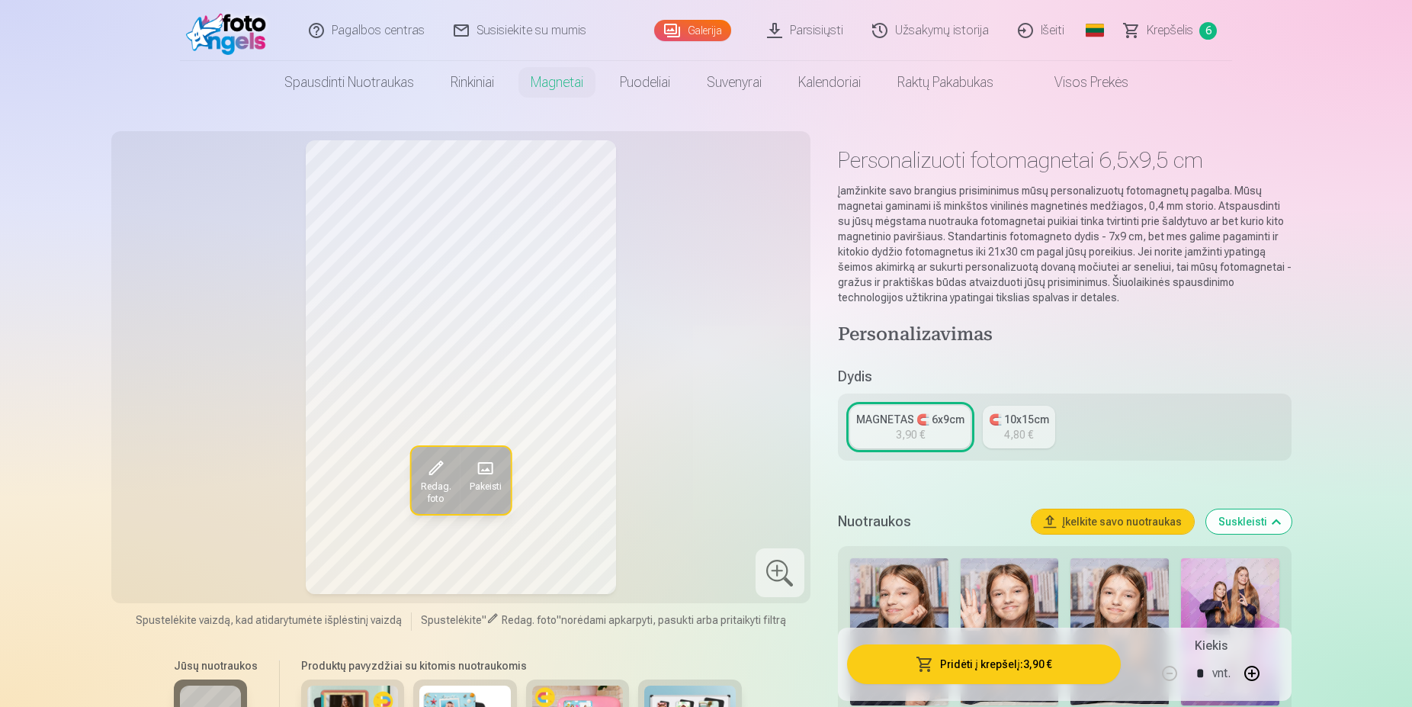
scroll to position [311, 0]
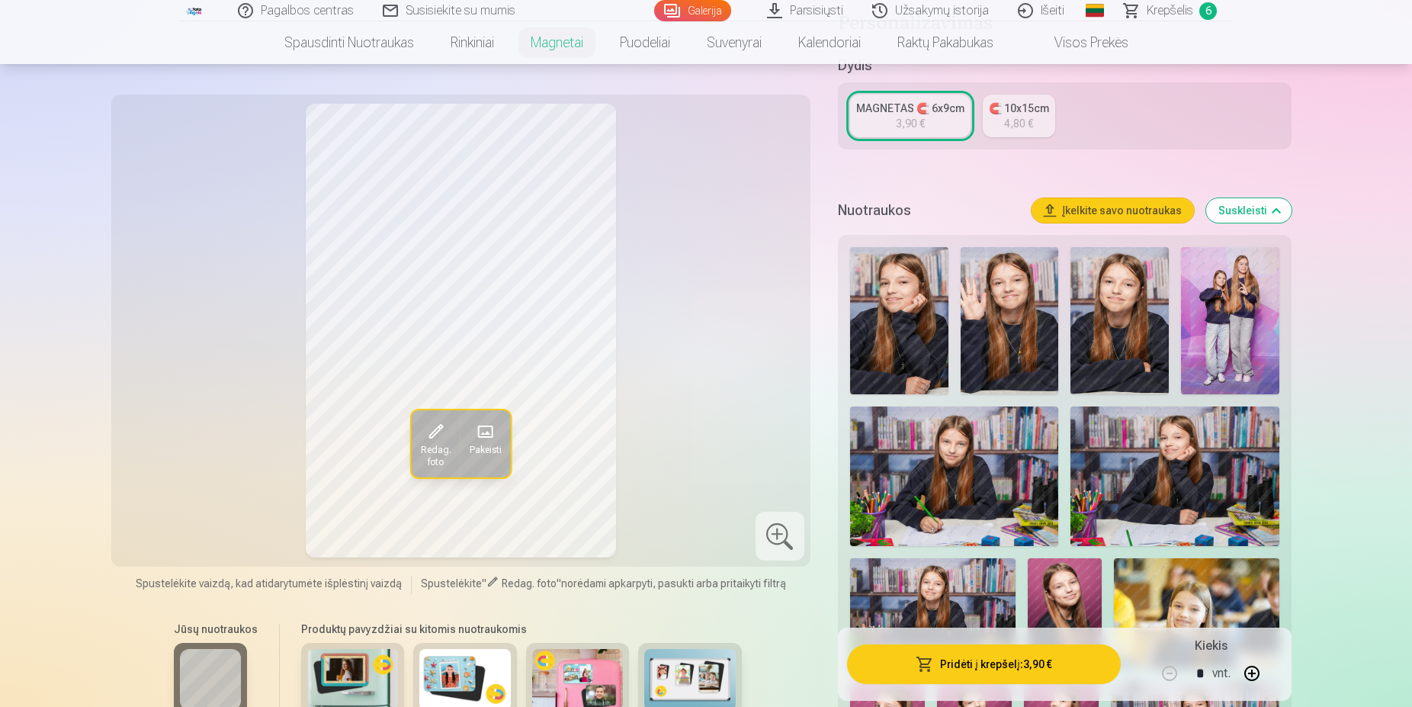
click at [986, 319] on img at bounding box center [1009, 320] width 98 height 147
click at [899, 319] on img at bounding box center [899, 320] width 98 height 147
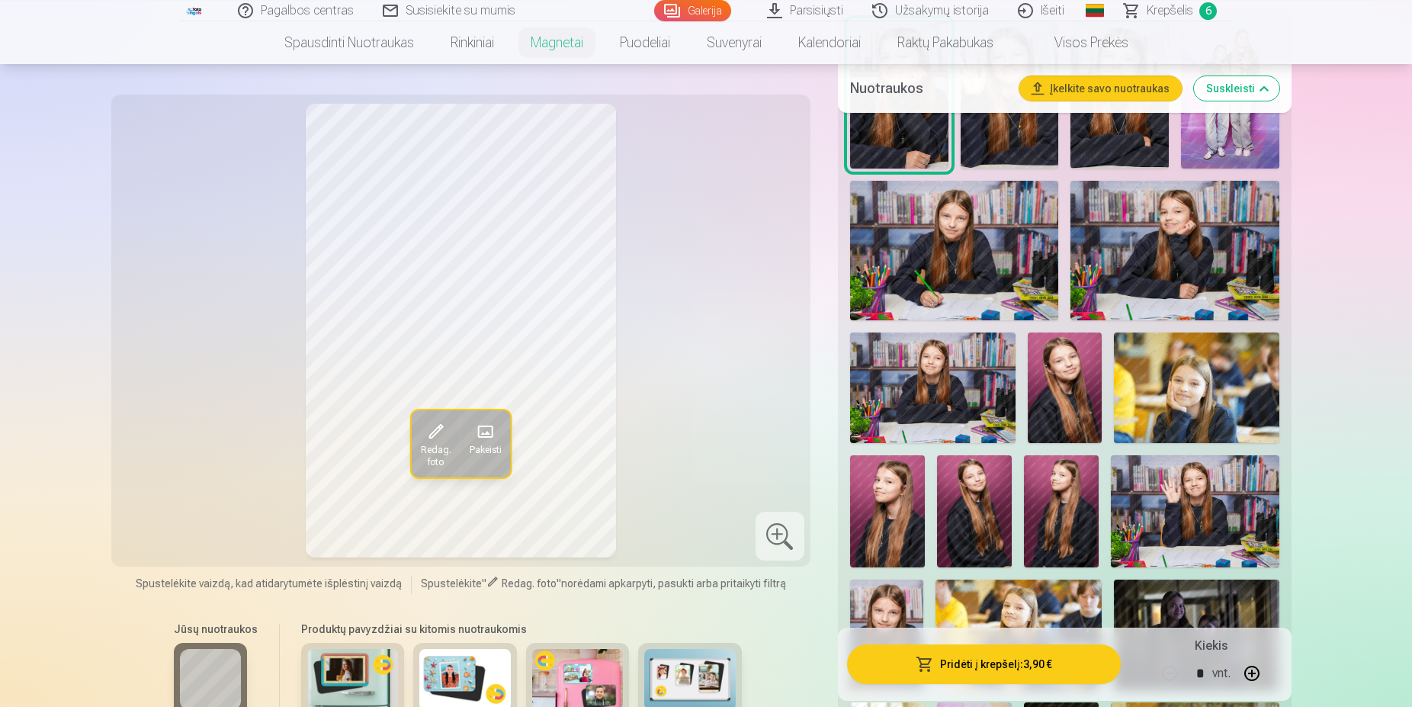
scroll to position [544, 0]
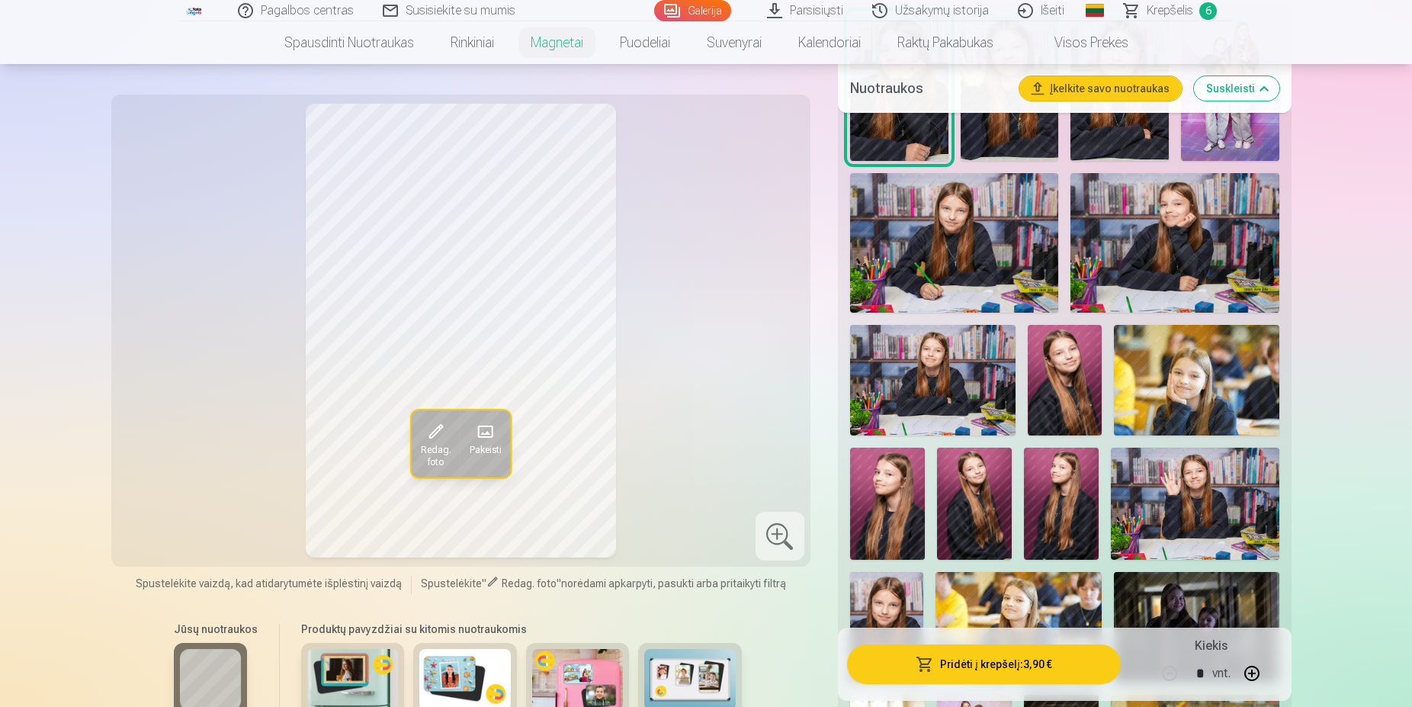
click at [1074, 383] on img at bounding box center [1065, 380] width 74 height 111
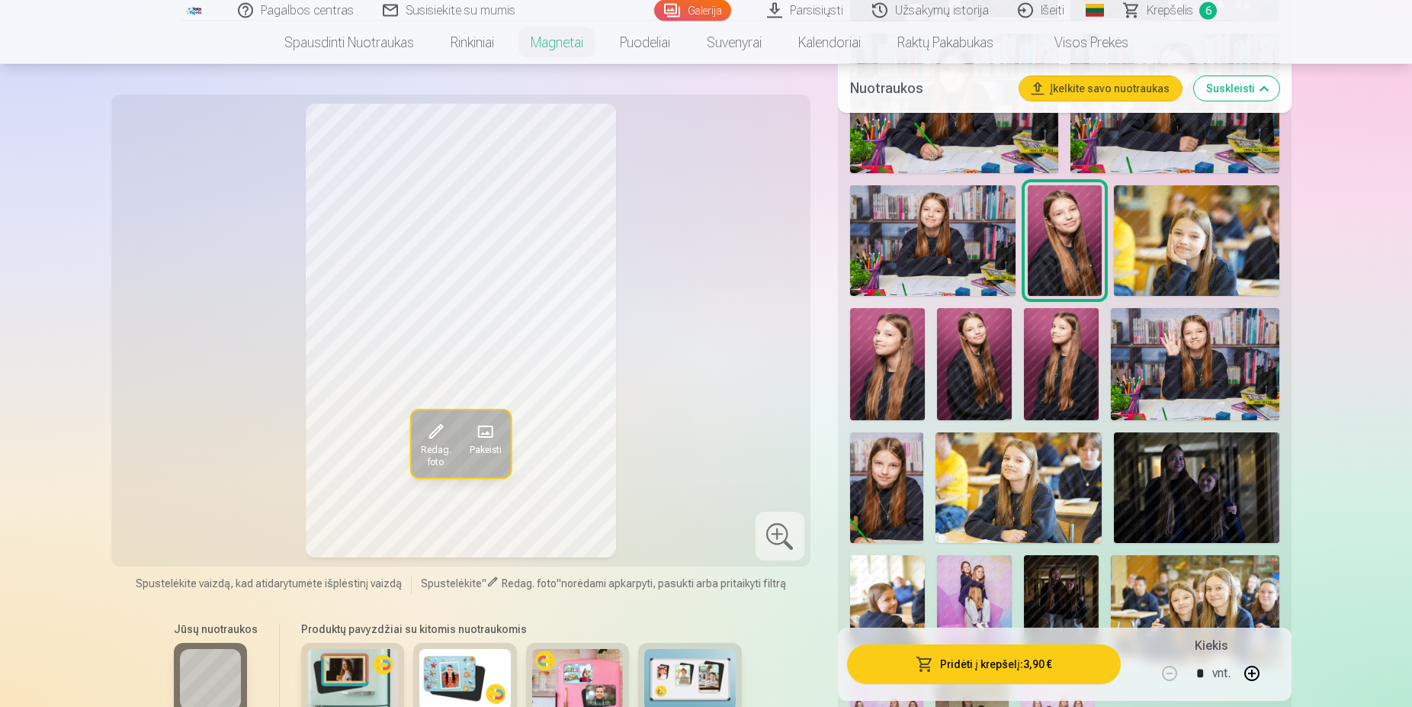
scroll to position [700, 0]
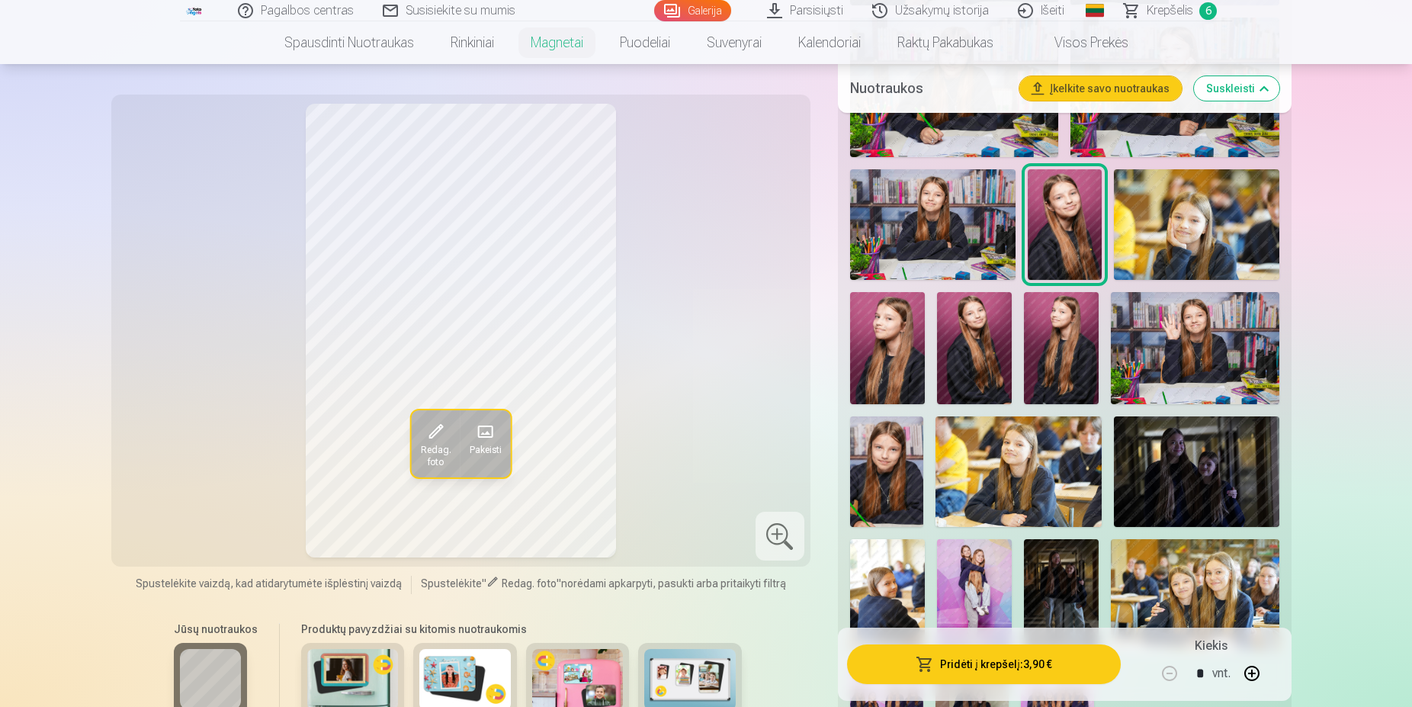
click at [1168, 243] on img at bounding box center [1196, 224] width 165 height 111
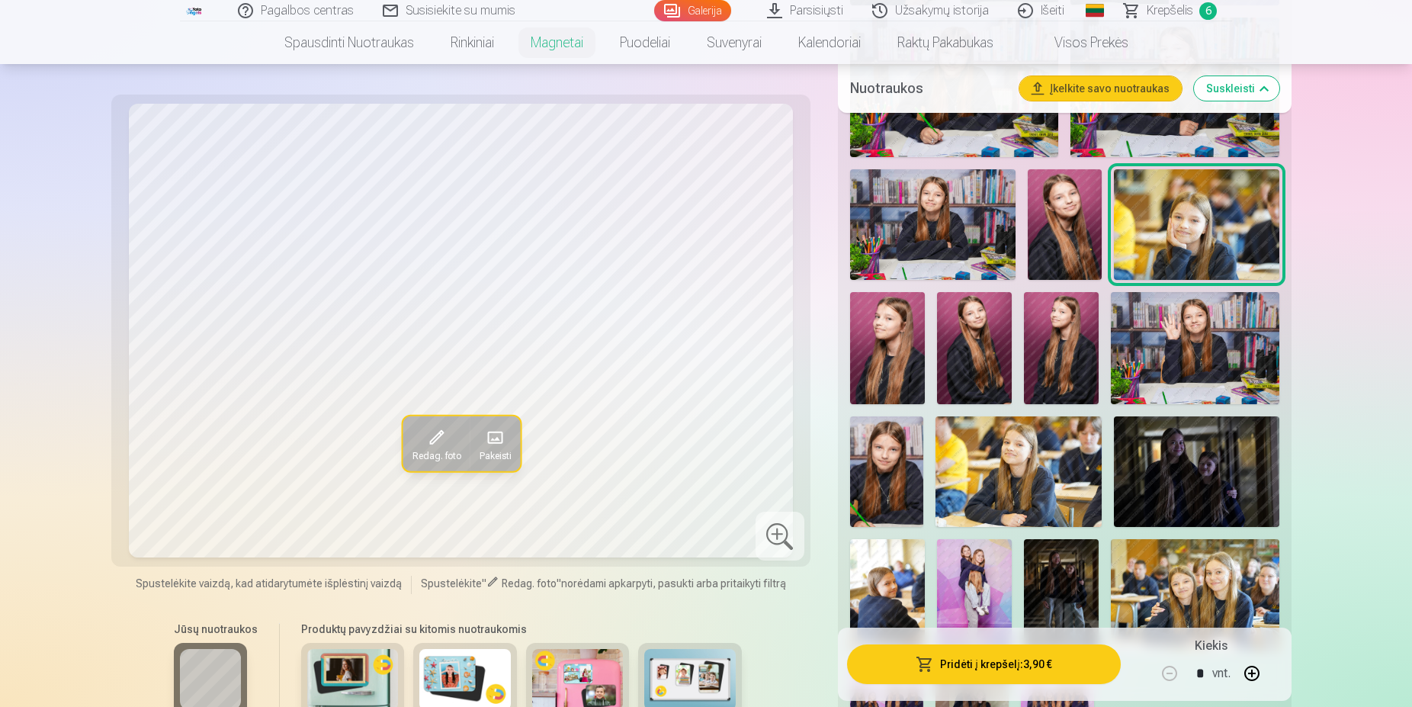
click at [1059, 227] on img at bounding box center [1065, 224] width 74 height 111
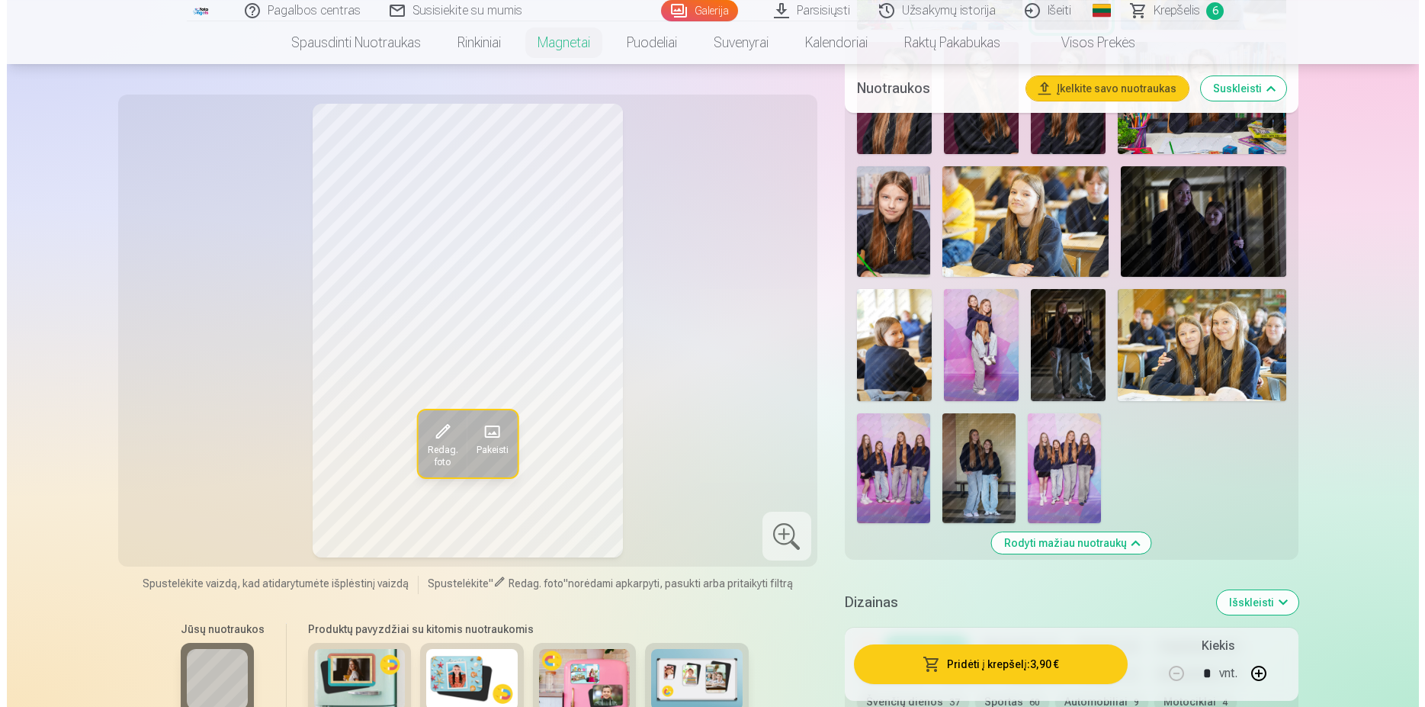
scroll to position [1011, 0]
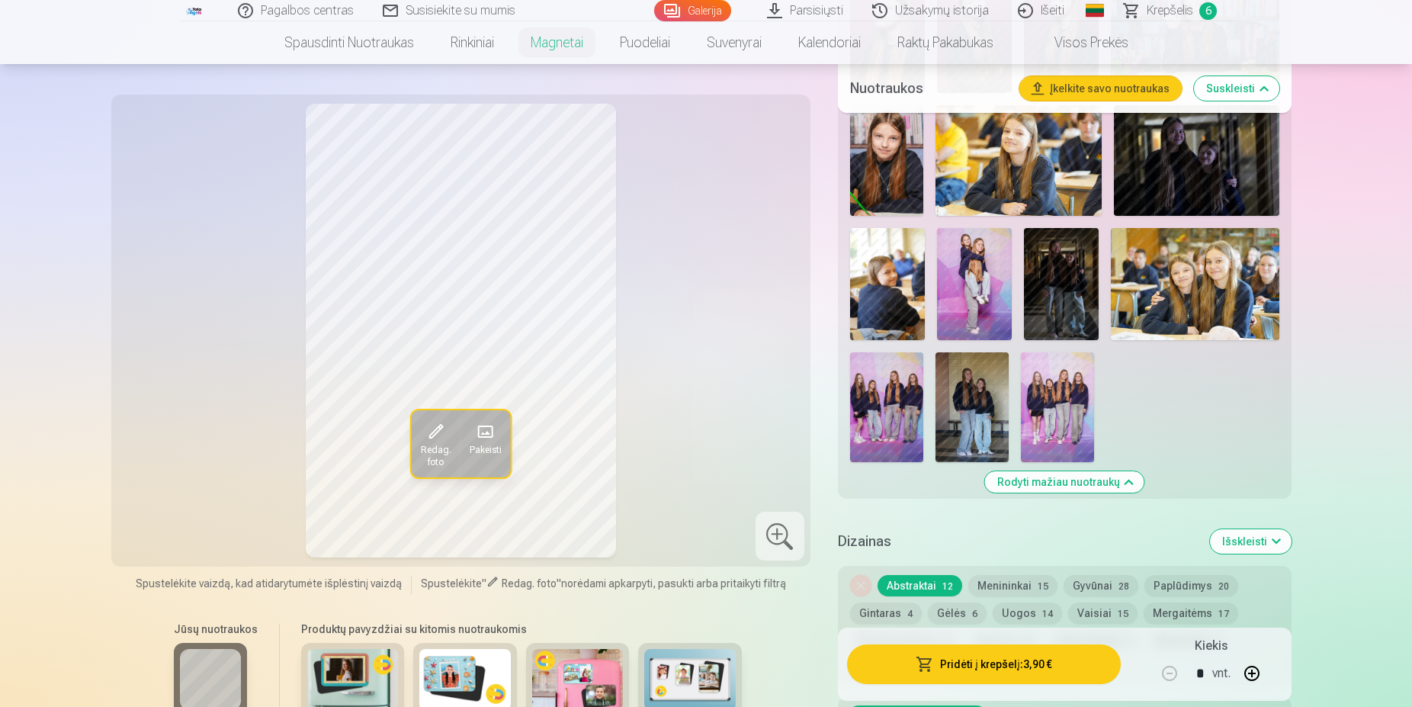
click at [1022, 663] on button "Pridėti į krepšelį : 3,90 €" at bounding box center [984, 664] width 274 height 40
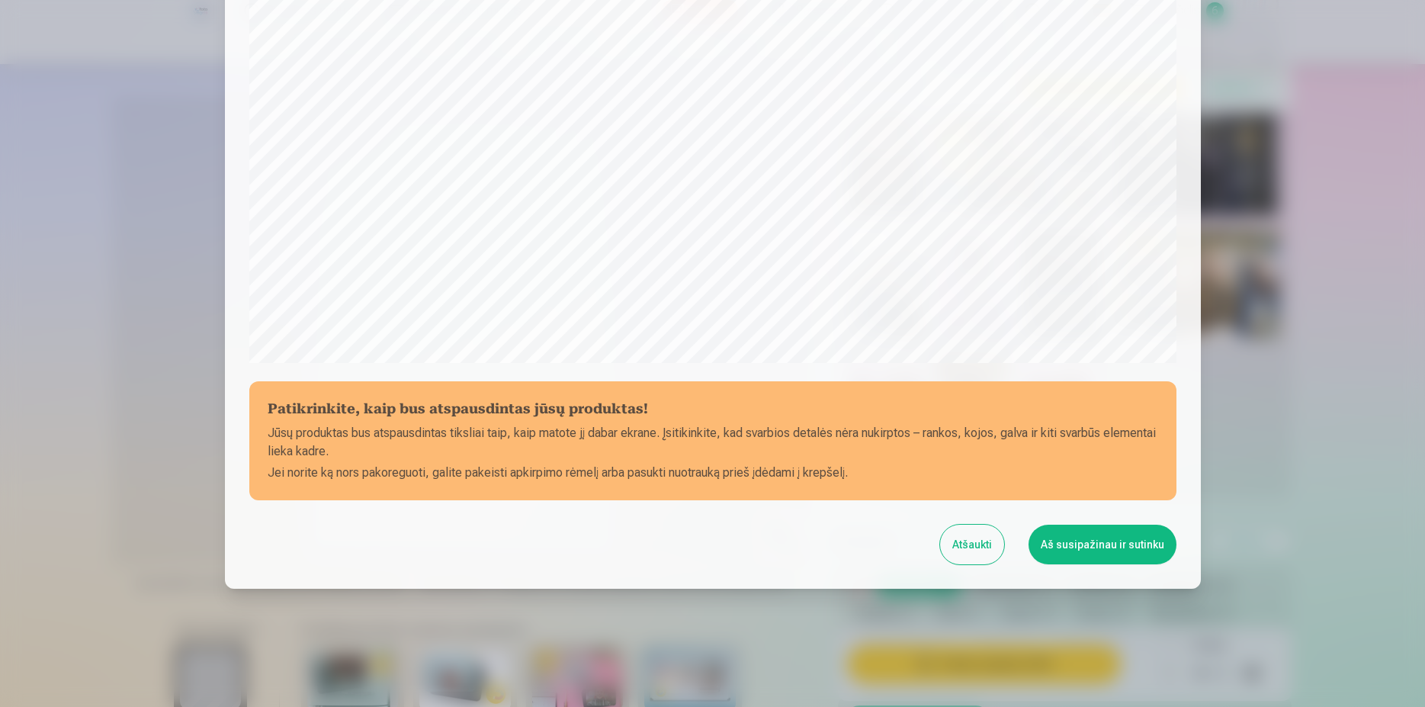
scroll to position [391, 0]
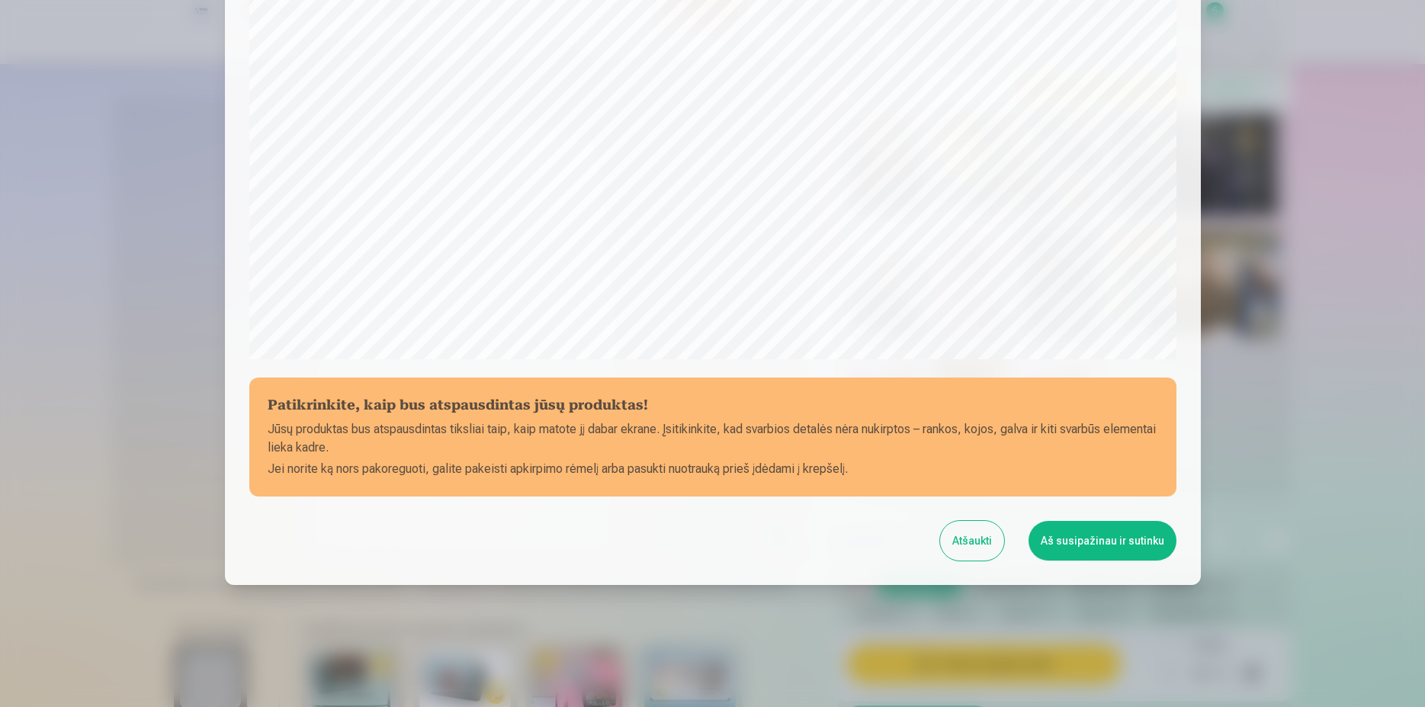
click at [1078, 566] on div "Patikrinkite, kaip bus atspausdintas jūsų produktas! Jūsų produktas bus atspaus…" at bounding box center [713, 111] width 976 height 945
click at [1092, 541] on button "Aš susipažinau ir sutinku" at bounding box center [1102, 541] width 148 height 40
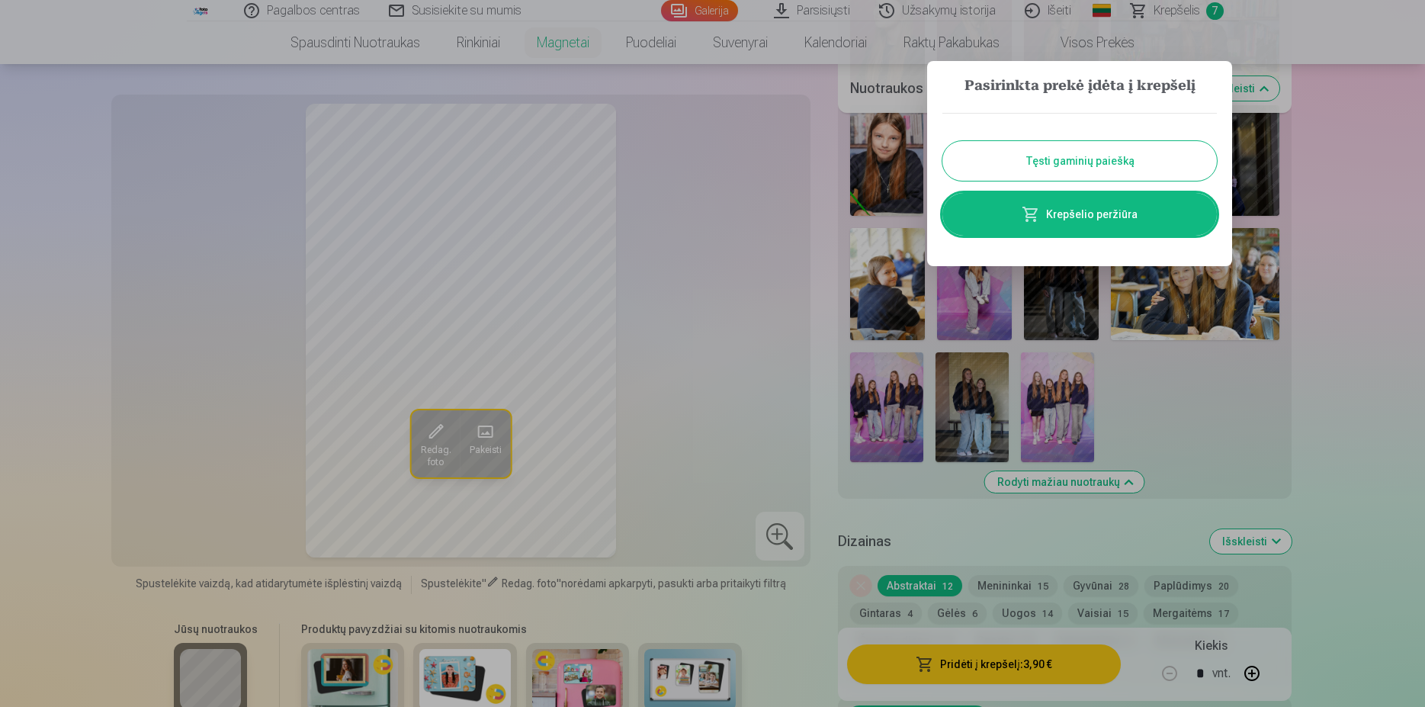
click at [1113, 213] on link "Krepšelio peržiūra" at bounding box center [1079, 214] width 274 height 43
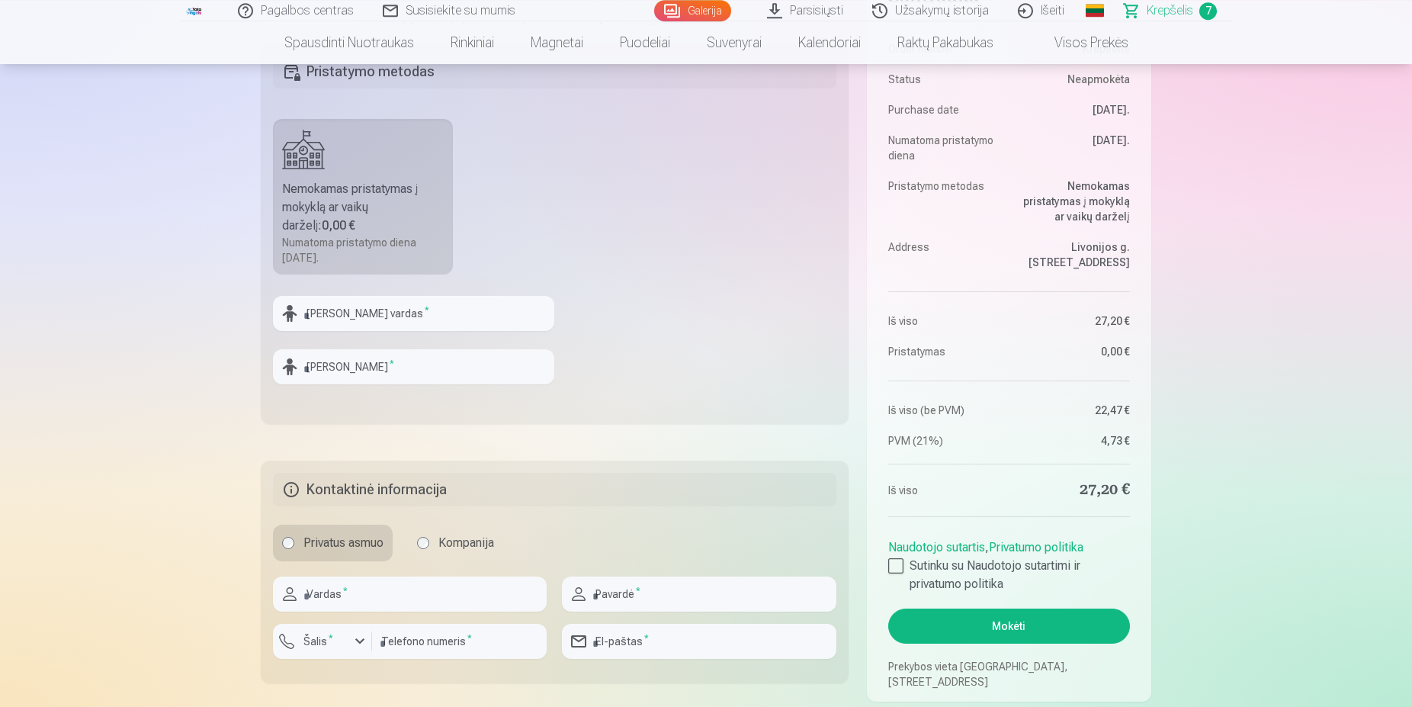
scroll to position [622, 0]
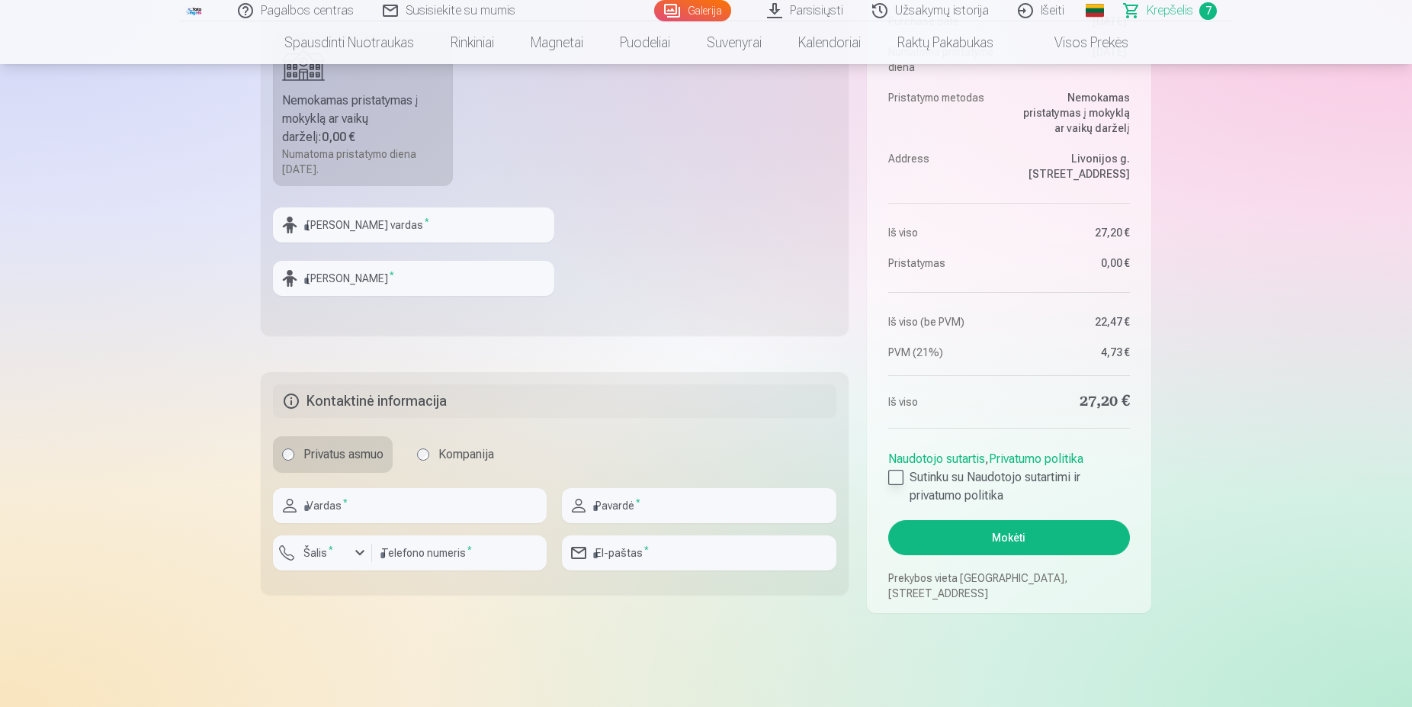
click at [897, 482] on div at bounding box center [895, 477] width 15 height 15
click at [322, 223] on input "text" at bounding box center [413, 224] width 281 height 35
type input "*"
type input "*******"
click at [351, 282] on input "text" at bounding box center [413, 278] width 281 height 35
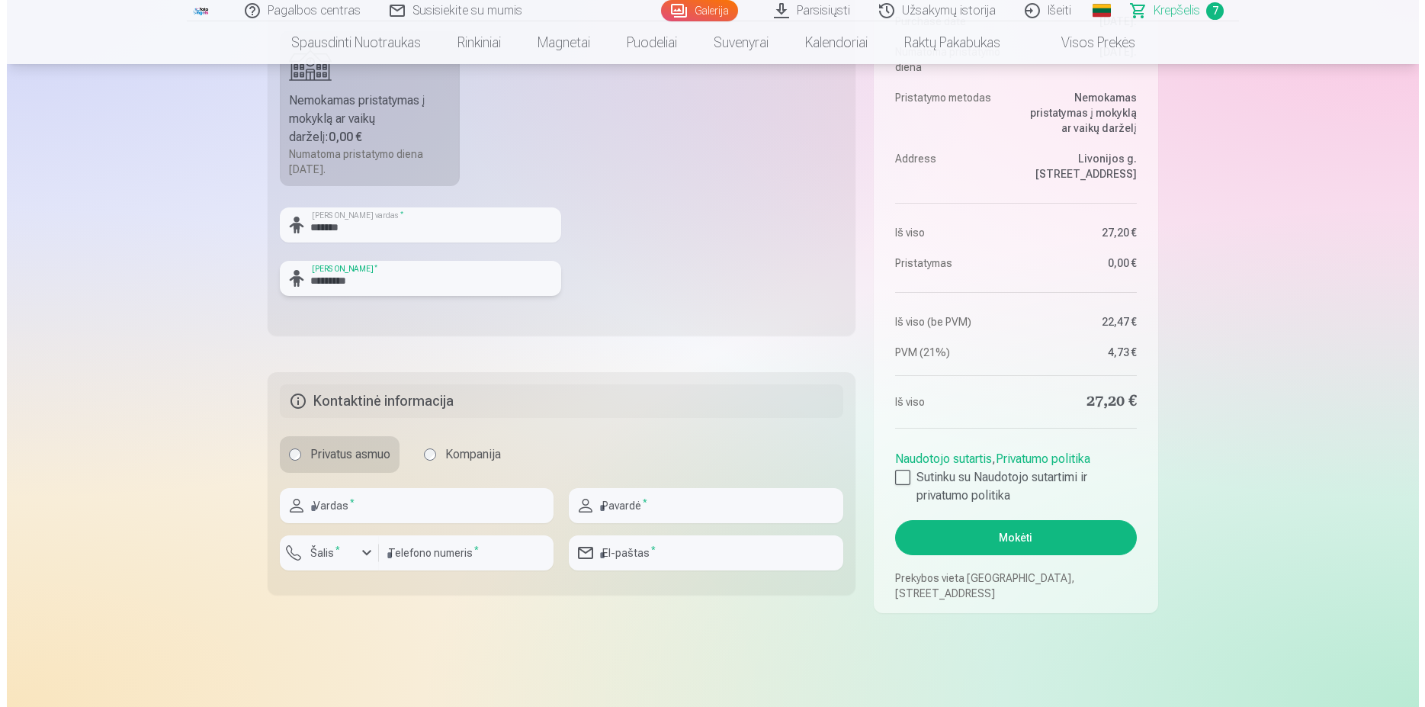
scroll to position [855, 0]
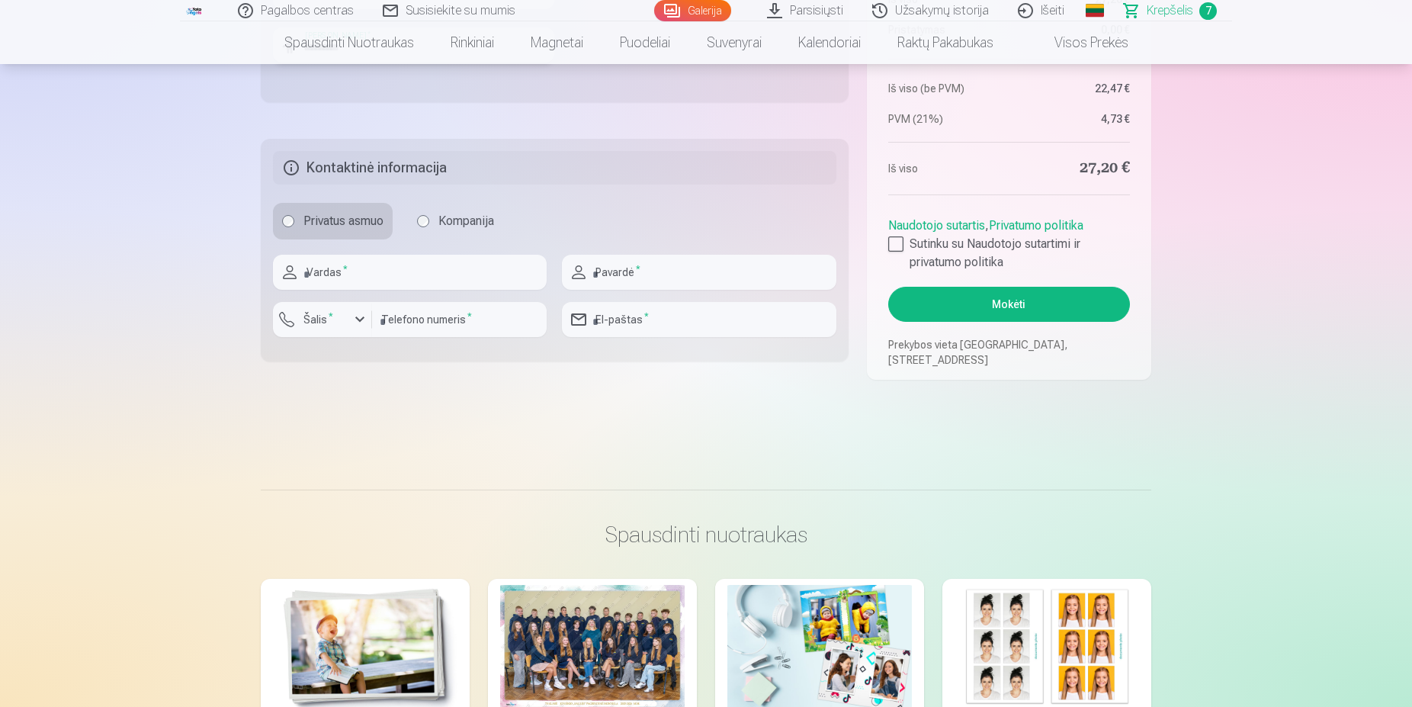
type input "*********"
click at [337, 274] on input "text" at bounding box center [410, 272] width 274 height 35
type input "******"
click at [614, 269] on input "text" at bounding box center [699, 272] width 274 height 35
type input "*********"
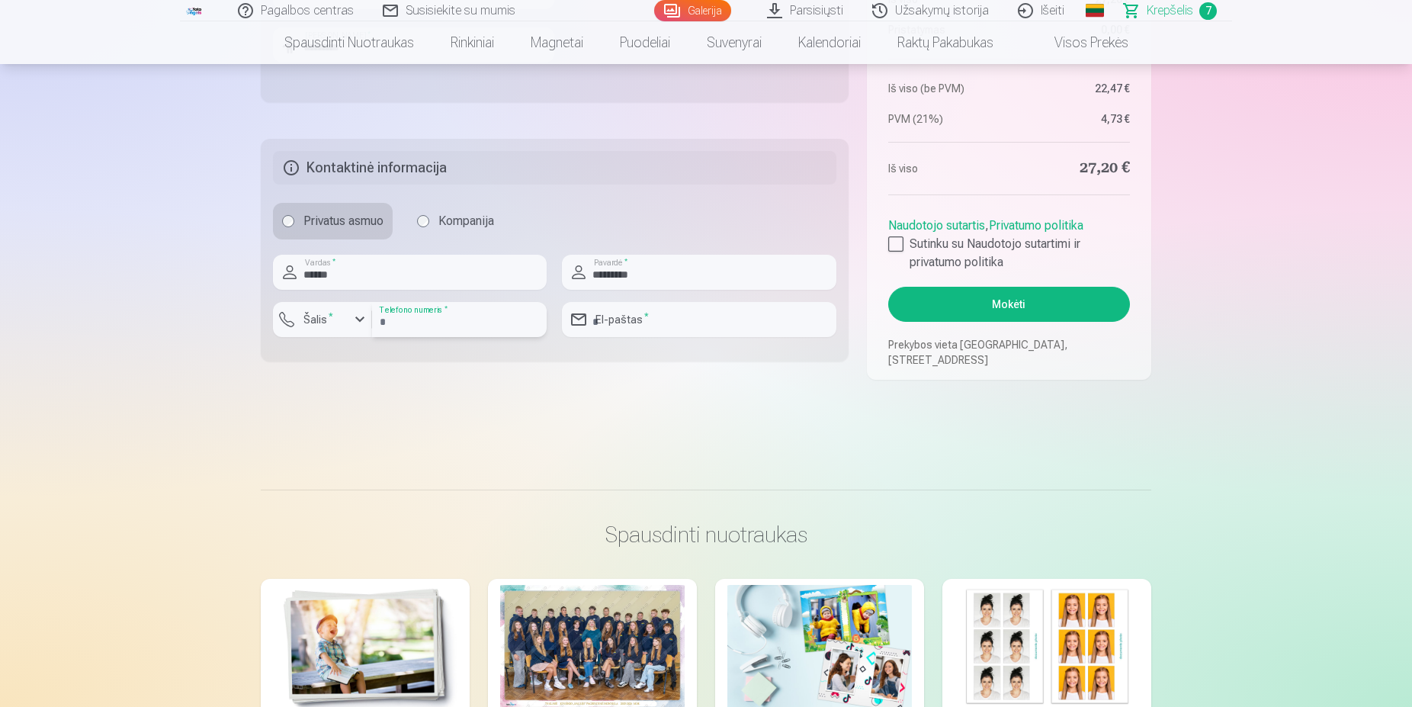
click at [435, 323] on input "number" at bounding box center [459, 319] width 175 height 35
click at [353, 319] on div "button" at bounding box center [360, 319] width 18 height 18
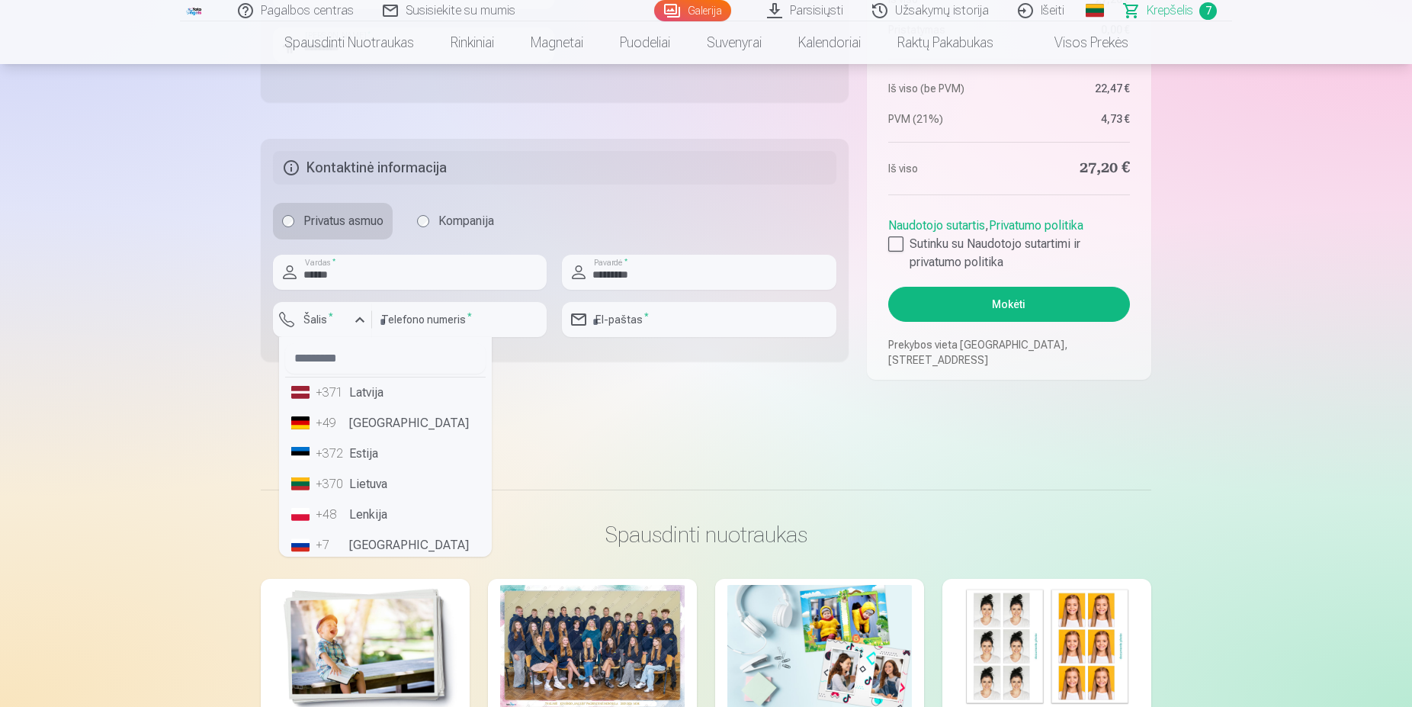
click at [343, 486] on div "+370" at bounding box center [331, 484] width 30 height 18
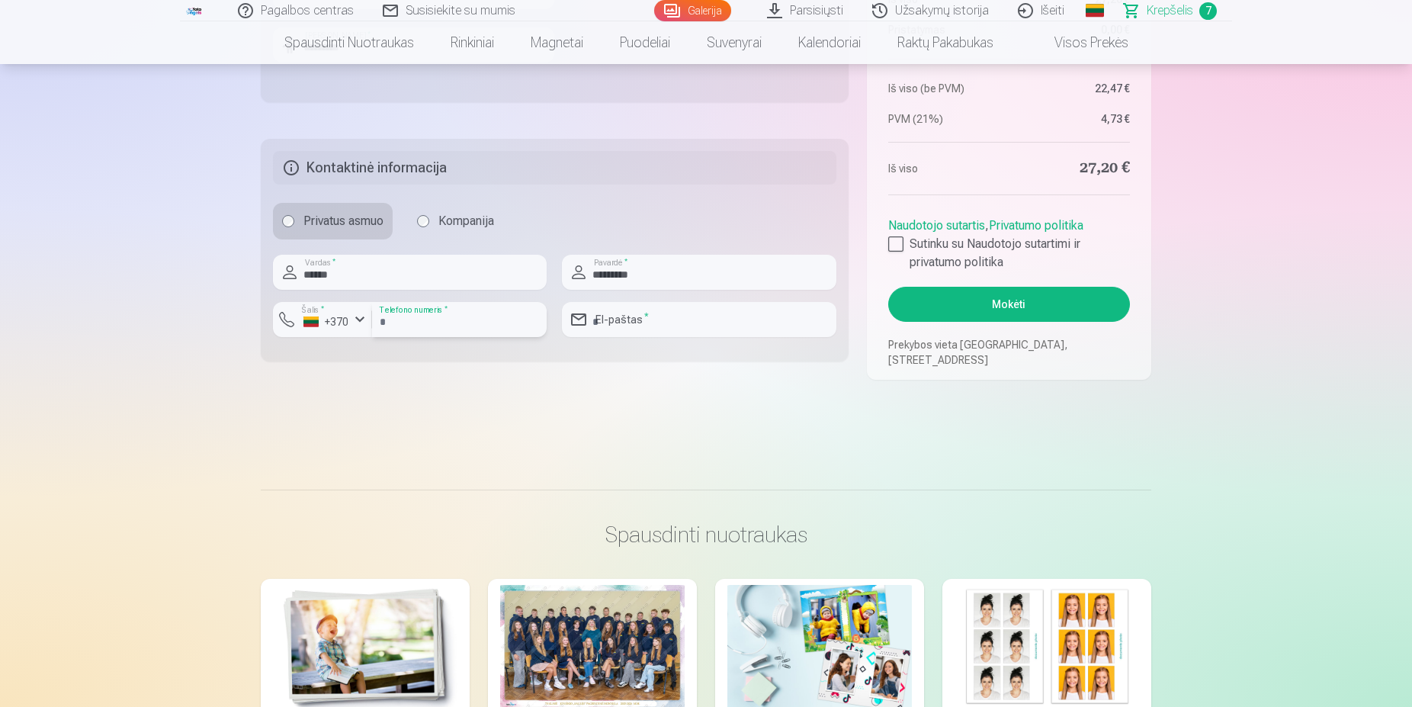
click at [418, 326] on input "number" at bounding box center [459, 319] width 175 height 35
type input "********"
click at [627, 319] on input "email" at bounding box center [699, 319] width 274 height 35
type input "**********"
drag, startPoint x: 598, startPoint y: 429, endPoint x: 941, endPoint y: 333, distance: 356.9
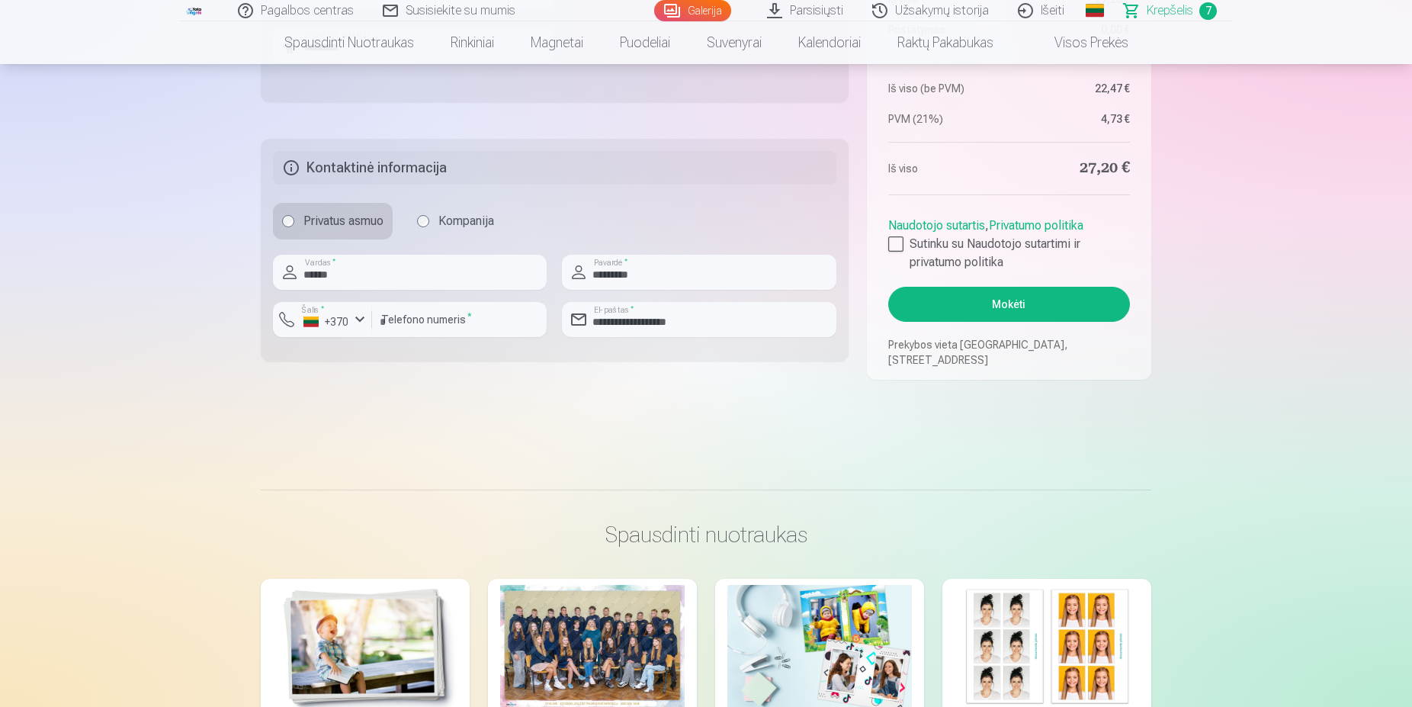
click at [1010, 299] on button "Mokėti" at bounding box center [1009, 304] width 242 height 35
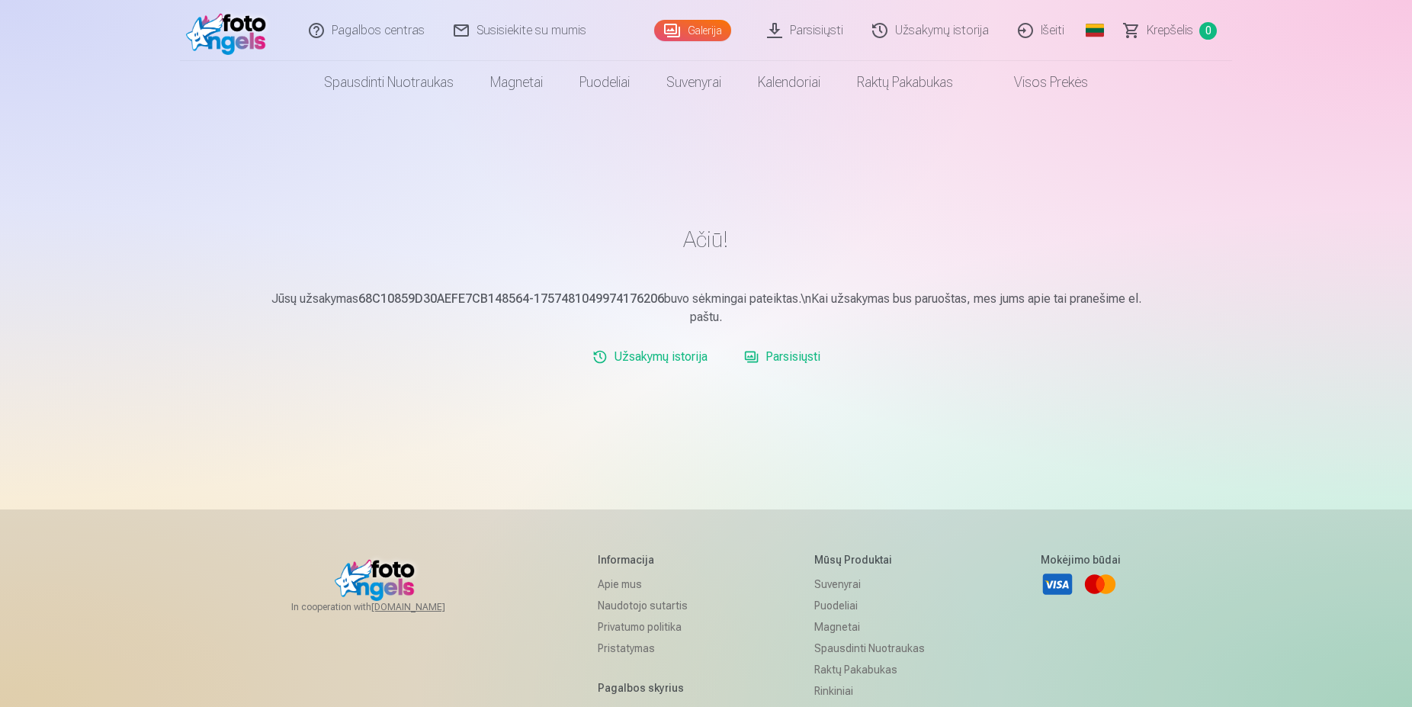
click at [1056, 34] on link "Išeiti" at bounding box center [1041, 30] width 75 height 61
